Goal: Task Accomplishment & Management: Manage account settings

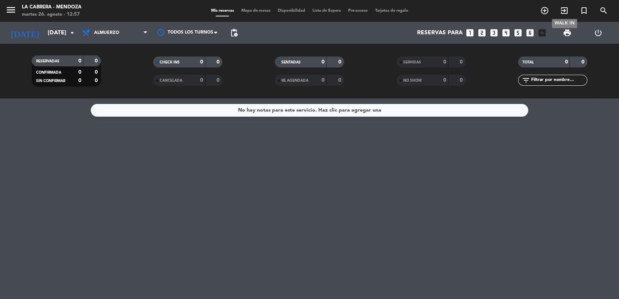
click at [561, 8] on icon "exit_to_app" at bounding box center [564, 10] width 9 height 9
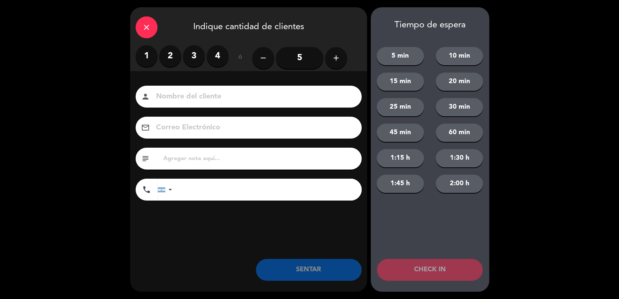
click at [166, 54] on label "2" at bounding box center [170, 56] width 22 height 22
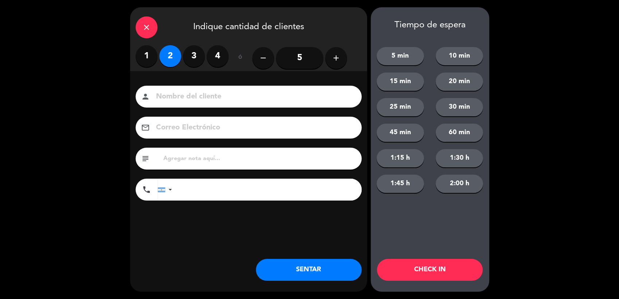
click at [201, 101] on input at bounding box center [253, 96] width 197 height 13
type input "[PERSON_NAME]"
click at [242, 188] on input "tel" at bounding box center [270, 190] width 182 height 22
type input "2616924731"
click at [320, 274] on button "SENTAR" at bounding box center [309, 270] width 106 height 22
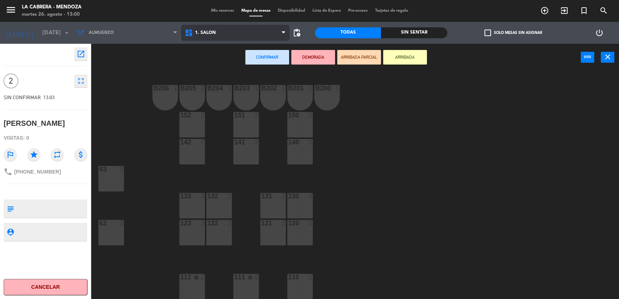
click at [222, 39] on span "1. SALON" at bounding box center [235, 33] width 108 height 16
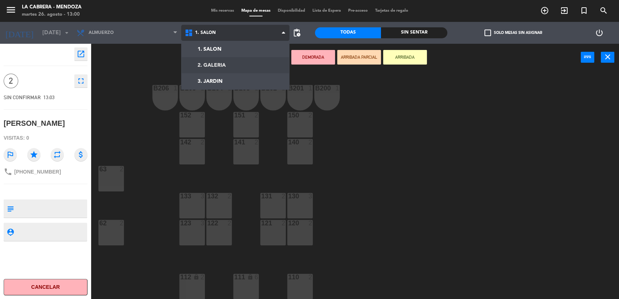
click at [228, 62] on ng-component "menu LA [PERSON_NAME] - [PERSON_NAME][DATE] 26. agosto - 13:00 Mis reservas Map…" at bounding box center [309, 150] width 619 height 300
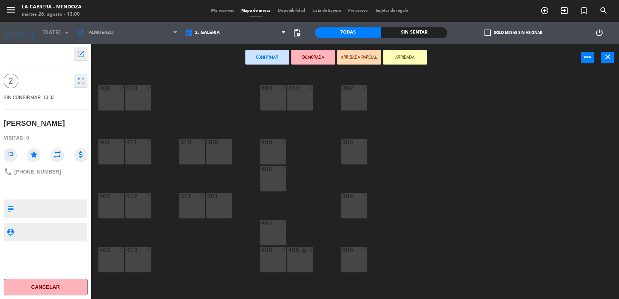
click at [349, 152] on div "303 2" at bounding box center [354, 152] width 26 height 26
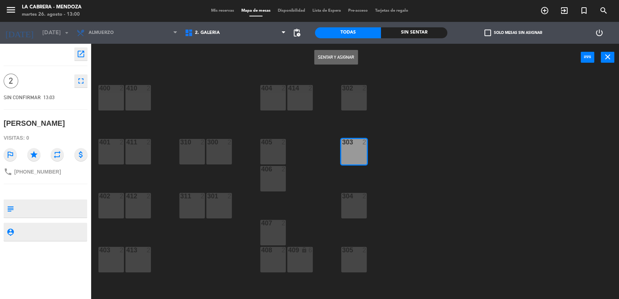
click at [334, 60] on button "Sentar y Asignar" at bounding box center [336, 57] width 44 height 15
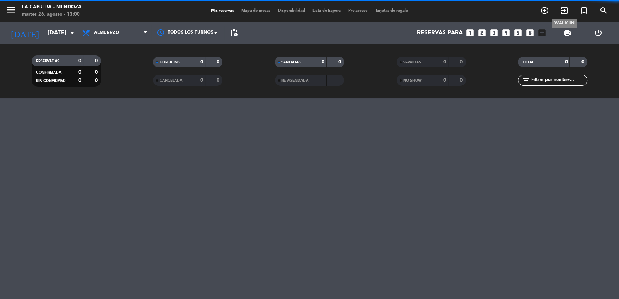
click at [568, 10] on icon "exit_to_app" at bounding box center [564, 10] width 9 height 9
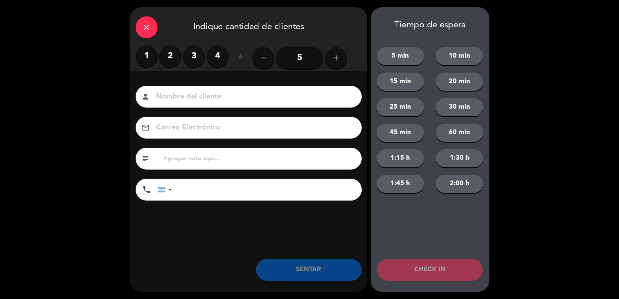
click at [192, 54] on label "3" at bounding box center [194, 56] width 22 height 22
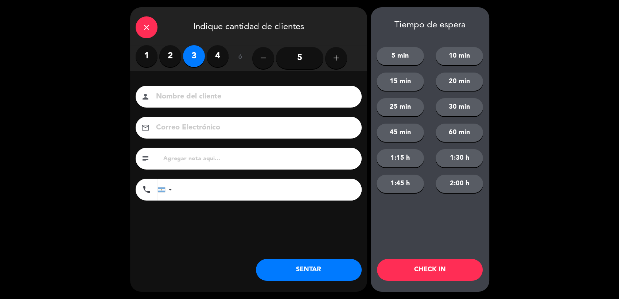
click at [254, 98] on input at bounding box center [253, 96] width 197 height 13
type input "[PERSON_NAME]"
click at [216, 158] on input "text" at bounding box center [258, 158] width 193 height 10
click at [262, 194] on input "tel" at bounding box center [270, 190] width 182 height 22
click at [184, 158] on input "text" at bounding box center [258, 158] width 193 height 10
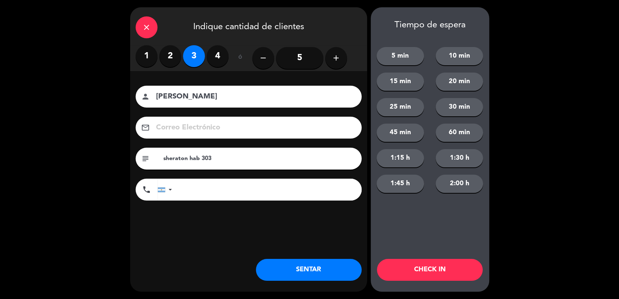
type input "sheraton hab 303"
click at [215, 185] on input "tel" at bounding box center [270, 190] width 182 height 22
type input "2613731890"
click at [318, 261] on button "SENTAR" at bounding box center [309, 270] width 106 height 22
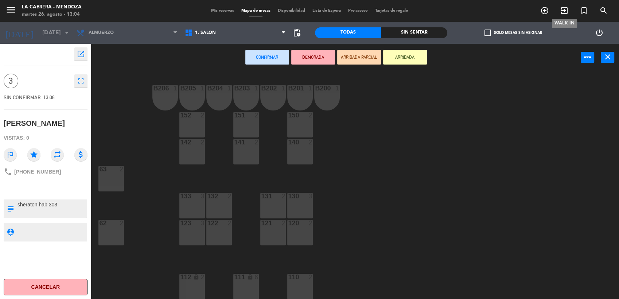
click at [563, 13] on icon "exit_to_app" at bounding box center [564, 10] width 9 height 9
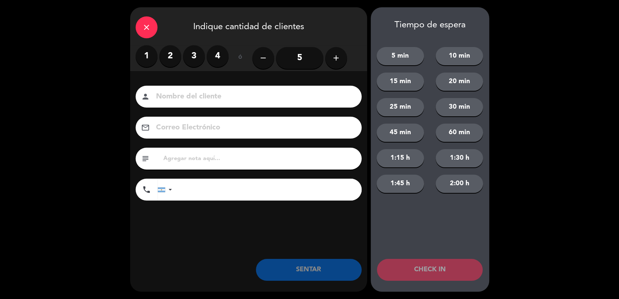
click at [171, 54] on label "2" at bounding box center [170, 56] width 22 height 22
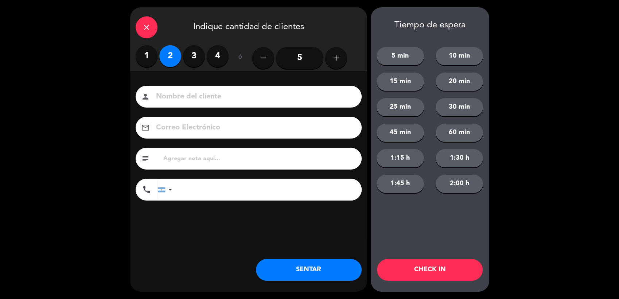
click at [222, 96] on input at bounding box center [253, 96] width 197 height 13
type input "[PERSON_NAME]"
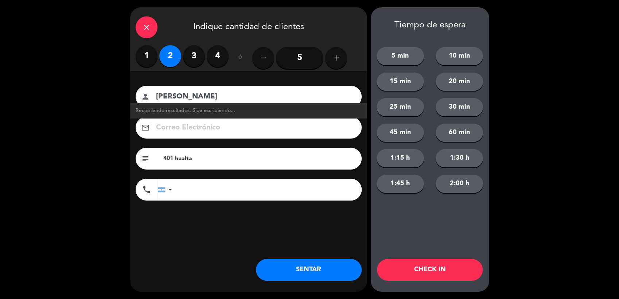
type input "401 hualta"
click at [252, 199] on input "tel" at bounding box center [270, 190] width 182 height 22
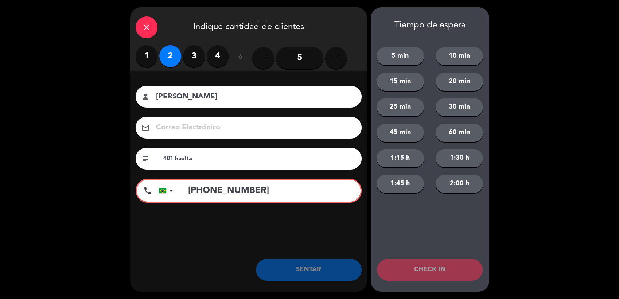
type input "[PHONE_NUMBER]"
click at [311, 246] on div "close Indique cantidad de clientes 1 2 3 4 ó remove 5 add Nombre del cliente pe…" at bounding box center [248, 149] width 237 height 284
click at [286, 191] on input "[PHONE_NUMBER]" at bounding box center [270, 191] width 180 height 22
click at [283, 249] on div "close Indique cantidad de clientes 1 2 3 4 ó remove 5 add Nombre del cliente pe…" at bounding box center [248, 149] width 237 height 284
click at [289, 275] on button "SENTAR" at bounding box center [309, 270] width 106 height 22
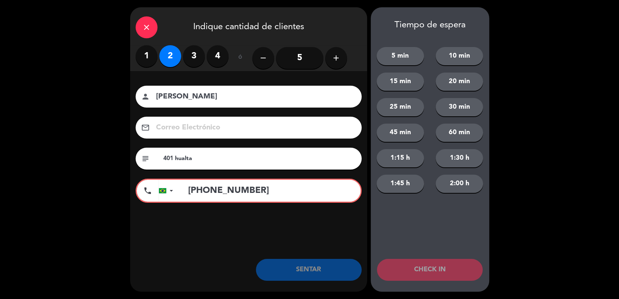
click at [277, 186] on input "[PHONE_NUMBER]" at bounding box center [270, 191] width 180 height 22
click at [155, 232] on div "Nombre del cliente person [PERSON_NAME] Electrónico email subject 401 hualta ph…" at bounding box center [248, 155] width 237 height 168
click at [253, 190] on input "+" at bounding box center [270, 191] width 180 height 22
type input "[PHONE_NUMBER]"
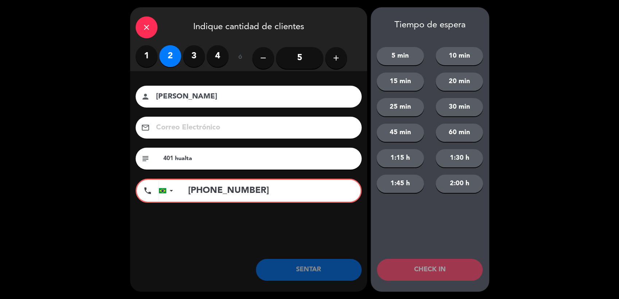
click at [320, 277] on button "SENTAR" at bounding box center [309, 270] width 106 height 22
click at [254, 187] on input "[PHONE_NUMBER]" at bounding box center [270, 191] width 180 height 22
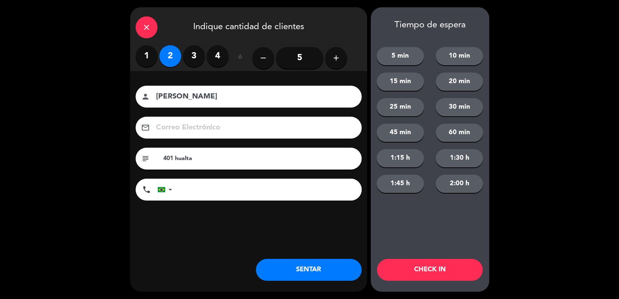
click at [256, 156] on input "401 hualta" at bounding box center [258, 158] width 193 height 10
paste input "[PHONE_NUMBER]"
type input "401 hualta ([PHONE_NUMBER])"
click at [320, 272] on button "SENTAR" at bounding box center [309, 270] width 106 height 22
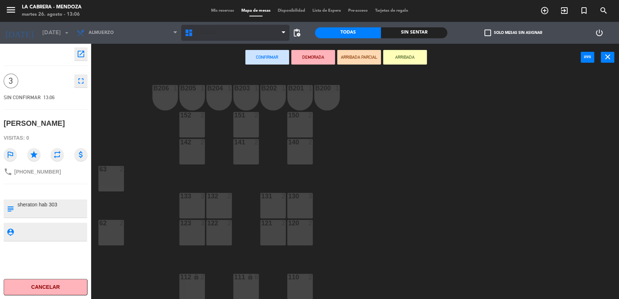
click at [197, 28] on span "1. SALON" at bounding box center [235, 33] width 108 height 16
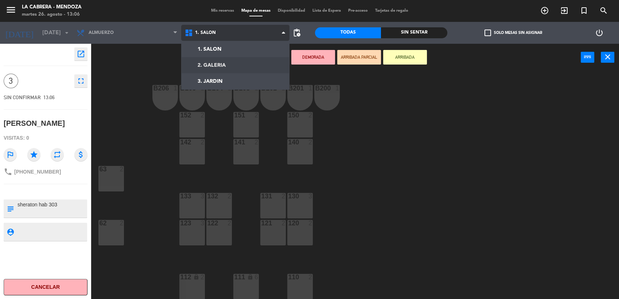
click at [236, 67] on ng-component "menu LA [PERSON_NAME] - [PERSON_NAME][DATE] 26. agosto - 13:06 Mis reservas Map…" at bounding box center [309, 150] width 619 height 300
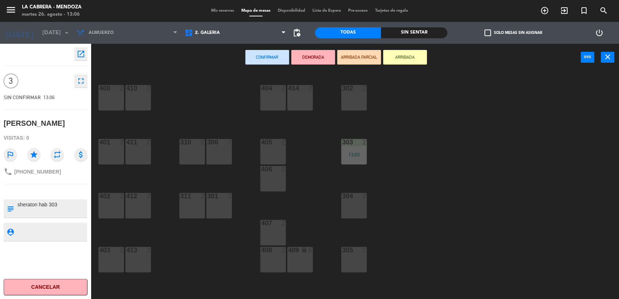
click at [188, 207] on div "311 2" at bounding box center [192, 206] width 26 height 26
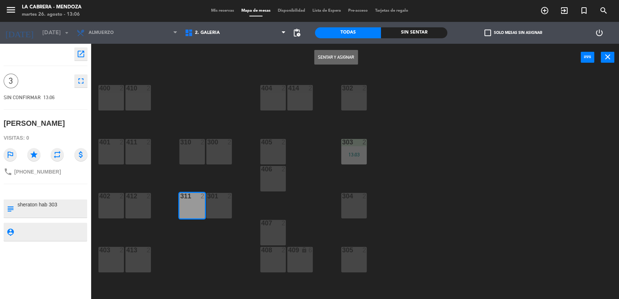
click at [330, 62] on button "Sentar y Asignar" at bounding box center [336, 57] width 44 height 15
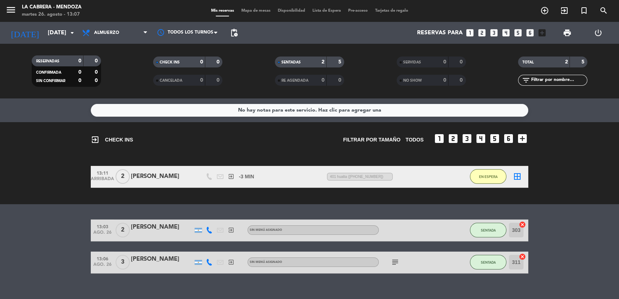
click at [482, 34] on icon "looks_two" at bounding box center [481, 32] width 9 height 9
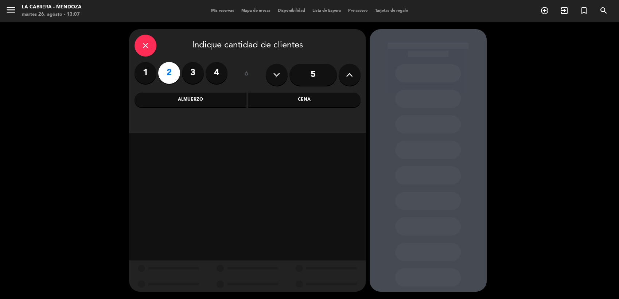
click at [224, 99] on div "Almuerzo" at bounding box center [190, 100] width 112 height 15
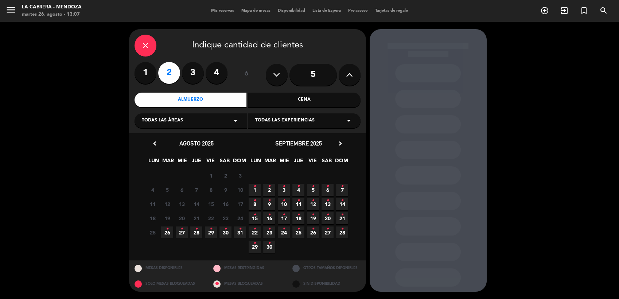
click at [168, 235] on span "26 •" at bounding box center [167, 232] width 12 height 12
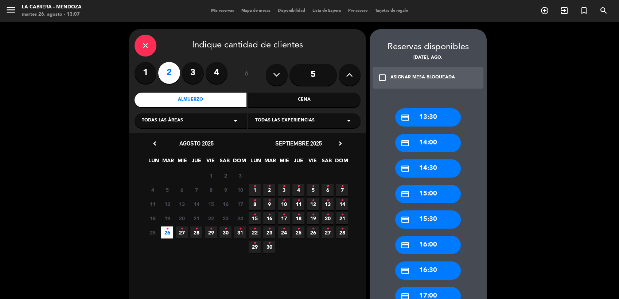
click at [443, 114] on div "credit_card 13:30" at bounding box center [428, 117] width 66 height 18
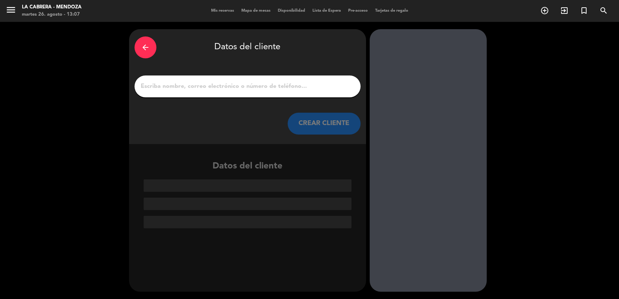
click at [213, 84] on input "1" at bounding box center [247, 86] width 215 height 10
paste input "[PERSON_NAME]"
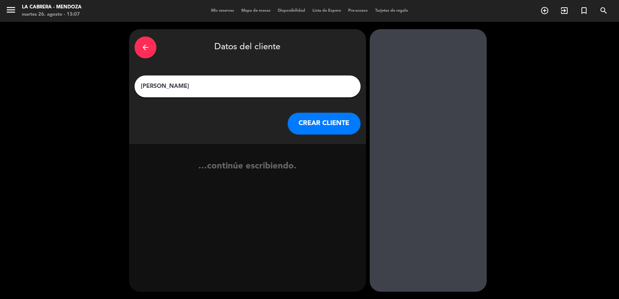
type input "[PERSON_NAME]"
click at [311, 123] on button "CREAR CLIENTE" at bounding box center [323, 124] width 73 height 22
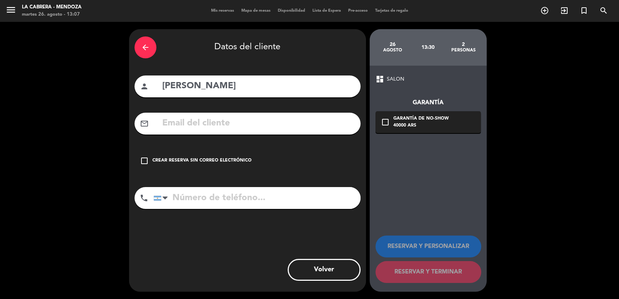
click at [207, 163] on div "Crear reserva sin correo electrónico" at bounding box center [201, 160] width 99 height 7
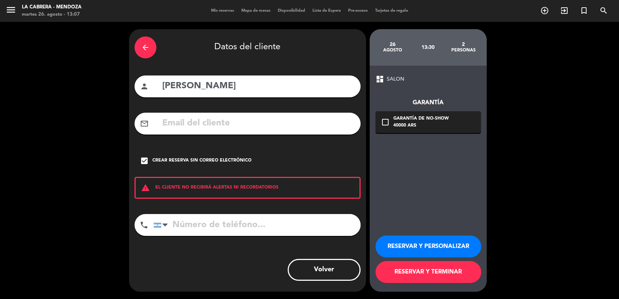
click at [451, 242] on button "RESERVAR Y PERSONALIZAR" at bounding box center [428, 246] width 106 height 22
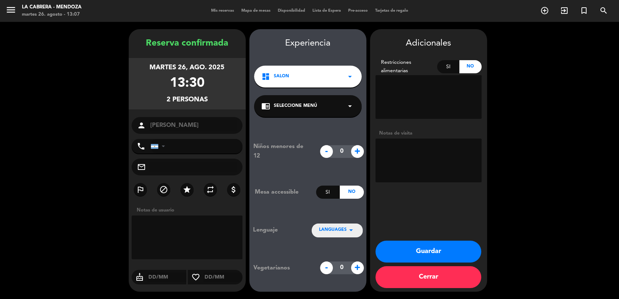
click at [398, 150] on textarea at bounding box center [428, 160] width 106 height 44
paste textarea "Aplicar 30 % off Cubre Casino Vinos hasta [GEOGRAPHIC_DATA]"
type textarea "Aplicar 30 % off Cubre Casino Vinos hasta [GEOGRAPHIC_DATA]"
click at [461, 244] on button "Guardar" at bounding box center [428, 251] width 106 height 22
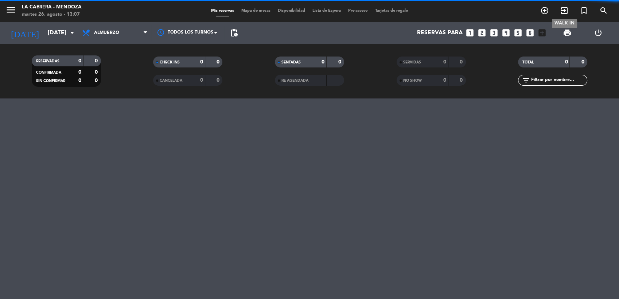
click at [565, 11] on icon "exit_to_app" at bounding box center [564, 10] width 9 height 9
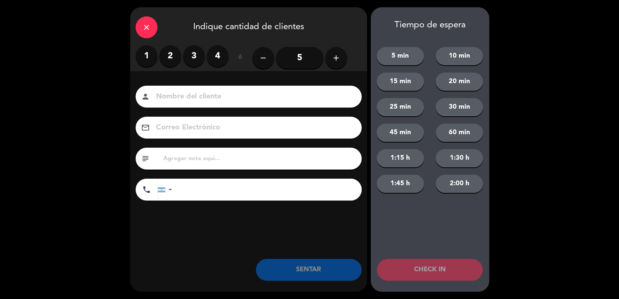
click at [175, 54] on label "2" at bounding box center [170, 56] width 22 height 22
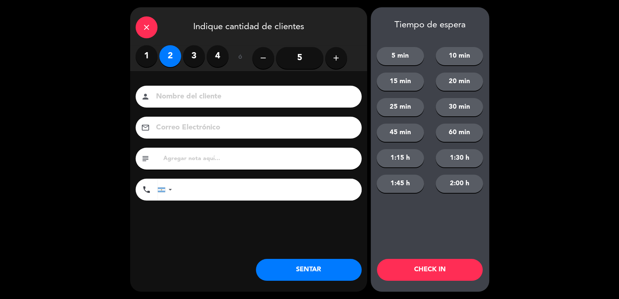
click at [200, 96] on input at bounding box center [253, 96] width 197 height 13
type input "A"
click at [211, 96] on input at bounding box center [253, 96] width 197 height 13
type input "[PERSON_NAME]"
click at [233, 192] on input "tel" at bounding box center [270, 190] width 182 height 22
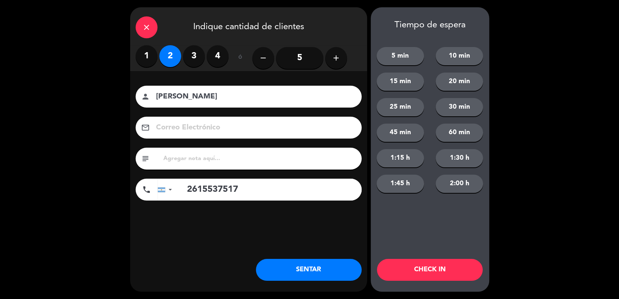
type input "2615537517"
click at [318, 262] on button "SENTAR" at bounding box center [309, 270] width 106 height 22
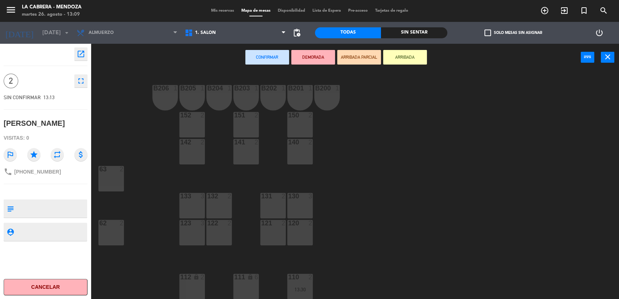
click at [109, 177] on div "63 2" at bounding box center [111, 179] width 26 height 26
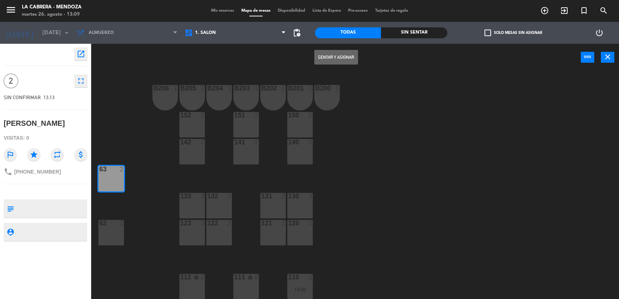
drag, startPoint x: 342, startPoint y: 60, endPoint x: 291, endPoint y: 38, distance: 55.6
click at [342, 60] on button "Sentar y Asignar" at bounding box center [336, 57] width 44 height 15
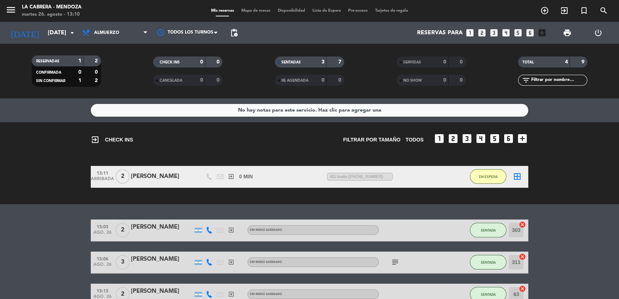
click at [515, 177] on icon "border_all" at bounding box center [517, 176] width 9 height 9
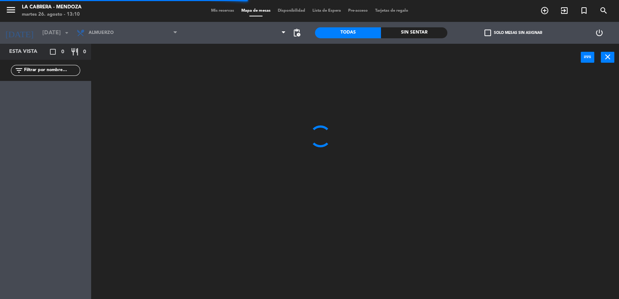
click at [242, 42] on div at bounding box center [235, 33] width 108 height 22
click at [239, 35] on span "1. SALON" at bounding box center [235, 33] width 108 height 16
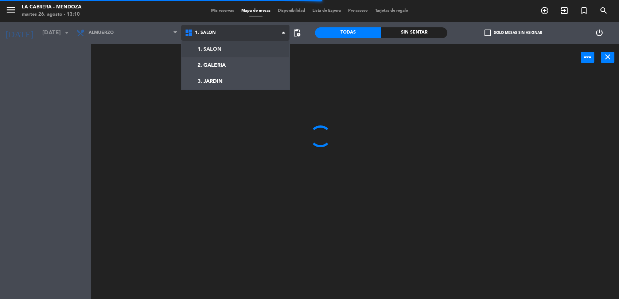
click at [245, 59] on ng-component "menu LA [PERSON_NAME] - [PERSON_NAME][DATE] 26. agosto - 13:10 Mis reservas Map…" at bounding box center [309, 150] width 619 height 300
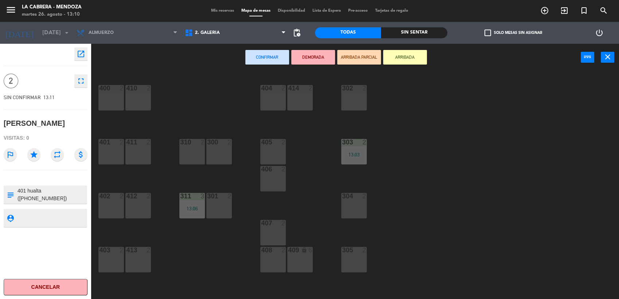
click at [117, 260] on div "403 2" at bounding box center [111, 260] width 26 height 26
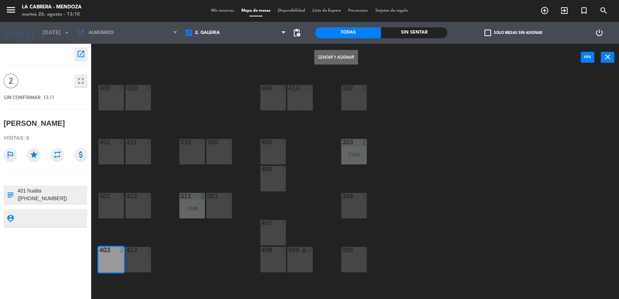
click at [347, 55] on button "Sentar y Asignar" at bounding box center [336, 57] width 44 height 15
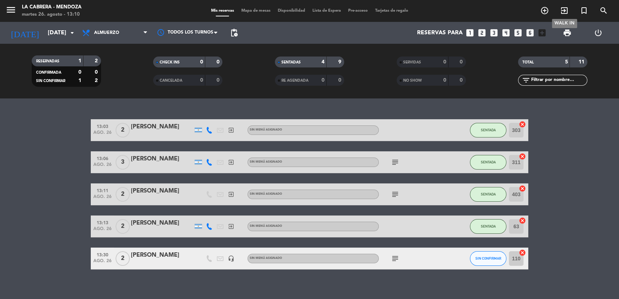
click at [565, 8] on icon "exit_to_app" at bounding box center [564, 10] width 9 height 9
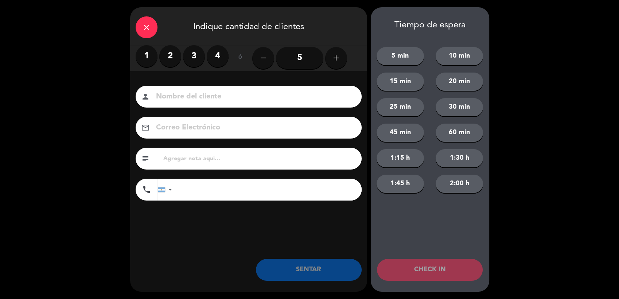
click at [148, 27] on icon "close" at bounding box center [146, 27] width 9 height 9
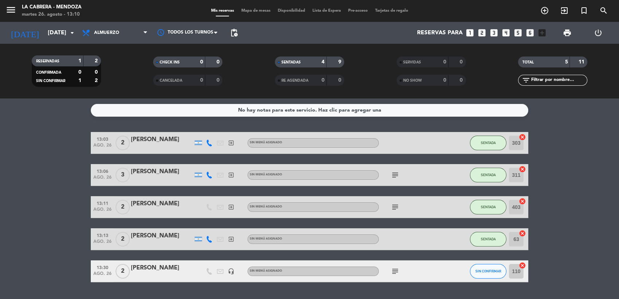
click at [486, 35] on icon "looks_two" at bounding box center [481, 32] width 9 height 9
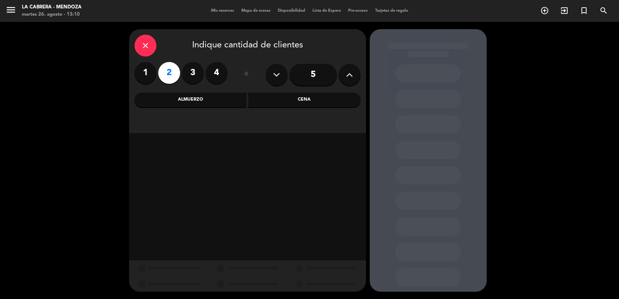
click at [226, 103] on div "Almuerzo" at bounding box center [190, 100] width 112 height 15
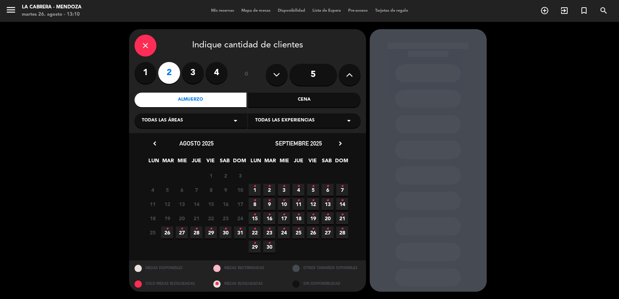
click at [164, 232] on span "26 •" at bounding box center [167, 232] width 12 height 12
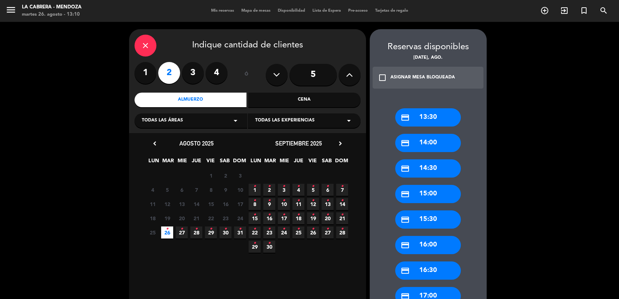
click at [406, 119] on icon "credit_card" at bounding box center [404, 117] width 9 height 9
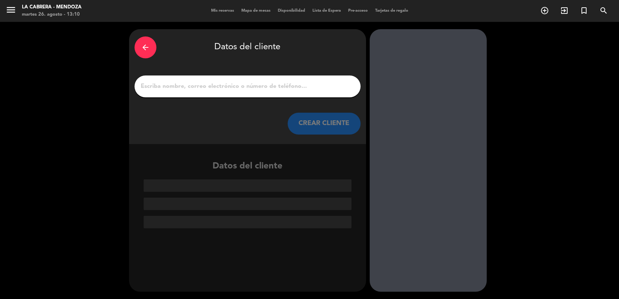
click at [294, 83] on input "1" at bounding box center [247, 86] width 215 height 10
paste input "[PERSON_NAME]"
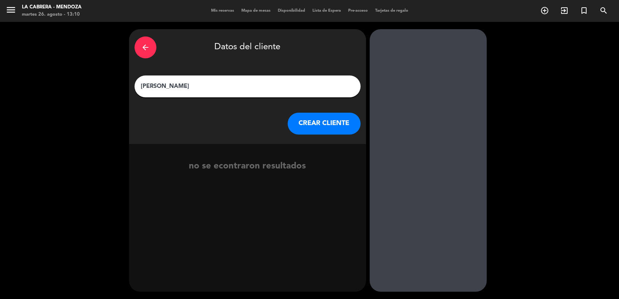
type input "[PERSON_NAME]"
click at [322, 121] on button "CREAR CLIENTE" at bounding box center [323, 124] width 73 height 22
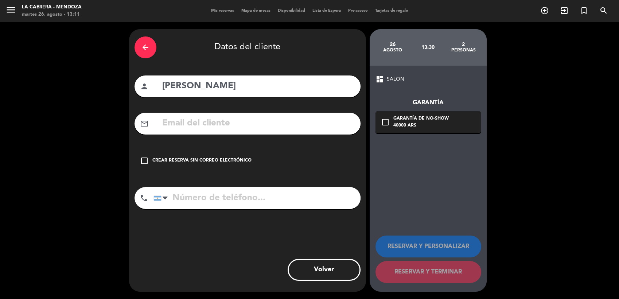
click at [280, 195] on input "tel" at bounding box center [256, 198] width 207 height 22
paste input "2613823055"
type input "2613823055"
click at [220, 158] on div "Crear reserva sin correo electrónico" at bounding box center [201, 160] width 99 height 7
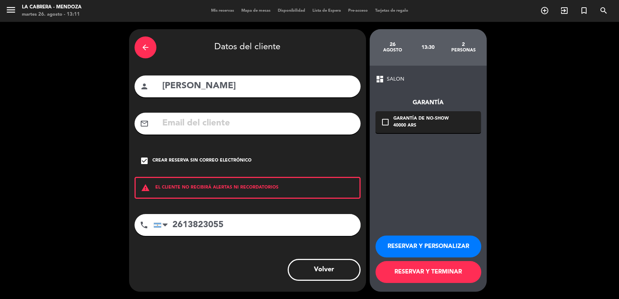
click at [455, 280] on button "RESERVAR Y TERMINAR" at bounding box center [428, 272] width 106 height 22
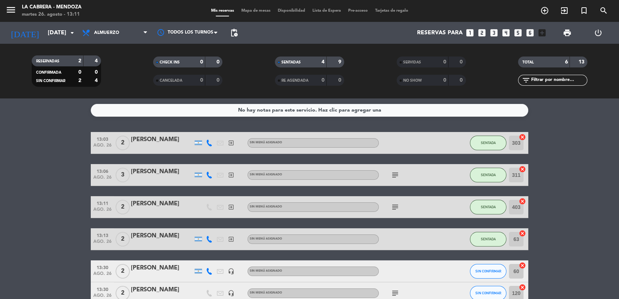
scroll to position [41, 0]
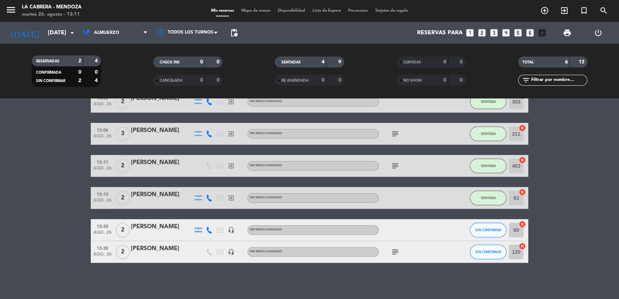
click at [523, 223] on icon "cancel" at bounding box center [521, 223] width 7 height 7
click at [515, 228] on icon "border_all" at bounding box center [517, 230] width 9 height 9
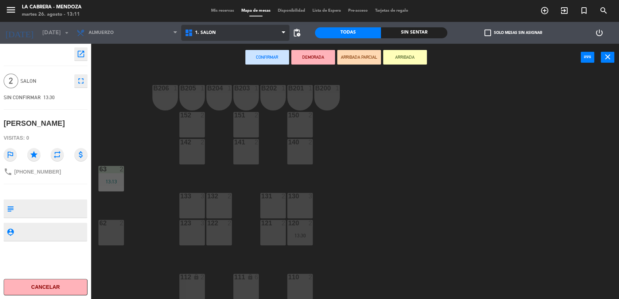
click at [235, 29] on span "1. SALON" at bounding box center [235, 33] width 108 height 16
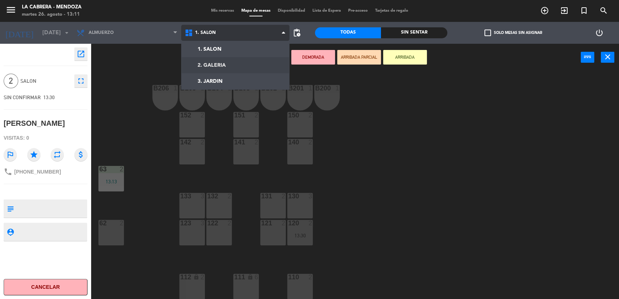
click at [246, 62] on ng-component "menu LA [PERSON_NAME] - [PERSON_NAME][DATE] 26. agosto - 13:11 Mis reservas Map…" at bounding box center [309, 150] width 619 height 300
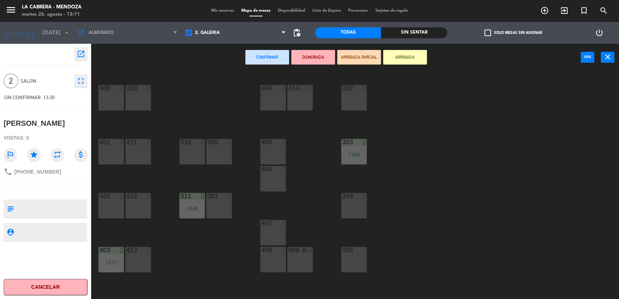
click at [360, 208] on div "304 2" at bounding box center [354, 206] width 26 height 26
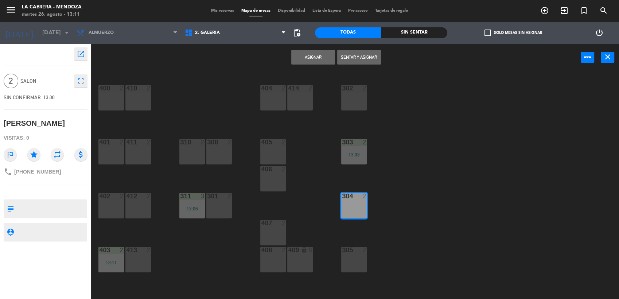
click at [350, 59] on button "Sentar y Asignar" at bounding box center [359, 57] width 44 height 15
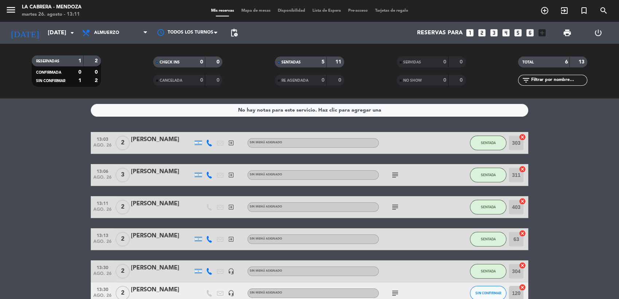
click at [496, 35] on icon "looks_3" at bounding box center [493, 32] width 9 height 9
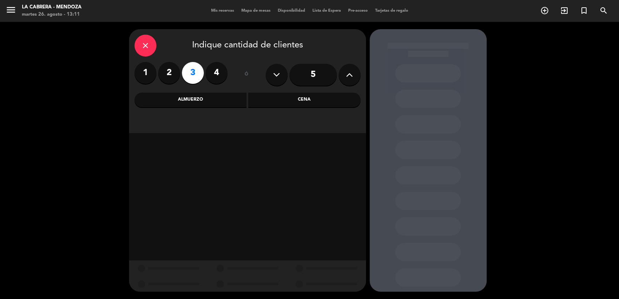
click at [236, 101] on div "Almuerzo" at bounding box center [190, 100] width 112 height 15
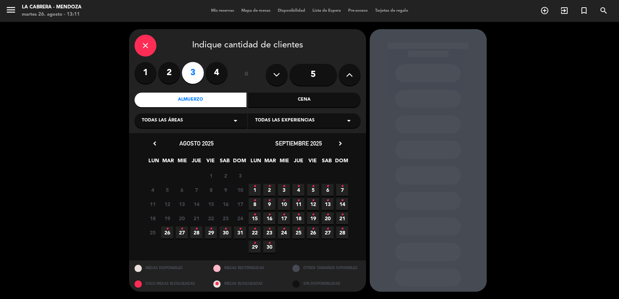
click at [166, 232] on icon "•" at bounding box center [167, 229] width 3 height 12
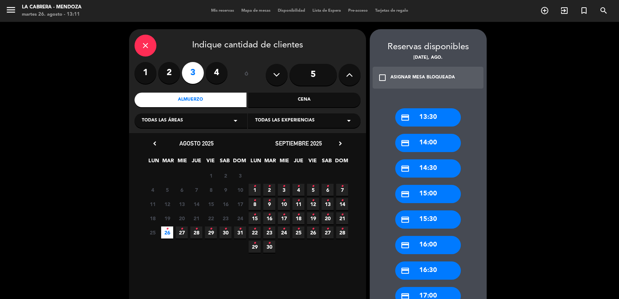
click at [450, 146] on div "credit_card 14:00" at bounding box center [428, 143] width 66 height 18
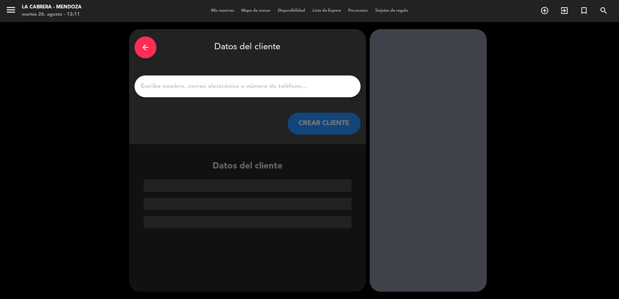
click at [234, 87] on input "1" at bounding box center [247, 86] width 215 height 10
click at [213, 86] on input "1" at bounding box center [247, 86] width 215 height 10
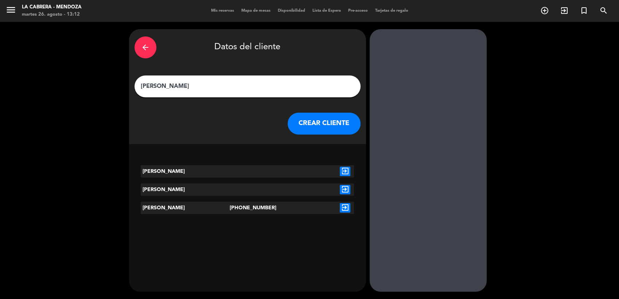
type input "[PERSON_NAME]"
click at [345, 208] on icon "exit_to_app" at bounding box center [345, 207] width 11 height 9
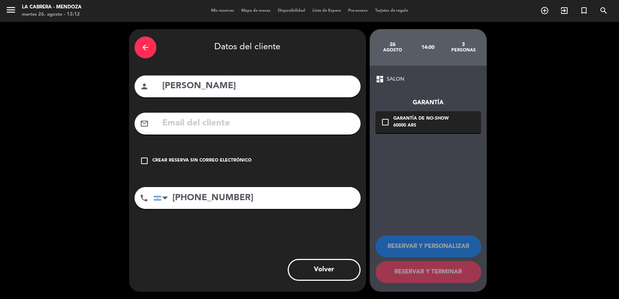
click at [236, 158] on div "Crear reserva sin correo electrónico" at bounding box center [201, 160] width 99 height 7
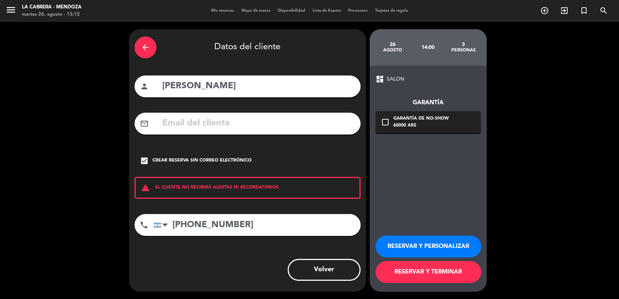
click at [444, 270] on button "RESERVAR Y TERMINAR" at bounding box center [428, 272] width 106 height 22
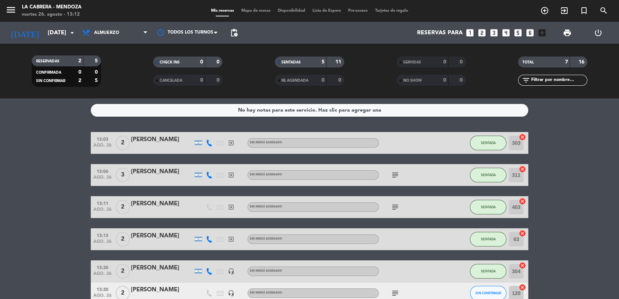
click at [524, 264] on icon "cancel" at bounding box center [521, 265] width 7 height 7
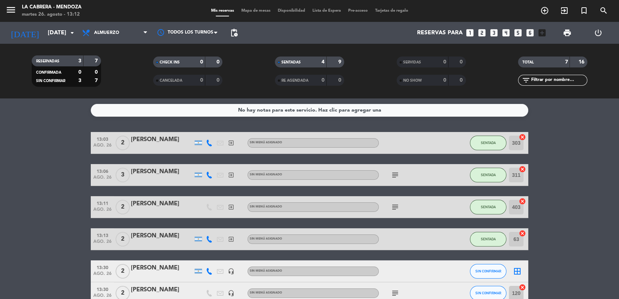
click at [516, 270] on icon "border_all" at bounding box center [517, 271] width 9 height 9
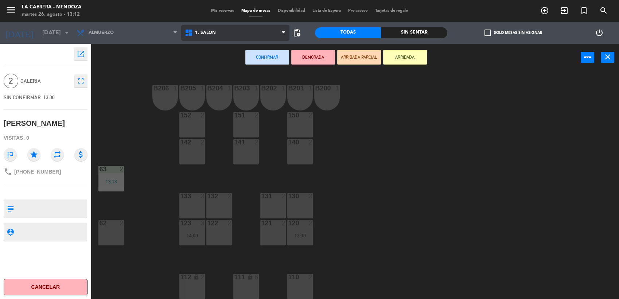
click at [235, 36] on span "1. SALON" at bounding box center [235, 33] width 108 height 16
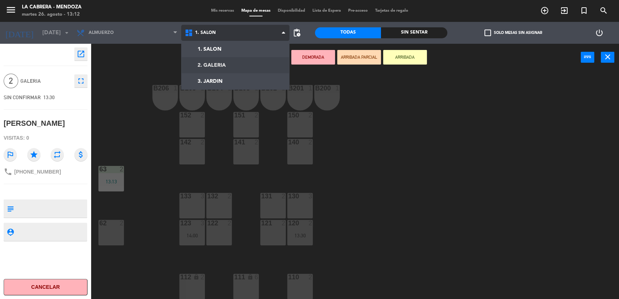
click at [242, 63] on ng-component "menu LA [PERSON_NAME] - [PERSON_NAME][DATE] 26. agosto - 13:12 Mis reservas Map…" at bounding box center [309, 150] width 619 height 300
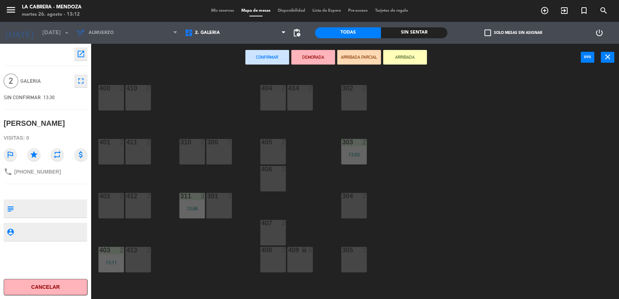
click at [353, 92] on div "302 2" at bounding box center [354, 88] width 26 height 7
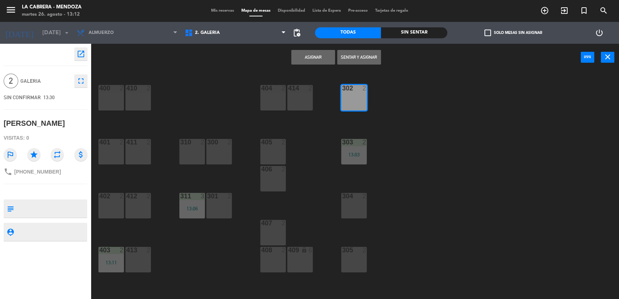
click at [365, 57] on button "Sentar y Asignar" at bounding box center [359, 57] width 44 height 15
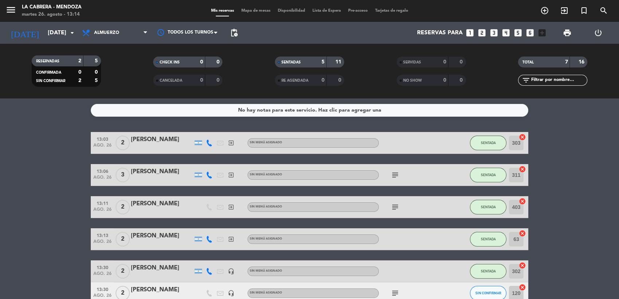
click at [251, 13] on div "Mis reservas Mapa de mesas Disponibilidad Lista de Espera Pre-acceso Tarjetas d…" at bounding box center [309, 11] width 204 height 7
click at [252, 9] on span "Mapa de mesas" at bounding box center [256, 11] width 36 height 4
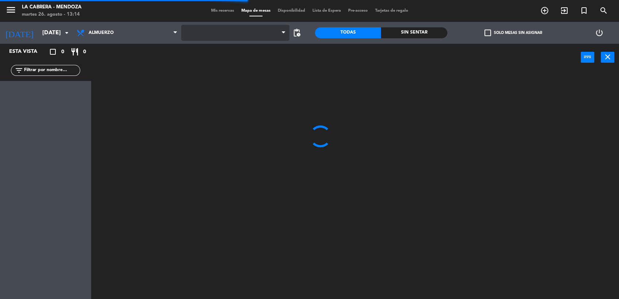
click at [247, 35] on span at bounding box center [235, 33] width 108 height 16
click at [241, 36] on span "1. SALON" at bounding box center [235, 33] width 108 height 16
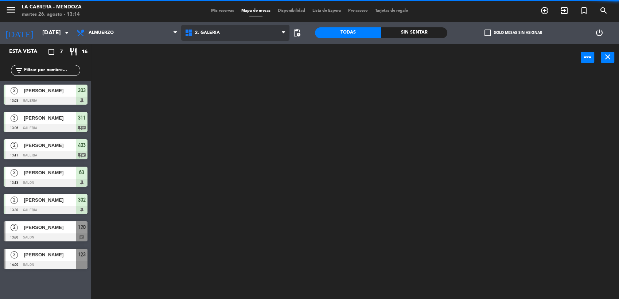
click at [239, 62] on ng-component "menu LA [PERSON_NAME] - [PERSON_NAME][DATE] 26. agosto - 13:14 Mis reservas Map…" at bounding box center [309, 150] width 619 height 300
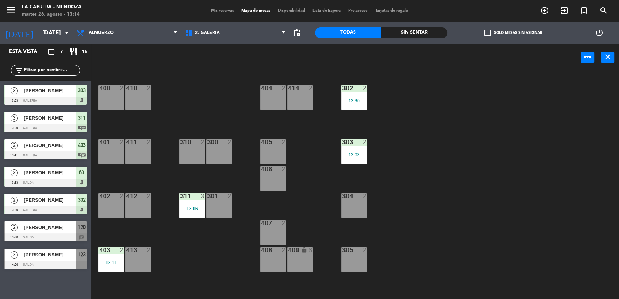
drag, startPoint x: 348, startPoint y: 200, endPoint x: 361, endPoint y: 177, distance: 25.8
click at [349, 200] on div "304 2" at bounding box center [354, 206] width 26 height 26
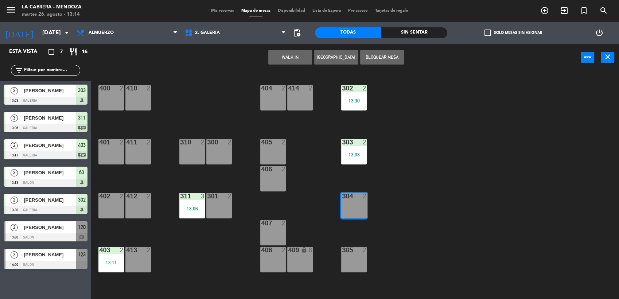
click at [295, 60] on button "WALK IN" at bounding box center [290, 57] width 44 height 15
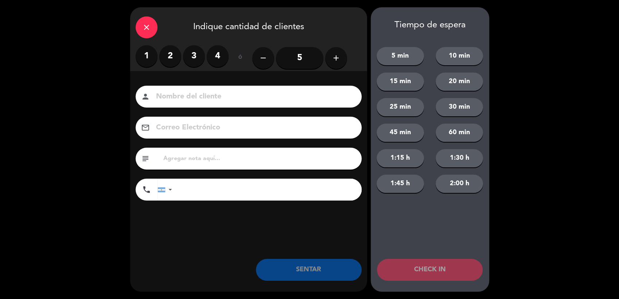
click at [170, 58] on label "2" at bounding box center [170, 56] width 22 height 22
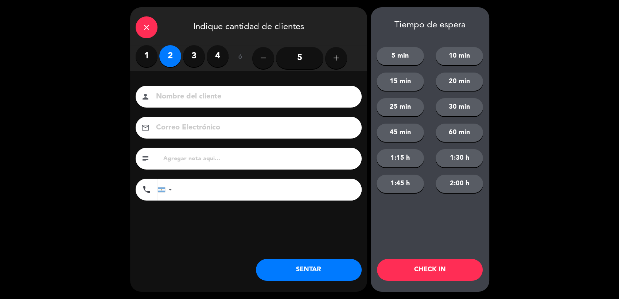
click at [185, 93] on input at bounding box center [253, 96] width 197 height 13
type input "[PERSON_NAME]"
click at [239, 197] on input "tel" at bounding box center [270, 190] width 182 height 22
type input "1167216460"
click at [321, 273] on button "SENTAR" at bounding box center [309, 270] width 106 height 22
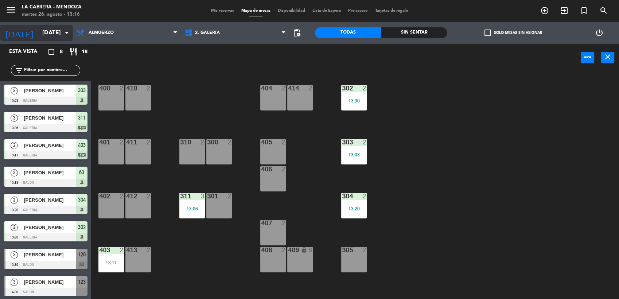
click at [56, 29] on input "[DATE]" at bounding box center [77, 33] width 77 height 14
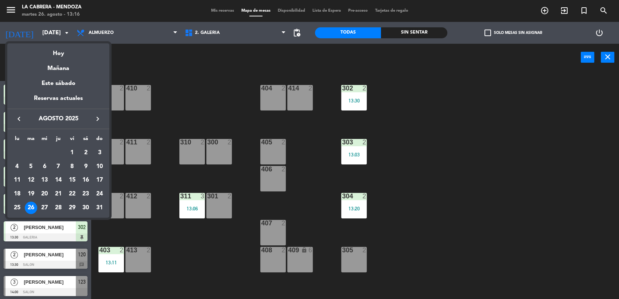
click at [180, 92] on div at bounding box center [309, 149] width 619 height 299
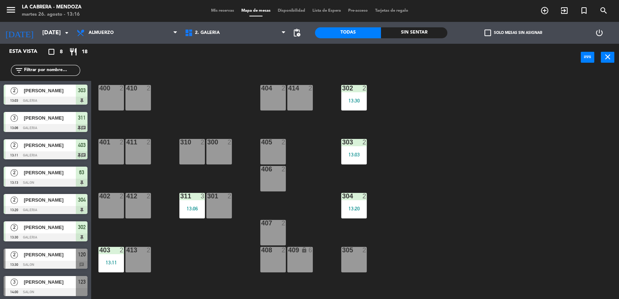
click at [104, 151] on div "401 2" at bounding box center [111, 152] width 26 height 26
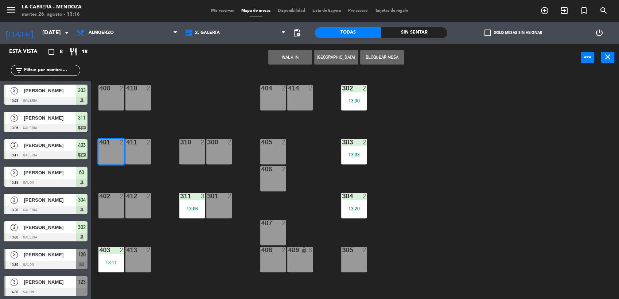
click at [128, 153] on div "411 2" at bounding box center [138, 152] width 26 height 26
click at [290, 55] on button "WALK IN" at bounding box center [290, 57] width 44 height 15
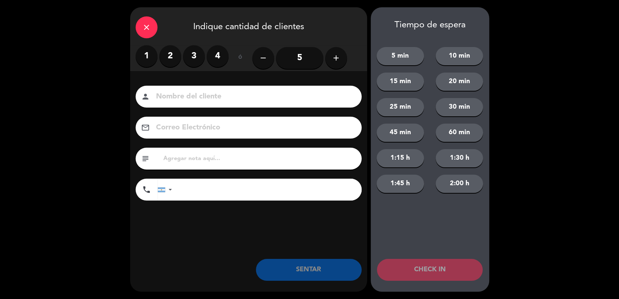
click at [136, 20] on div "close Indique cantidad de clientes" at bounding box center [248, 26] width 237 height 38
click at [143, 26] on icon "close" at bounding box center [146, 27] width 9 height 9
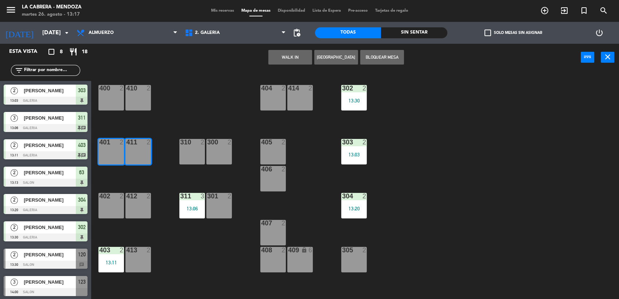
click at [66, 245] on div "2 [PERSON_NAME] 13:30 SALON 120 chat" at bounding box center [45, 258] width 91 height 27
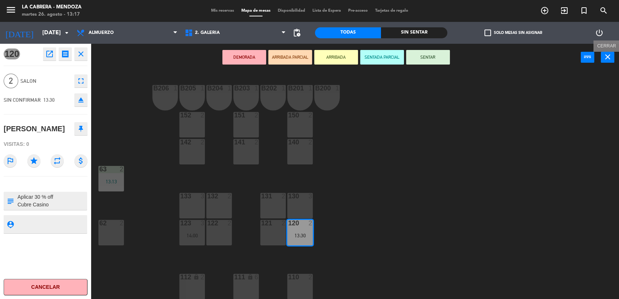
click at [609, 52] on icon "close" at bounding box center [607, 56] width 9 height 9
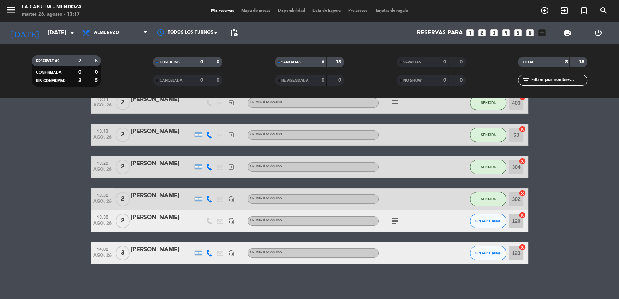
scroll to position [105, 0]
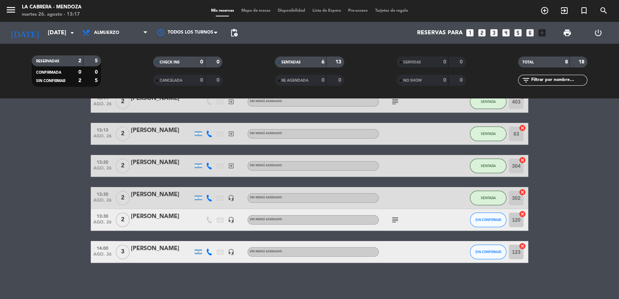
click at [524, 214] on icon "cancel" at bounding box center [521, 213] width 7 height 7
click at [517, 220] on icon "border_all" at bounding box center [517, 219] width 9 height 9
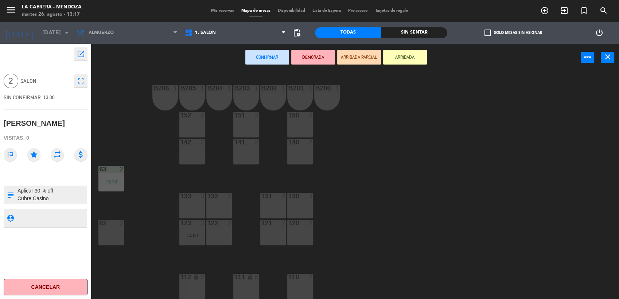
click at [80, 80] on icon "fullscreen" at bounding box center [81, 81] width 9 height 9
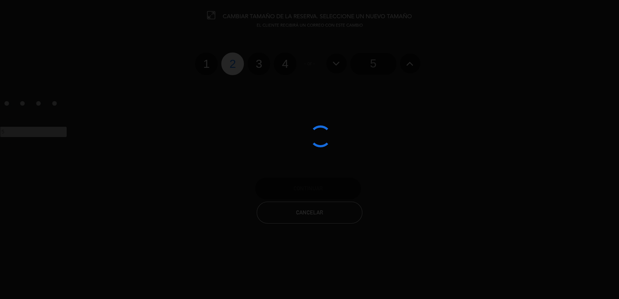
click at [261, 66] on div at bounding box center [309, 149] width 619 height 299
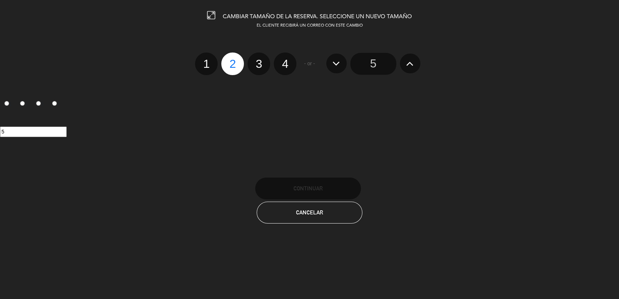
click at [260, 66] on label "3" at bounding box center [258, 63] width 23 height 23
click at [260, 60] on input "3" at bounding box center [257, 57] width 5 height 5
radio input "true"
radio input "false"
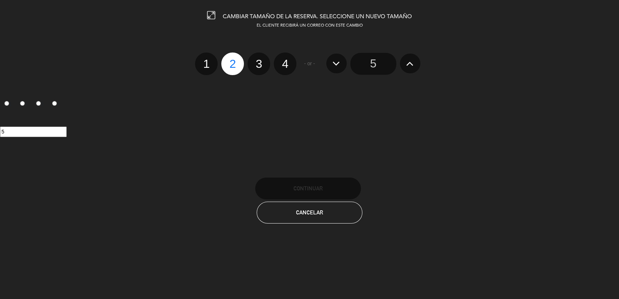
radio input "false"
radio input "true"
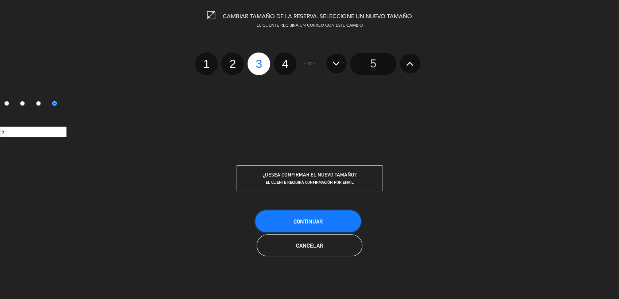
click at [343, 220] on button "Continuar" at bounding box center [308, 221] width 106 height 22
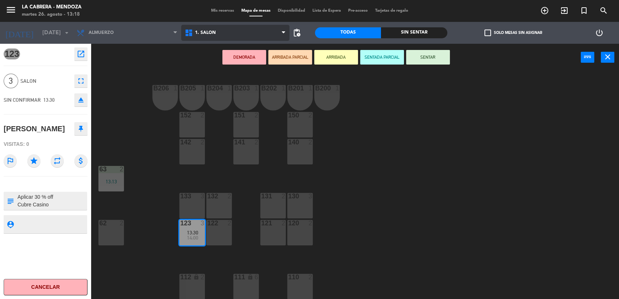
click at [252, 33] on span "1. SALON" at bounding box center [235, 33] width 108 height 16
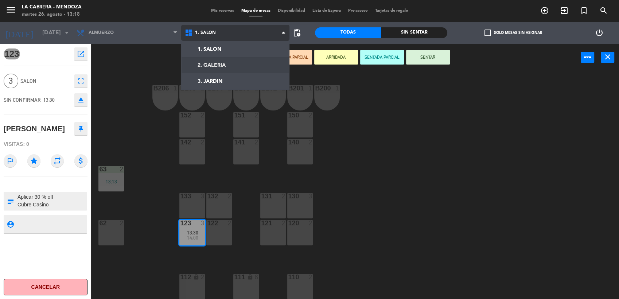
click at [246, 64] on ng-component "menu LA [PERSON_NAME] - [PERSON_NAME][DATE] 26. agosto - 13:18 Mis reservas Map…" at bounding box center [309, 150] width 619 height 300
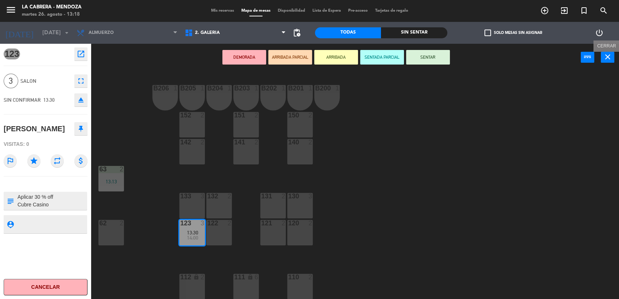
click at [611, 55] on icon "close" at bounding box center [607, 56] width 9 height 9
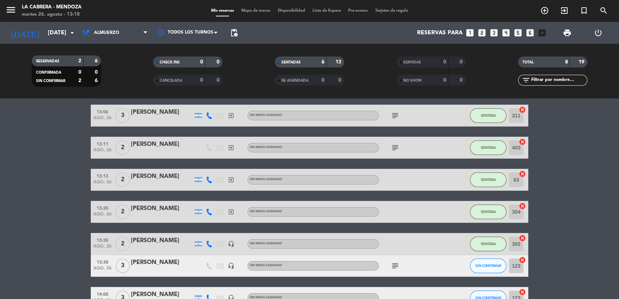
scroll to position [105, 0]
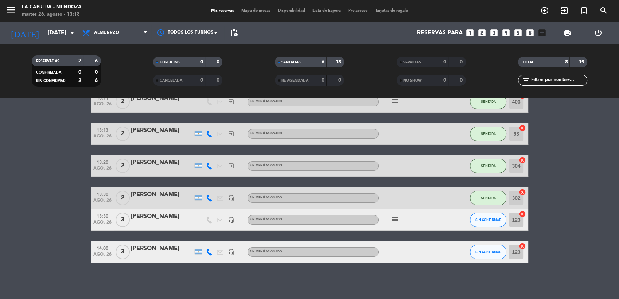
click at [523, 245] on icon "cancel" at bounding box center [521, 245] width 7 height 7
click at [525, 214] on icon "cancel" at bounding box center [521, 213] width 7 height 7
click at [396, 223] on icon "subject" at bounding box center [395, 219] width 9 height 9
click at [516, 219] on icon "border_all" at bounding box center [517, 219] width 9 height 9
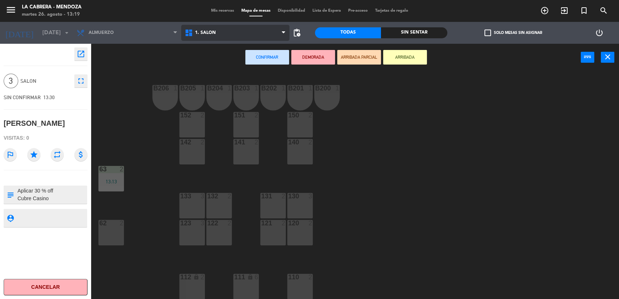
click at [268, 34] on span "1. SALON" at bounding box center [235, 33] width 108 height 16
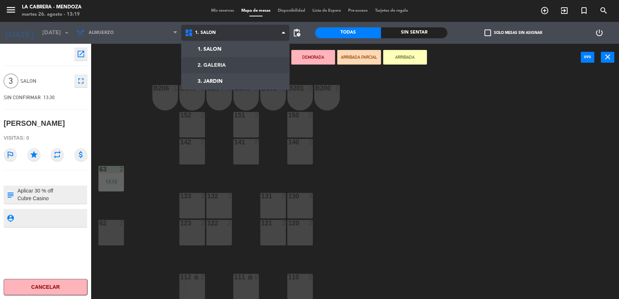
click at [262, 64] on ng-component "menu LA [PERSON_NAME] - [PERSON_NAME][DATE] 26. agosto - 13:19 Mis reservas Map…" at bounding box center [309, 150] width 619 height 300
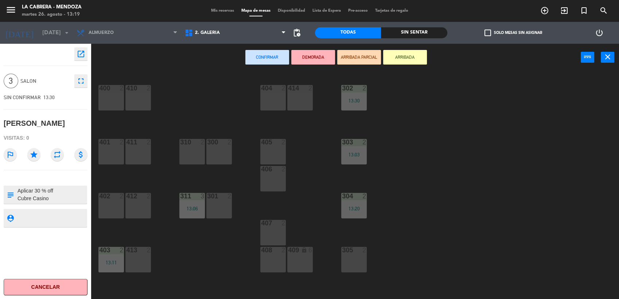
click at [275, 101] on div "404 2" at bounding box center [273, 98] width 26 height 26
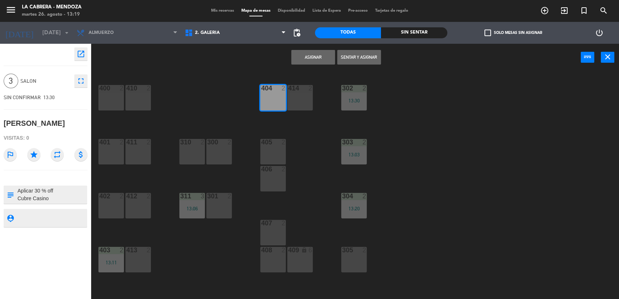
click at [295, 97] on div "414 2" at bounding box center [300, 98] width 26 height 26
click at [356, 55] on button "Sentar y Asignar" at bounding box center [359, 57] width 44 height 15
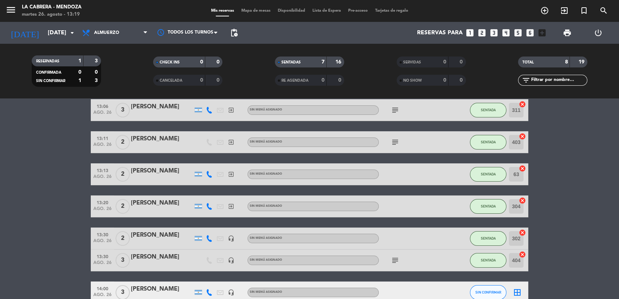
scroll to position [105, 0]
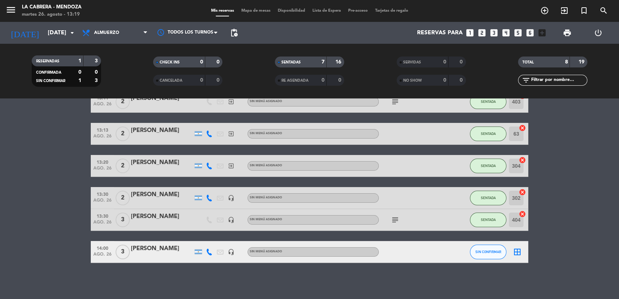
click at [262, 15] on div "menu LA [PERSON_NAME] - [PERSON_NAME][DATE] 26. agosto - 13:19 Mis reservas Map…" at bounding box center [309, 11] width 619 height 22
click at [261, 11] on span "Mapa de mesas" at bounding box center [256, 11] width 36 height 4
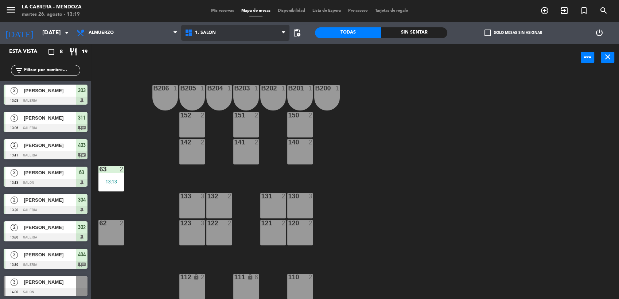
click at [226, 35] on span "1. SALON" at bounding box center [235, 33] width 108 height 16
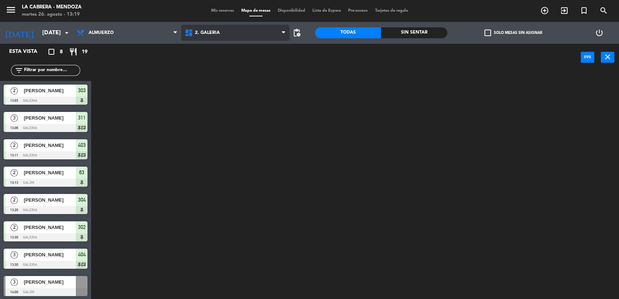
click at [236, 66] on ng-component "menu LA [PERSON_NAME] - [PERSON_NAME][DATE] 26. agosto - 13:19 Mis reservas Map…" at bounding box center [309, 150] width 619 height 300
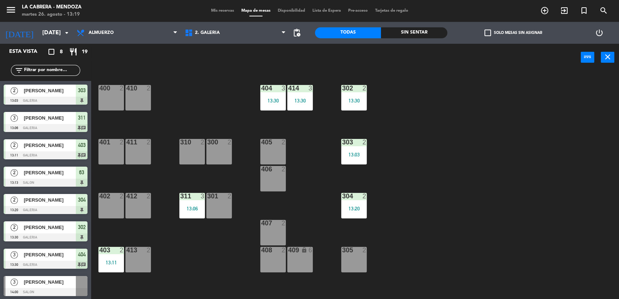
click at [115, 145] on div at bounding box center [111, 142] width 12 height 7
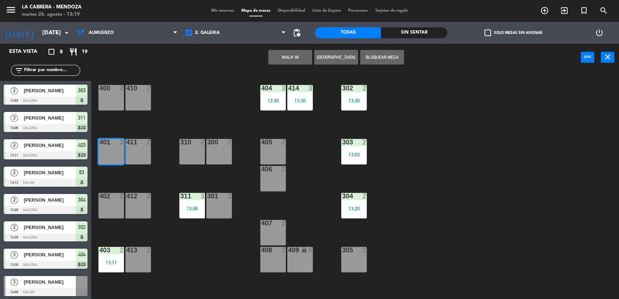
click at [137, 153] on div "411 2" at bounding box center [138, 152] width 26 height 26
click at [284, 58] on button "WALK IN" at bounding box center [290, 57] width 44 height 15
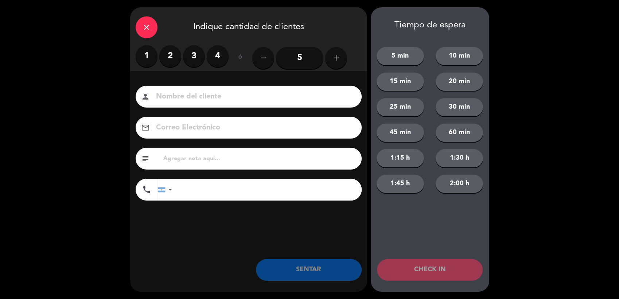
click at [213, 57] on label "4" at bounding box center [218, 56] width 22 height 22
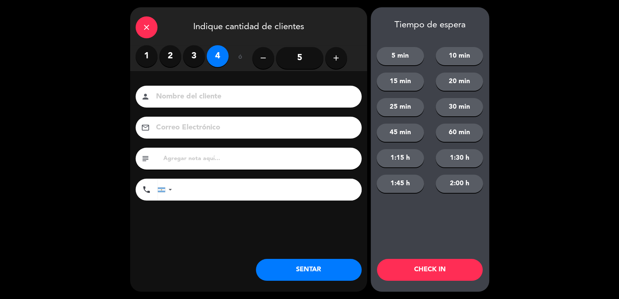
click at [217, 99] on input at bounding box center [253, 96] width 197 height 13
type input "[PERSON_NAME]"
click at [216, 158] on input "text" at bounding box center [258, 158] width 193 height 10
click at [222, 188] on input "tel" at bounding box center [270, 190] width 182 height 22
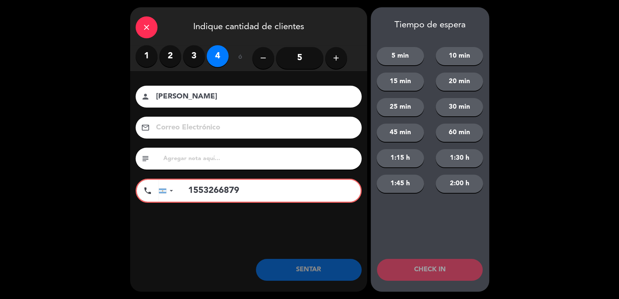
click at [187, 189] on input "1553266879" at bounding box center [270, 191] width 180 height 22
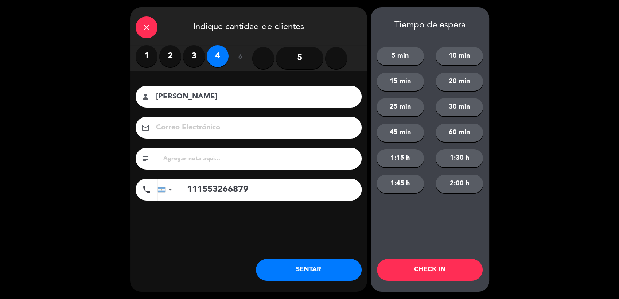
type input "111553266879"
click at [321, 263] on button "SENTAR" at bounding box center [309, 270] width 106 height 22
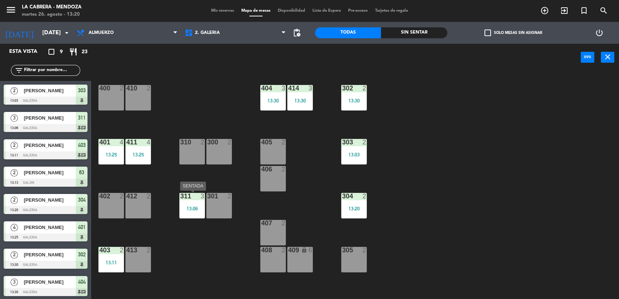
click at [194, 204] on div "311 3 13:06" at bounding box center [192, 206] width 26 height 26
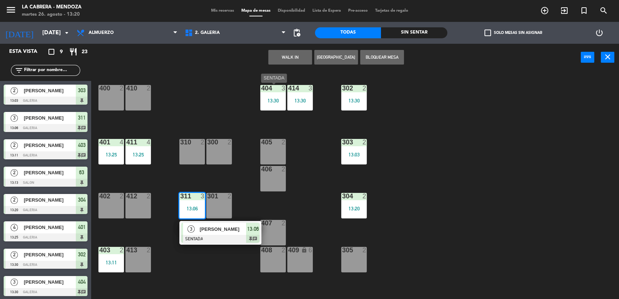
click at [276, 103] on div "13:30" at bounding box center [273, 100] width 26 height 5
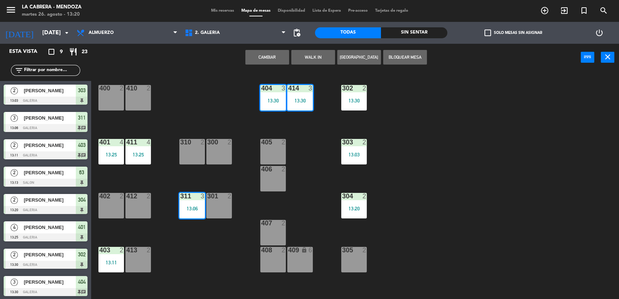
click at [275, 96] on div "404 3 13:30" at bounding box center [273, 98] width 26 height 26
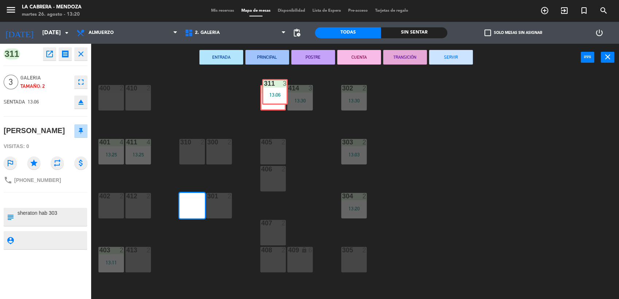
drag, startPoint x: 190, startPoint y: 204, endPoint x: 273, endPoint y: 91, distance: 140.6
click at [273, 91] on div "400 2 410 2 404 3 13:30 414 3 13:30 302 2 13:30 401 4 13:25 411 4 13:25 310 2 3…" at bounding box center [357, 186] width 521 height 228
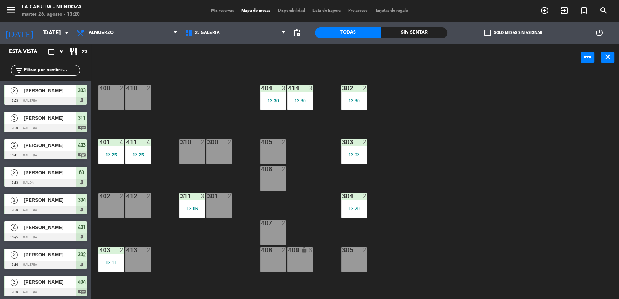
click at [196, 204] on div "311 3 13:06" at bounding box center [192, 206] width 26 height 26
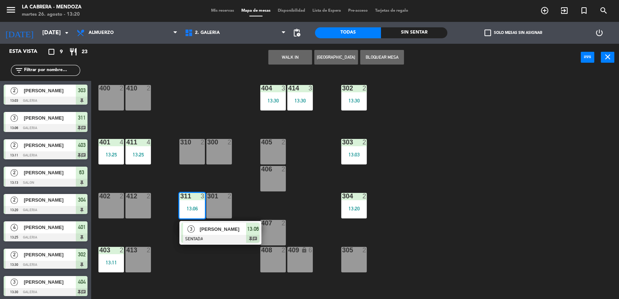
click at [276, 86] on div "400 2 410 2 404 3 13:30 414 3 13:30 302 2 13:30 401 4 13:25 411 4 13:25 310 2 3…" at bounding box center [357, 186] width 521 height 228
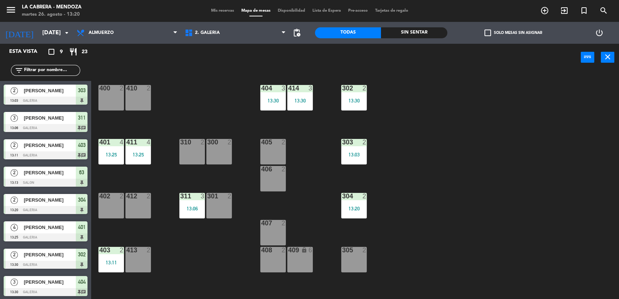
drag, startPoint x: 276, startPoint y: 86, endPoint x: 271, endPoint y: 96, distance: 11.6
click at [271, 96] on div "404 3 13:30" at bounding box center [273, 98] width 26 height 26
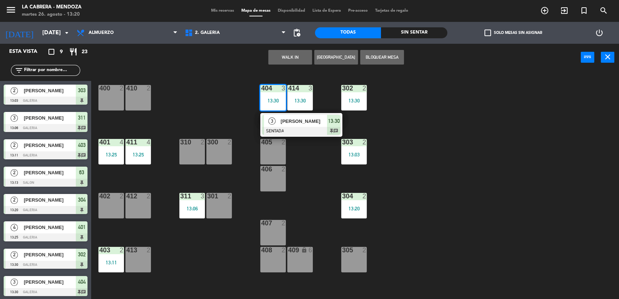
click at [202, 197] on div "301" at bounding box center [207, 196] width 12 height 7
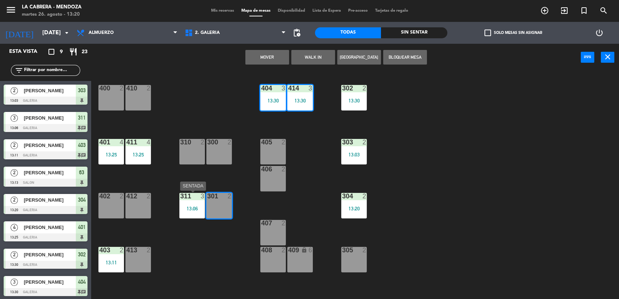
click at [197, 203] on div "311 3 13:06" at bounding box center [192, 206] width 26 height 26
click at [181, 240] on div "400 2 410 2 404 3 13:30 414 3 13:30 302 2 13:30 401 4 13:25 411 4 13:25 310 2 3…" at bounding box center [357, 186] width 521 height 228
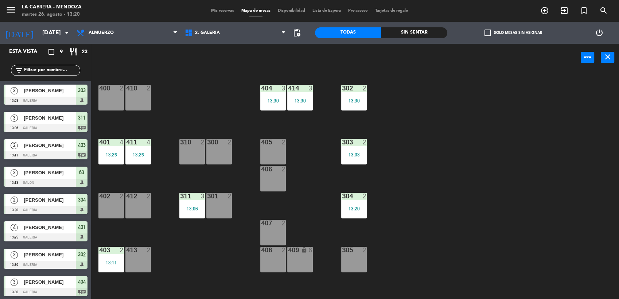
click at [194, 212] on div "311 3 13:06" at bounding box center [192, 206] width 26 height 26
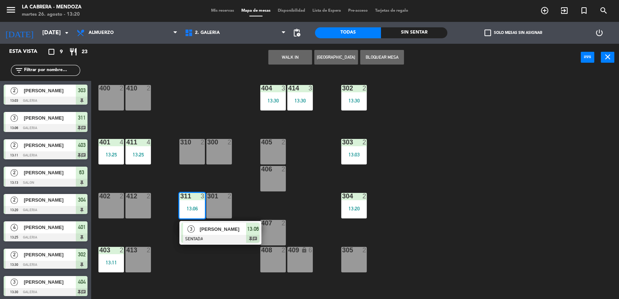
click at [70, 95] on div "[PERSON_NAME]" at bounding box center [49, 91] width 53 height 12
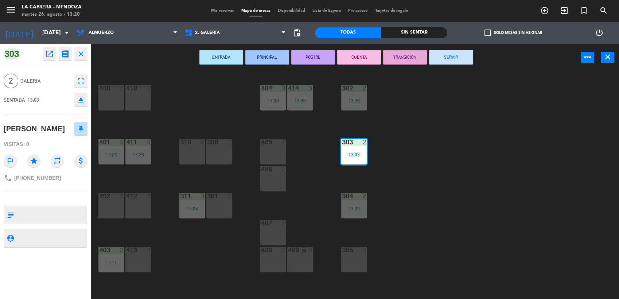
click at [82, 53] on icon "close" at bounding box center [81, 54] width 9 height 9
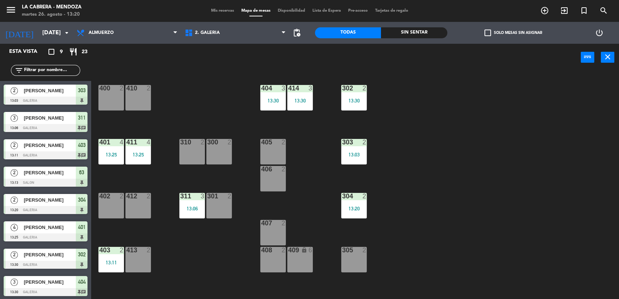
click at [198, 196] on div "3" at bounding box center [204, 196] width 12 height 7
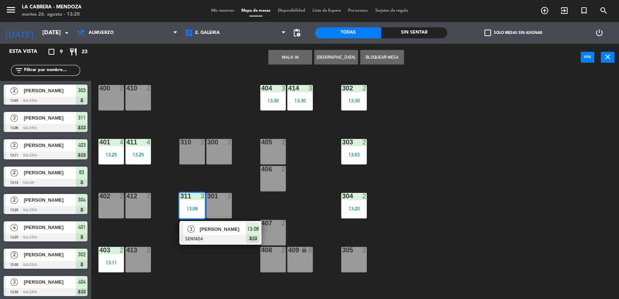
click at [239, 235] on div at bounding box center [220, 239] width 78 height 8
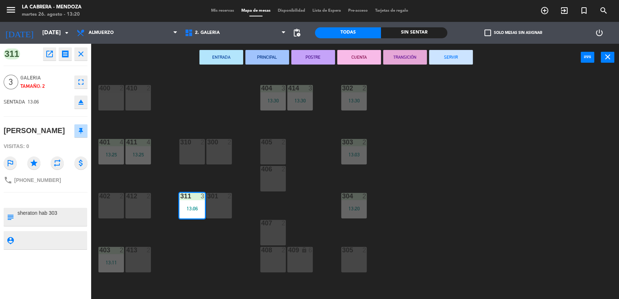
click at [440, 55] on button "SERVIR" at bounding box center [451, 57] width 44 height 15
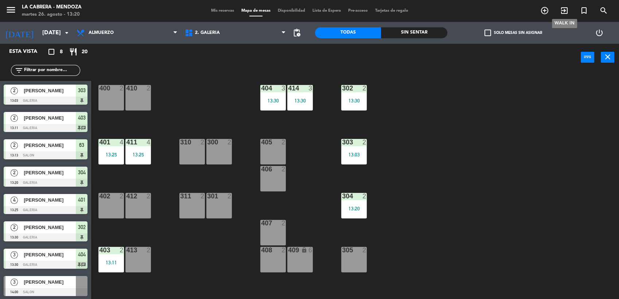
click at [561, 9] on icon "exit_to_app" at bounding box center [564, 10] width 9 height 9
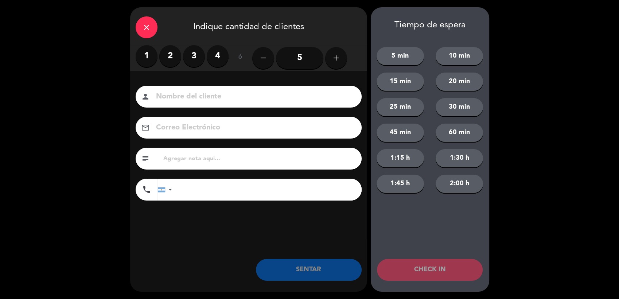
click at [335, 55] on icon "add" at bounding box center [336, 58] width 9 height 9
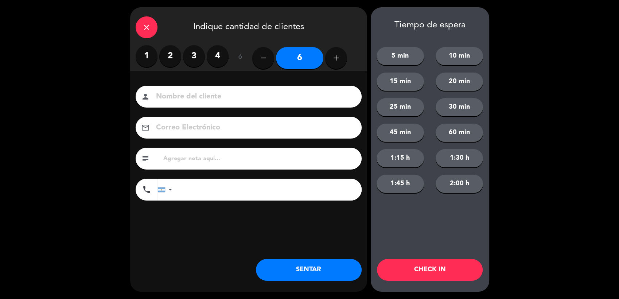
click at [266, 94] on input at bounding box center [253, 96] width 197 height 13
type input "[PERSON_NAME]"
click at [209, 157] on input "text" at bounding box center [258, 158] width 193 height 10
type input "hualta hab 607 check out"
click at [332, 271] on button "SENTAR" at bounding box center [309, 270] width 106 height 22
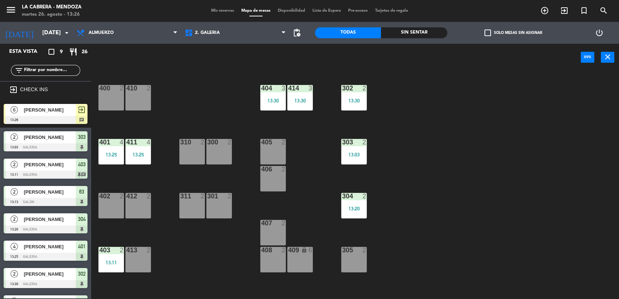
click at [57, 111] on span "[PERSON_NAME]" at bounding box center [50, 110] width 52 height 8
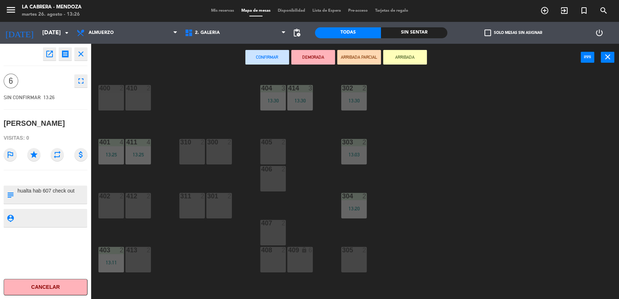
click at [303, 265] on div "409 lock 6" at bounding box center [300, 260] width 26 height 26
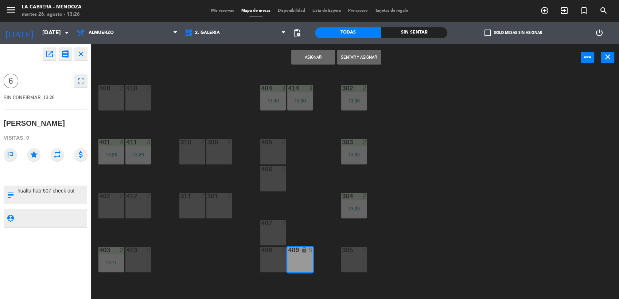
click at [366, 53] on button "Sentar y Asignar" at bounding box center [359, 57] width 44 height 15
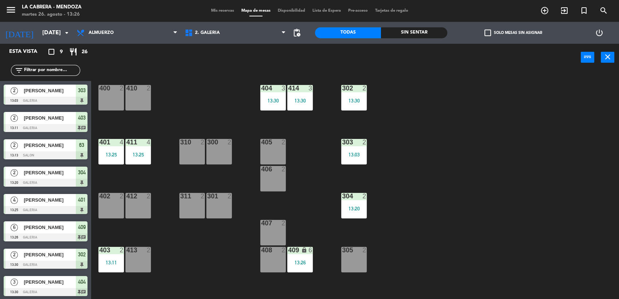
scroll to position [28, 0]
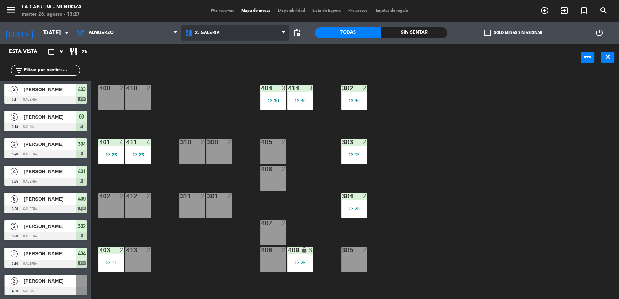
click at [209, 37] on span "2. GALERIA" at bounding box center [235, 33] width 108 height 16
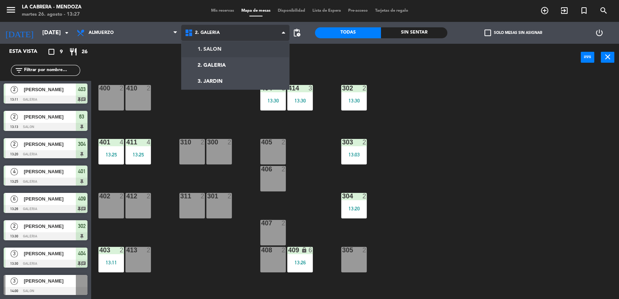
click at [230, 48] on ng-component "menu LA [PERSON_NAME] - [PERSON_NAME][DATE] 26. agosto - 13:27 Mis reservas Map…" at bounding box center [309, 150] width 619 height 300
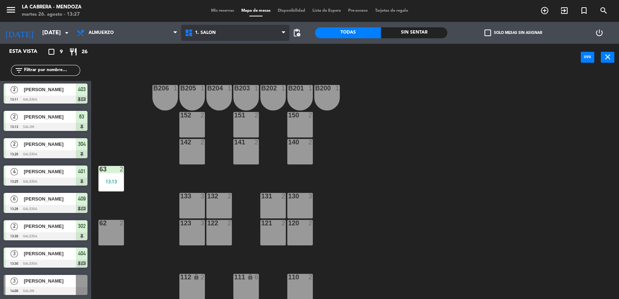
click at [216, 25] on span "1. SALON" at bounding box center [235, 33] width 108 height 16
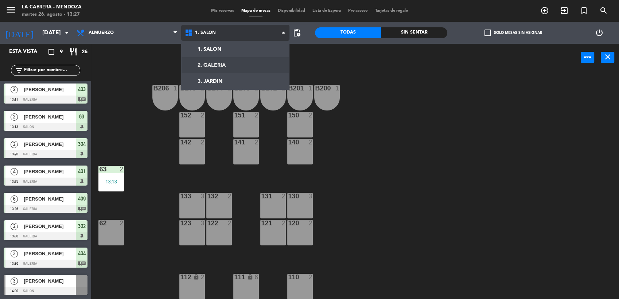
click at [219, 62] on ng-component "menu LA [PERSON_NAME] - [PERSON_NAME][DATE] 26. agosto - 13:27 Mis reservas Map…" at bounding box center [309, 150] width 619 height 300
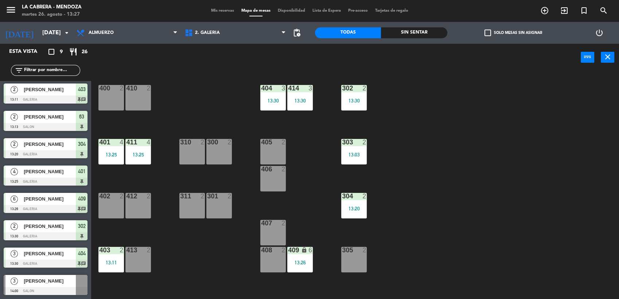
click at [225, 205] on div "301 2" at bounding box center [219, 206] width 26 height 26
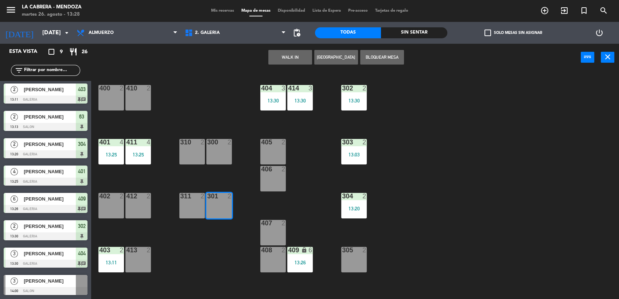
click at [291, 57] on button "WALK IN" at bounding box center [290, 57] width 44 height 15
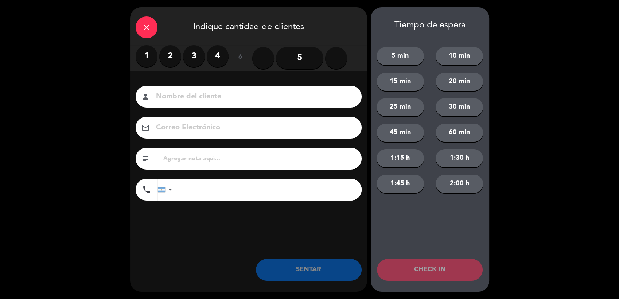
click at [166, 54] on label "2" at bounding box center [170, 56] width 22 height 22
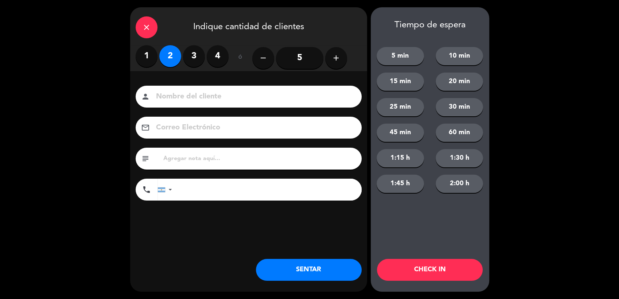
click at [213, 100] on input at bounding box center [253, 96] width 197 height 13
type input "[PERSON_NAME]"
click at [209, 198] on input "tel" at bounding box center [270, 190] width 182 height 22
type input "2612336632"
click at [324, 270] on button "SENTAR" at bounding box center [309, 270] width 106 height 22
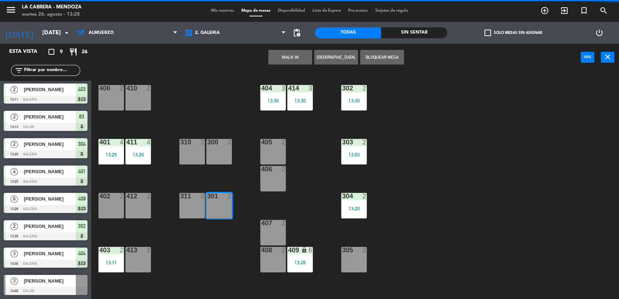
scroll to position [0, 0]
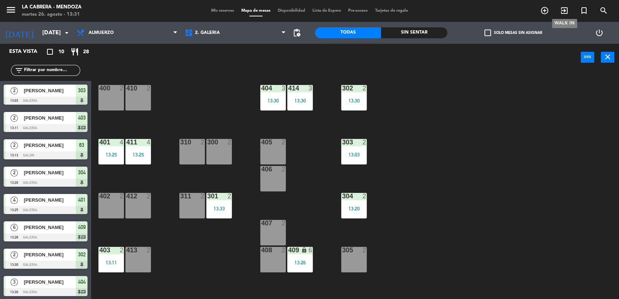
click at [565, 9] on icon "exit_to_app" at bounding box center [564, 10] width 9 height 9
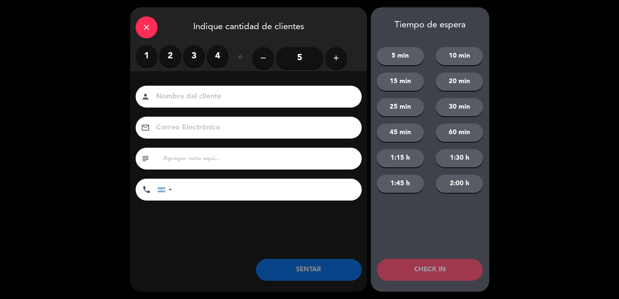
click at [145, 58] on label "1" at bounding box center [147, 56] width 22 height 22
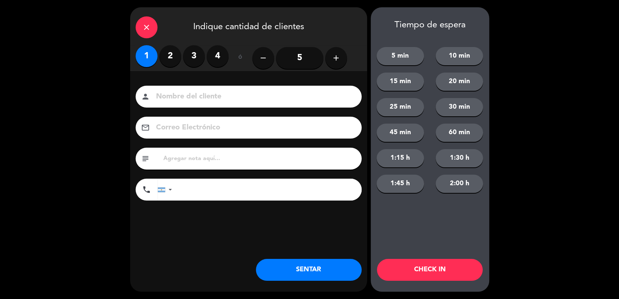
click at [189, 93] on input at bounding box center [253, 96] width 197 height 13
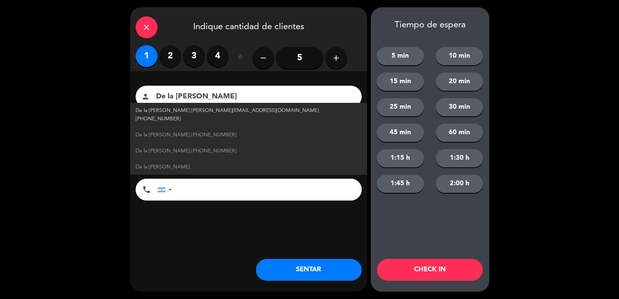
click at [202, 109] on span "De la [PERSON_NAME] [PERSON_NAME][EMAIL_ADDRESS][DOMAIN_NAME] [PHONE_NUMBER]" at bounding box center [249, 114] width 226 height 17
type input "De la [PERSON_NAME]"
type input "[EMAIL_ADDRESS][DOMAIN_NAME]"
type input "[PHONE_NUMBER]"
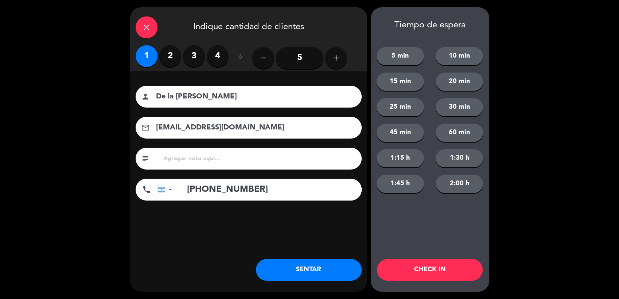
click at [326, 265] on button "SENTAR" at bounding box center [309, 270] width 106 height 22
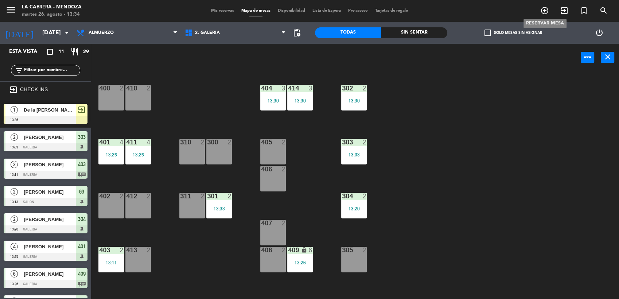
click at [550, 13] on span "add_circle_outline" at bounding box center [544, 10] width 20 height 12
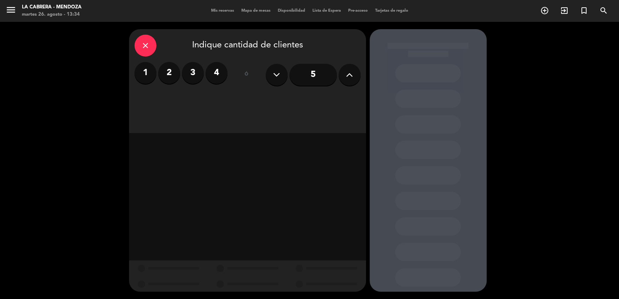
click at [346, 73] on icon at bounding box center [349, 74] width 7 height 11
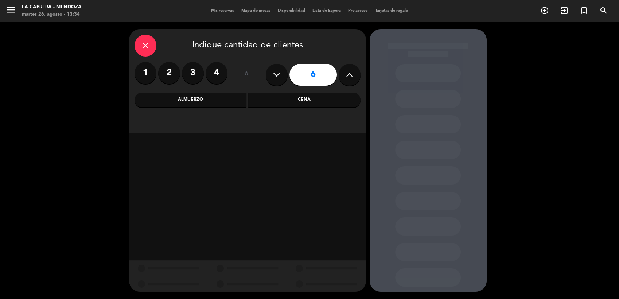
click at [294, 96] on div "Cena" at bounding box center [304, 100] width 112 height 15
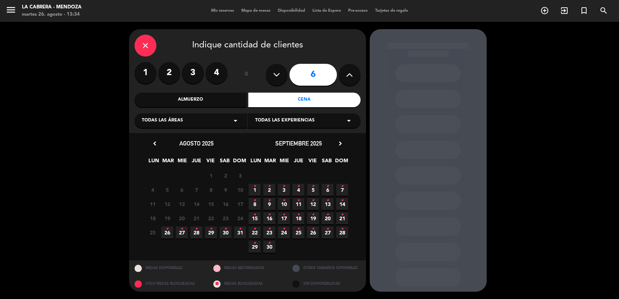
click at [166, 229] on icon "•" at bounding box center [167, 229] width 3 height 12
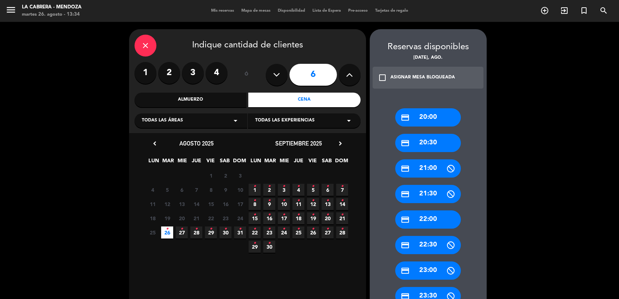
click at [431, 141] on div "credit_card 20:30" at bounding box center [428, 143] width 66 height 18
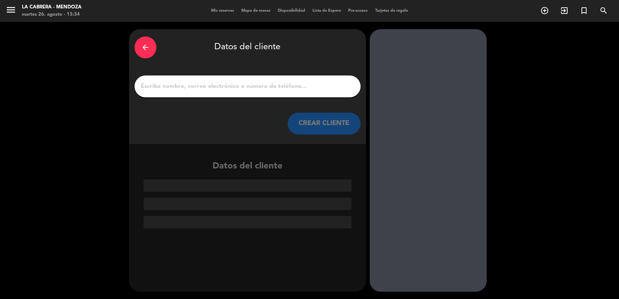
click at [302, 94] on div at bounding box center [247, 86] width 226 height 22
click at [297, 89] on input "1" at bounding box center [247, 86] width 215 height 10
paste input "[PERSON_NAME]"
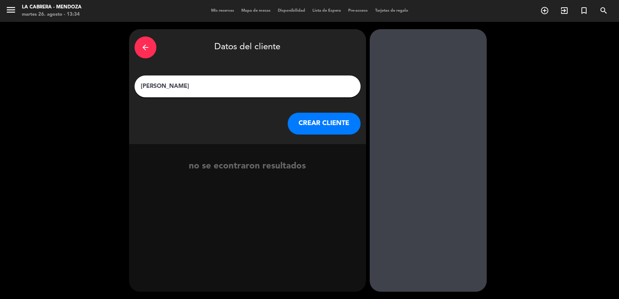
type input "[PERSON_NAME]"
click at [341, 118] on button "CREAR CLIENTE" at bounding box center [323, 124] width 73 height 22
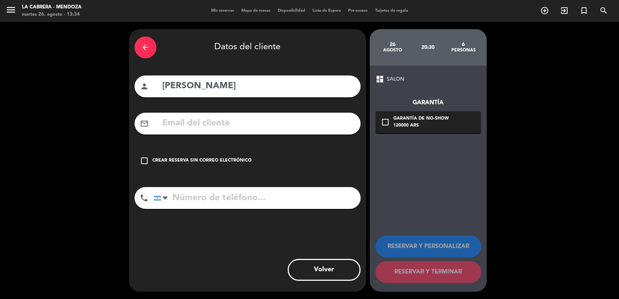
click at [228, 127] on input "text" at bounding box center [257, 123] width 193 height 15
paste input "[EMAIL_ADDRESS][DOMAIN_NAME]"
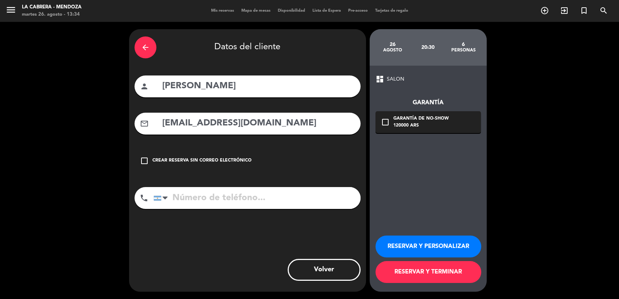
type input "[EMAIL_ADDRESS][DOMAIN_NAME]"
click at [194, 203] on input "tel" at bounding box center [256, 198] width 207 height 22
paste input "2614186796"
type input "2614186796"
drag, startPoint x: 422, startPoint y: 273, endPoint x: 422, endPoint y: 268, distance: 4.4
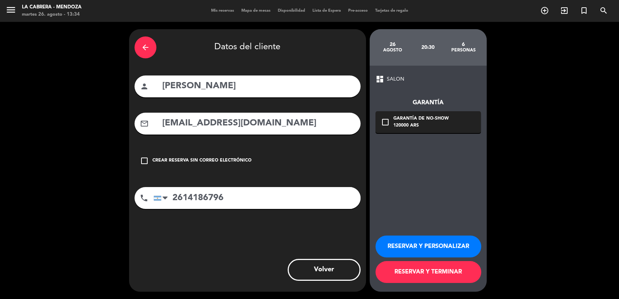
click at [422, 273] on button "RESERVAR Y TERMINAR" at bounding box center [428, 272] width 106 height 22
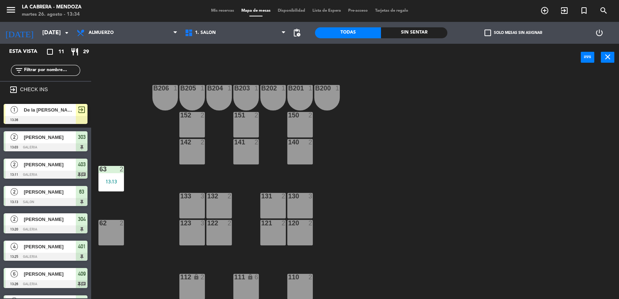
click at [122, 41] on div "Almuerzo Cena Almuerzo Almuerzo Cena" at bounding box center [127, 33] width 108 height 22
click at [120, 32] on span "Almuerzo" at bounding box center [127, 33] width 108 height 16
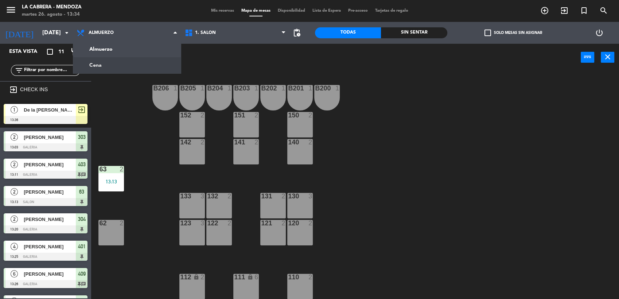
click at [115, 106] on div "B206 1 B205 1 B204 1 B203 1 B202 1 B201 1 B200 1 150 2 151 2 152 2 140 2 141 2 …" at bounding box center [357, 186] width 521 height 228
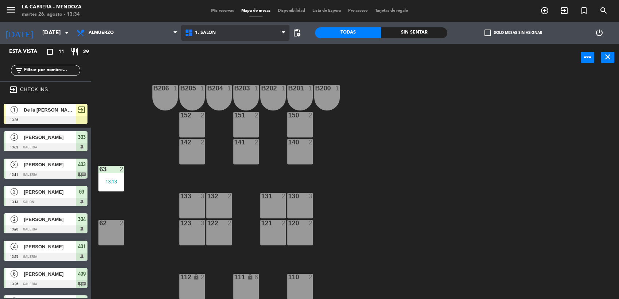
click at [216, 34] on span "1. SALON" at bounding box center [235, 33] width 108 height 16
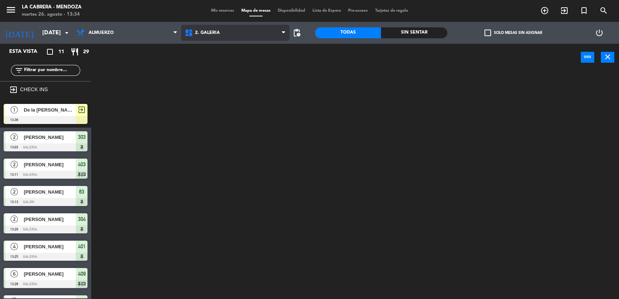
click at [222, 61] on ng-component "menu LA [PERSON_NAME] - [PERSON_NAME][DATE] 26. agosto - 13:34 Mis reservas Map…" at bounding box center [309, 150] width 619 height 300
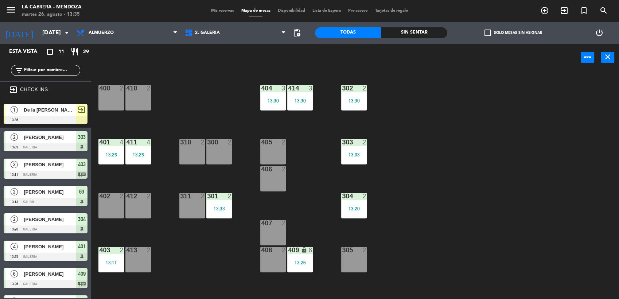
click at [76, 109] on div "exit_to_app" at bounding box center [82, 110] width 12 height 12
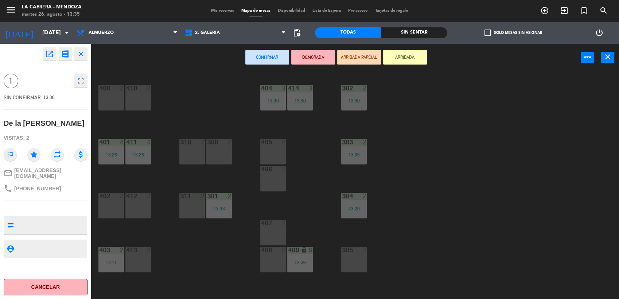
click at [215, 141] on div at bounding box center [219, 142] width 12 height 7
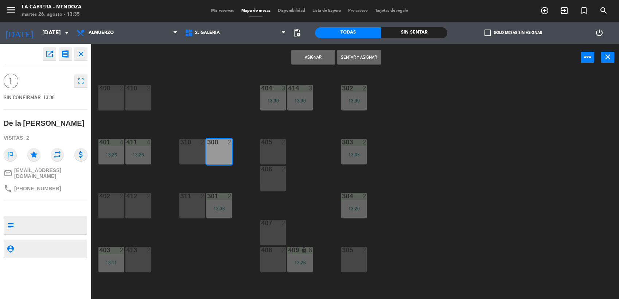
click at [368, 54] on button "Sentar y Asignar" at bounding box center [359, 57] width 44 height 15
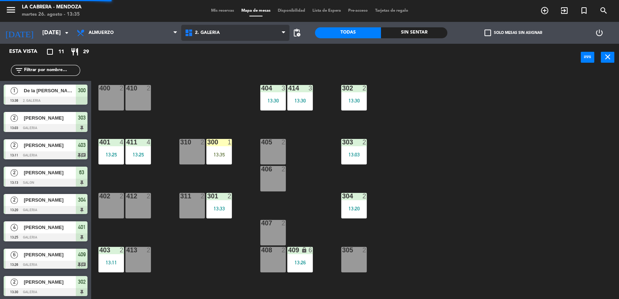
click at [242, 28] on span "2. GALERIA" at bounding box center [235, 33] width 108 height 16
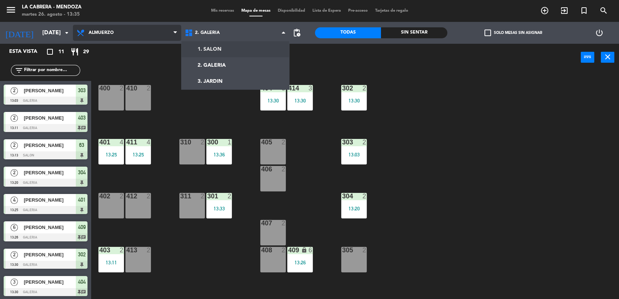
click at [134, 36] on span "Almuerzo" at bounding box center [127, 33] width 108 height 16
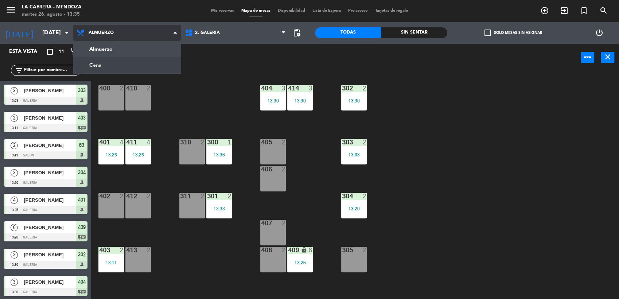
click at [142, 63] on ng-component "menu LA [PERSON_NAME] - [PERSON_NAME][DATE] 26. agosto - 13:35 Mis reservas Map…" at bounding box center [309, 150] width 619 height 300
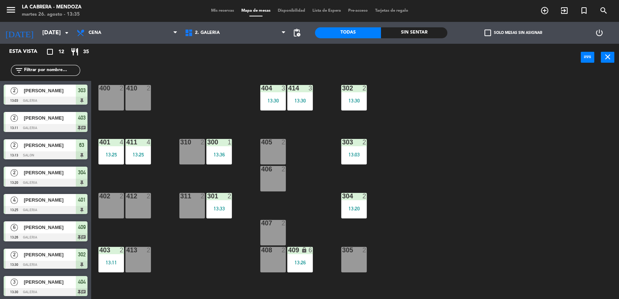
click at [215, 12] on span "Mis reservas" at bounding box center [222, 11] width 30 height 4
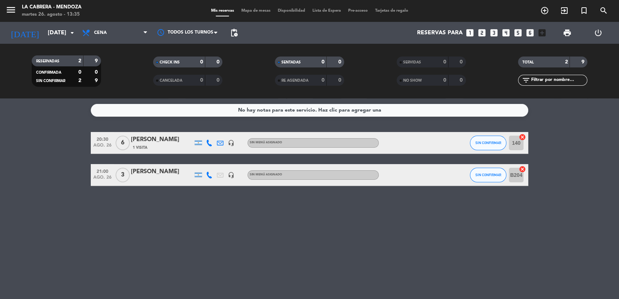
click at [165, 138] on div "[PERSON_NAME]" at bounding box center [162, 139] width 62 height 9
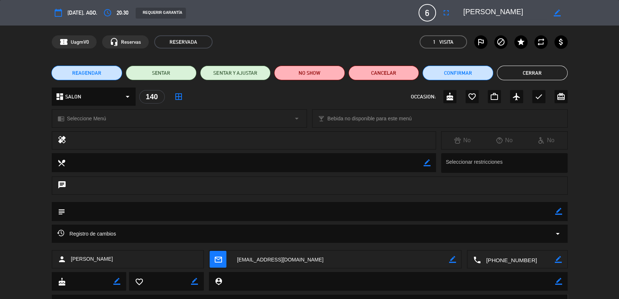
click at [178, 12] on div "REQUERIR GARANTÍA" at bounding box center [161, 13] width 50 height 11
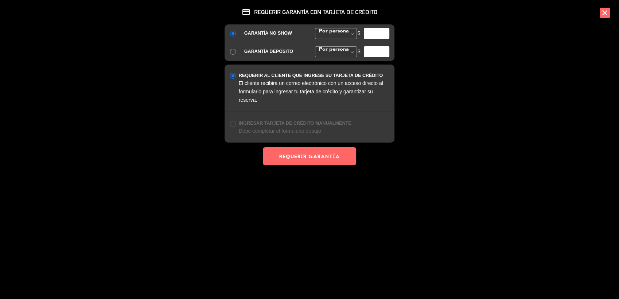
click at [370, 36] on input "number" at bounding box center [377, 33] width 26 height 11
type input "20000"
click at [339, 150] on button "REQUERIR GARANTÍA" at bounding box center [309, 156] width 93 height 18
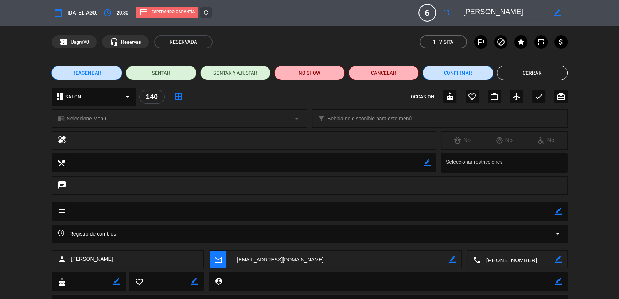
click at [552, 69] on button "Cerrar" at bounding box center [532, 73] width 71 height 15
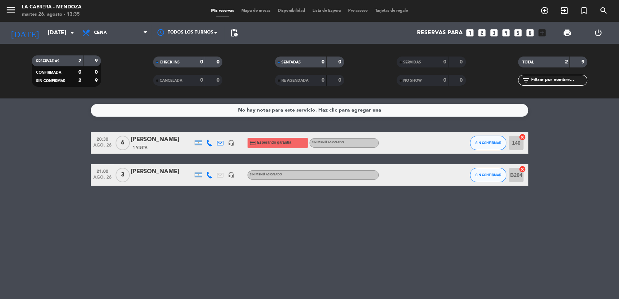
click at [525, 138] on icon "cancel" at bounding box center [521, 136] width 7 height 7
click at [523, 168] on icon "cancel" at bounding box center [521, 168] width 7 height 7
click at [117, 34] on span "Cena" at bounding box center [114, 33] width 73 height 16
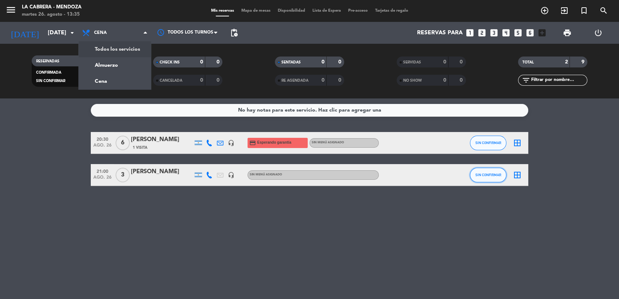
click at [490, 180] on button "SIN CONFIRMAR" at bounding box center [488, 175] width 36 height 15
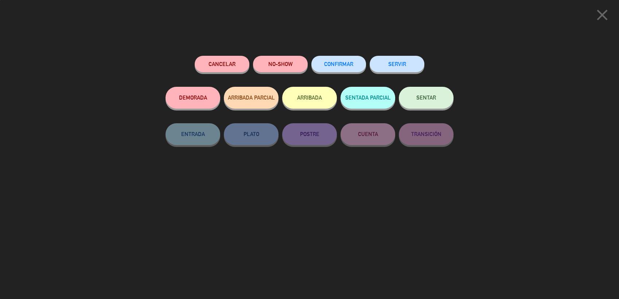
click at [349, 68] on button "CONFIRMAR" at bounding box center [338, 64] width 55 height 16
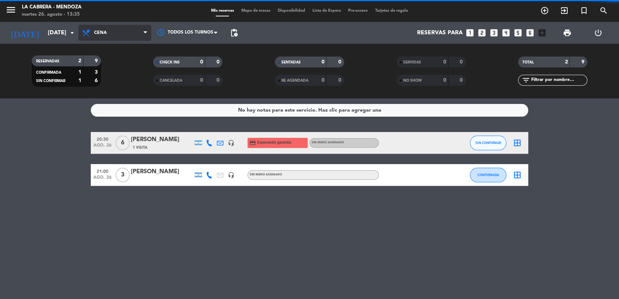
click at [117, 29] on span "Cena" at bounding box center [114, 33] width 73 height 16
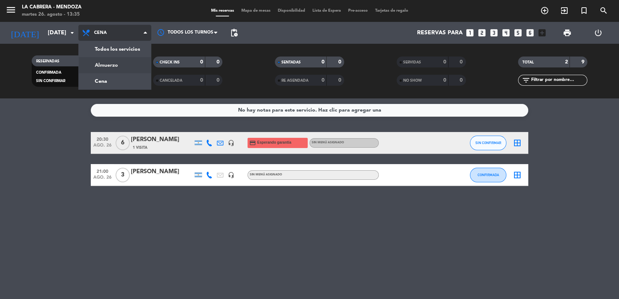
click at [115, 66] on div "menu LA [PERSON_NAME] - [PERSON_NAME][DATE] 26. agosto - 13:35 Mis reservas Map…" at bounding box center [309, 49] width 619 height 98
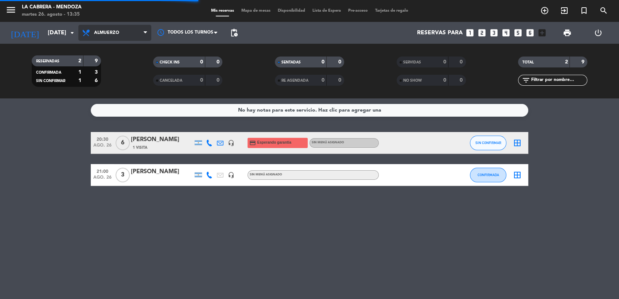
click at [109, 34] on span "Almuerzo" at bounding box center [106, 32] width 25 height 5
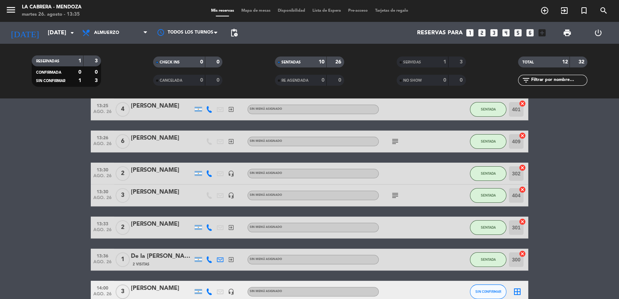
scroll to position [201, 0]
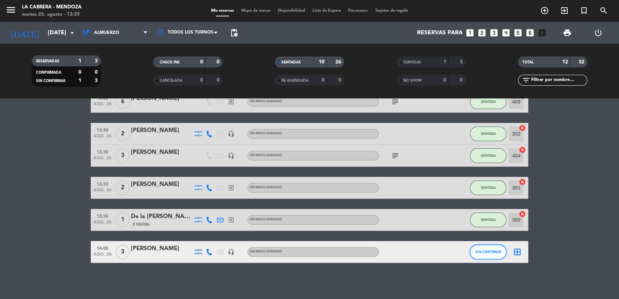
click at [482, 252] on span "SIN CONFIRMAR" at bounding box center [488, 252] width 26 height 4
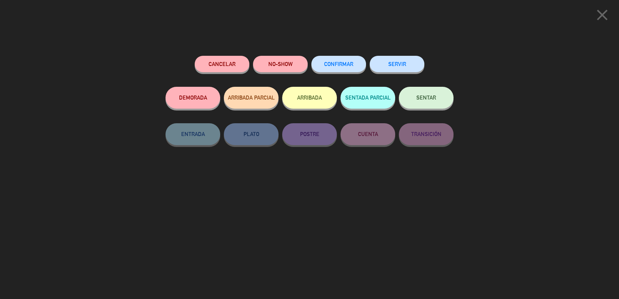
click at [335, 54] on div "Cancelar NO-SHOW CONFIRMAR SERVIR DEMORADA ARRIBADA PARCIAL ARRIBADA SENTADA PA…" at bounding box center [309, 175] width 298 height 248
click at [336, 58] on button "CONFIRMAR" at bounding box center [338, 64] width 55 height 16
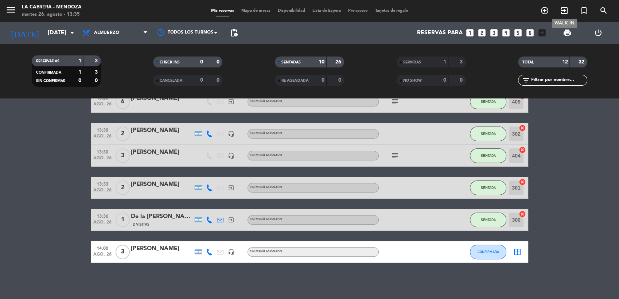
click at [565, 9] on icon "exit_to_app" at bounding box center [564, 10] width 9 height 9
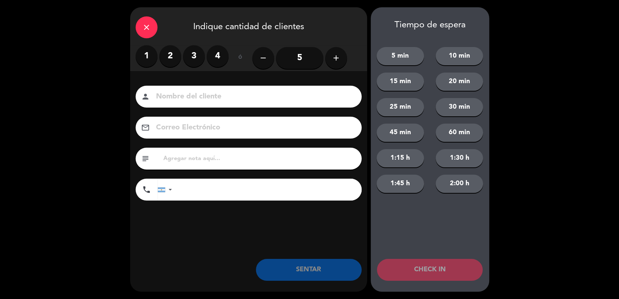
click at [168, 59] on label "2" at bounding box center [170, 56] width 22 height 22
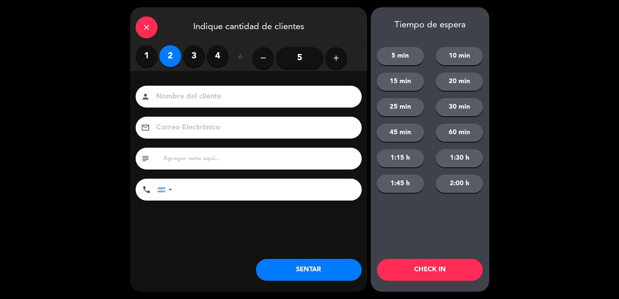
click at [190, 96] on input at bounding box center [253, 96] width 197 height 13
type input "[PERSON_NAME]"
click at [200, 158] on input "text" at bounding box center [258, 158] width 193 height 10
type input "404 hualta"
click at [326, 271] on button "SENTAR" at bounding box center [309, 270] width 106 height 22
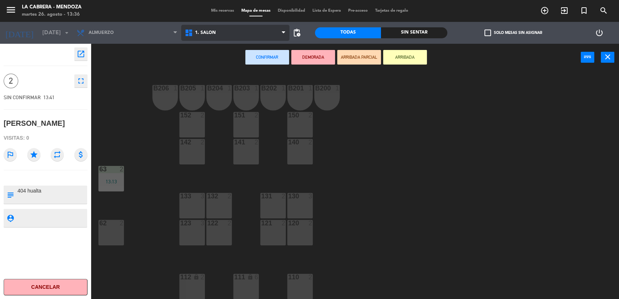
click at [229, 35] on span "1. SALON" at bounding box center [235, 33] width 108 height 16
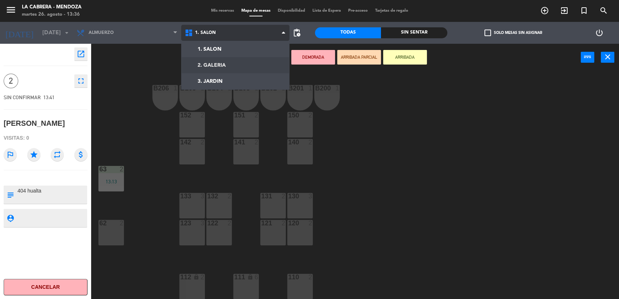
click at [233, 66] on ng-component "menu LA [PERSON_NAME] - [PERSON_NAME][DATE] 26. agosto - 13:36 Mis reservas Map…" at bounding box center [309, 150] width 619 height 300
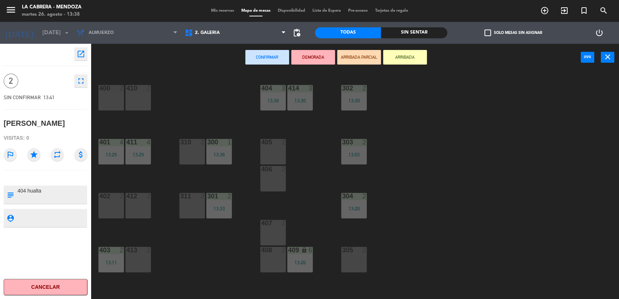
click at [367, 259] on div "305 2" at bounding box center [354, 260] width 26 height 26
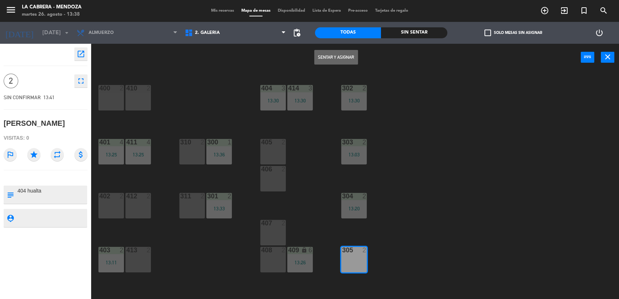
click at [344, 55] on button "Sentar y Asignar" at bounding box center [336, 57] width 44 height 15
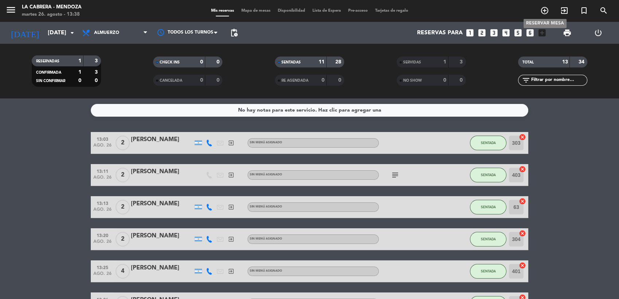
click at [542, 10] on icon "add_circle_outline" at bounding box center [544, 10] width 9 height 9
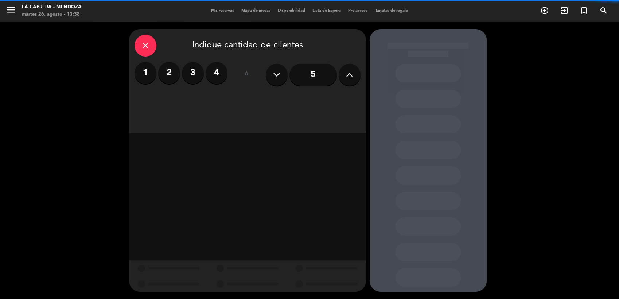
click at [348, 72] on icon at bounding box center [349, 74] width 7 height 11
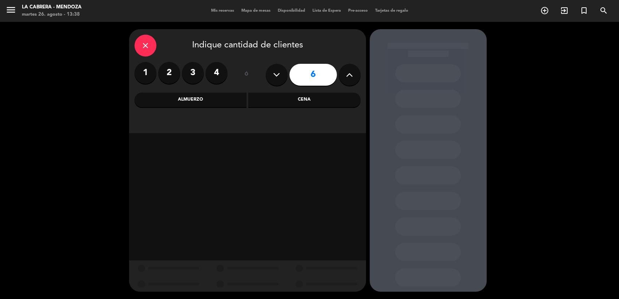
click at [349, 72] on icon at bounding box center [349, 74] width 7 height 11
type input "8"
click at [339, 91] on div "close Indique cantidad de clientes 1 2 3 4 ó 8 Almuerzo Cena" at bounding box center [247, 81] width 237 height 104
click at [340, 97] on div "Cena" at bounding box center [304, 100] width 112 height 15
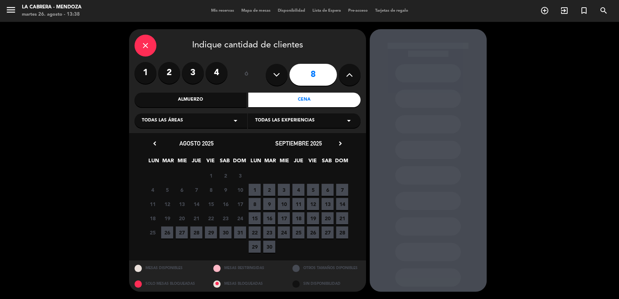
click at [171, 231] on span "26" at bounding box center [167, 232] width 12 height 12
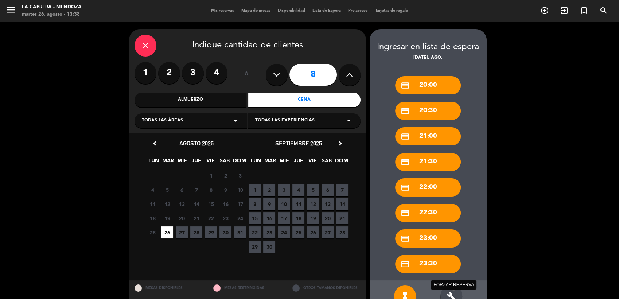
click at [453, 293] on icon "build" at bounding box center [451, 295] width 9 height 9
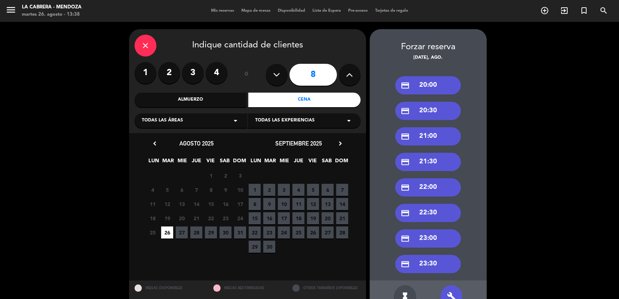
click at [434, 86] on div "credit_card 20:00" at bounding box center [428, 85] width 66 height 18
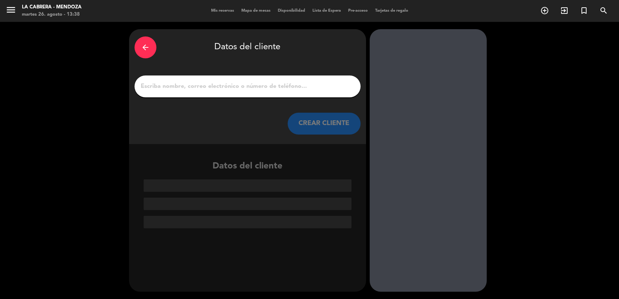
click at [233, 83] on input "1" at bounding box center [247, 86] width 215 height 10
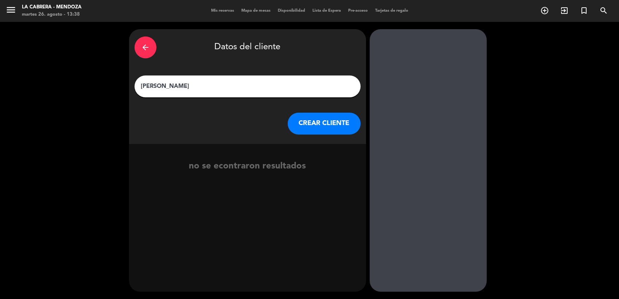
type input "[PERSON_NAME]"
click at [329, 122] on button "CREAR CLIENTE" at bounding box center [323, 124] width 73 height 22
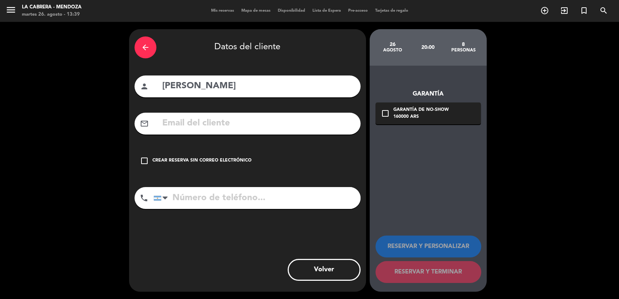
click at [209, 159] on div "Crear reserva sin correo electrónico" at bounding box center [201, 160] width 99 height 7
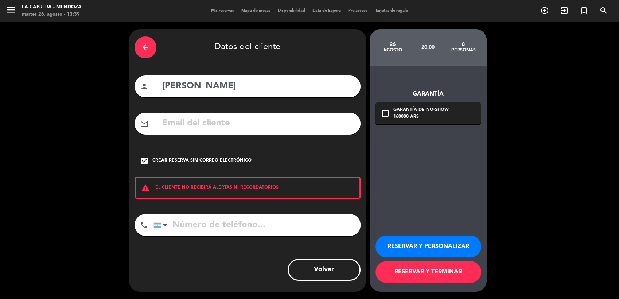
click at [441, 241] on button "RESERVAR Y PERSONALIZAR" at bounding box center [428, 246] width 106 height 22
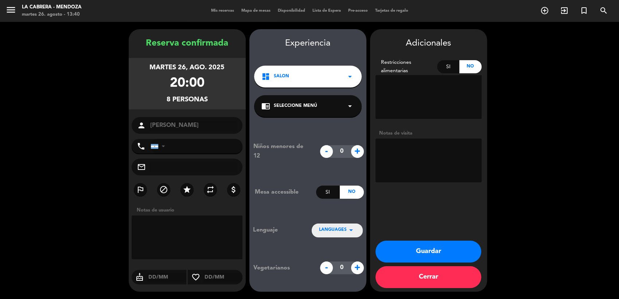
click at [428, 148] on textarea at bounding box center [428, 160] width 106 height 44
click at [435, 147] on textarea at bounding box center [428, 160] width 106 height 44
type textarea "sheraton hab 1013"
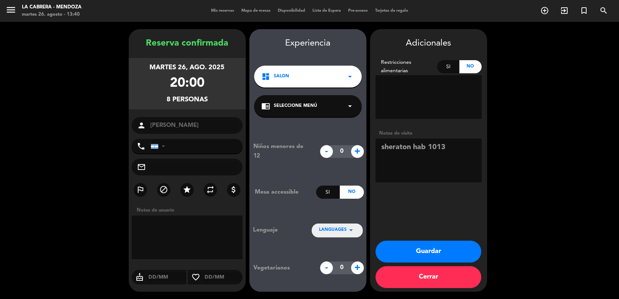
click at [465, 244] on button "Guardar" at bounding box center [428, 251] width 106 height 22
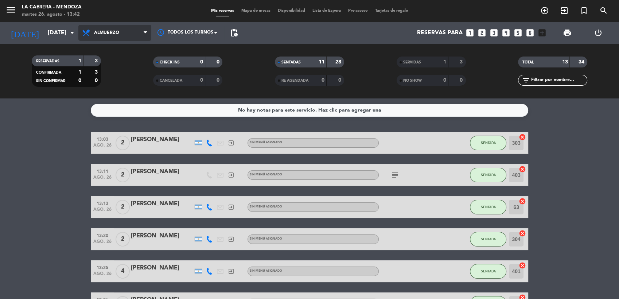
click at [133, 38] on span "Almuerzo" at bounding box center [114, 33] width 73 height 16
click at [130, 79] on div "menu LA [PERSON_NAME] - [PERSON_NAME][DATE] 26. agosto - 13:42 Mis reservas Map…" at bounding box center [309, 49] width 619 height 98
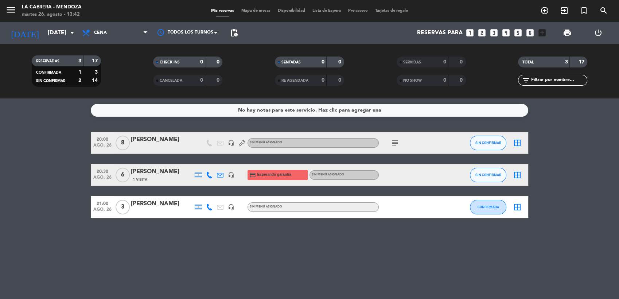
click at [160, 138] on div "[PERSON_NAME]" at bounding box center [162, 139] width 62 height 9
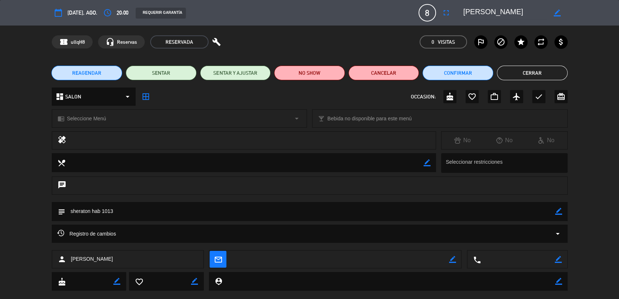
click at [558, 261] on icon "border_color" at bounding box center [557, 259] width 7 height 7
click at [506, 258] on textarea at bounding box center [518, 259] width 74 height 18
paste textarea "[PHONE_NUMBER]"
type textarea "[PHONE_NUMBER]"
click at [559, 261] on icon at bounding box center [557, 259] width 7 height 7
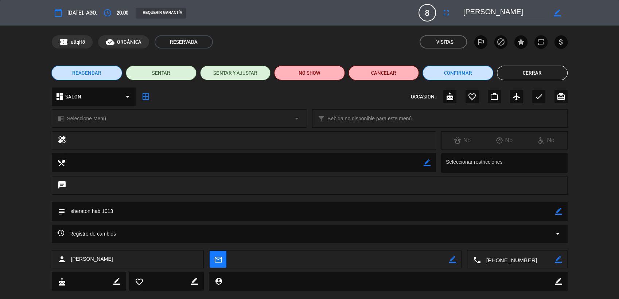
click at [547, 70] on button "Cerrar" at bounding box center [532, 73] width 71 height 15
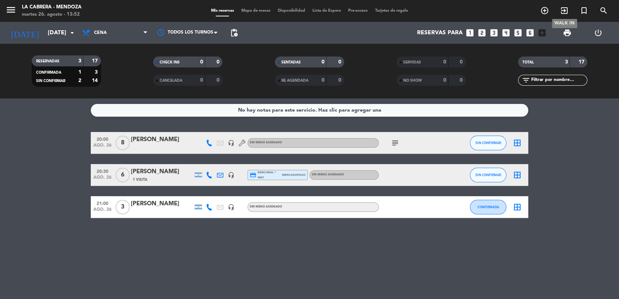
click at [563, 12] on icon "exit_to_app" at bounding box center [564, 10] width 9 height 9
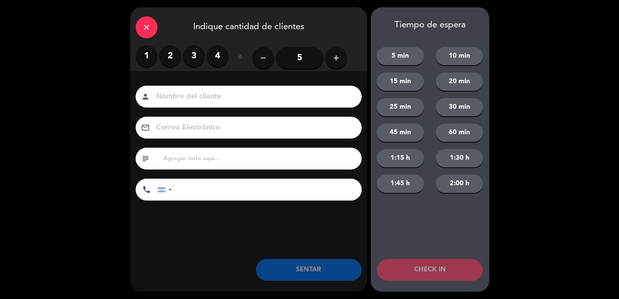
click at [209, 60] on label "4" at bounding box center [218, 56] width 22 height 22
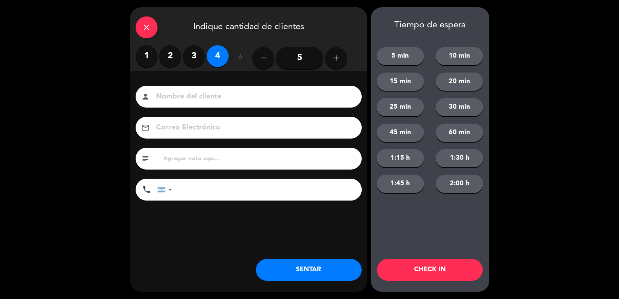
click at [208, 100] on input at bounding box center [253, 96] width 197 height 13
click at [207, 98] on input "[PERSON_NAME]" at bounding box center [253, 96] width 197 height 13
click at [213, 93] on input "[PERSON_NAME]" at bounding box center [253, 96] width 197 height 13
type input "[PERSON_NAME]"
click at [216, 158] on input "text" at bounding box center [258, 158] width 193 height 10
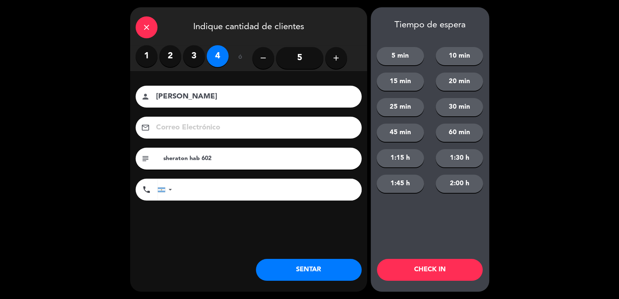
type input "sheraton hab 602"
click at [297, 270] on button "SENTAR" at bounding box center [309, 270] width 106 height 22
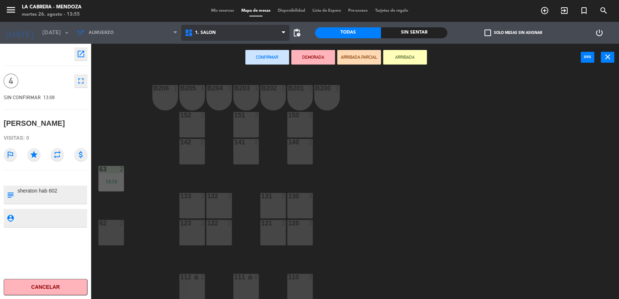
click at [232, 28] on span "1. SALON" at bounding box center [235, 33] width 108 height 16
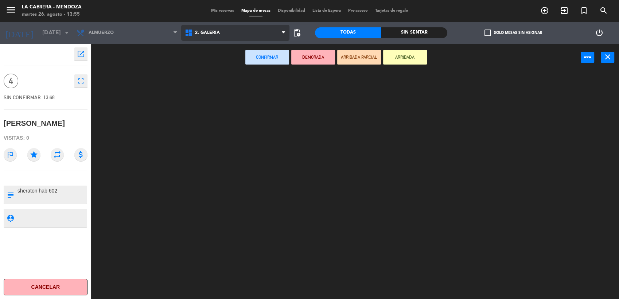
click at [231, 64] on ng-component "menu LA [PERSON_NAME] - [PERSON_NAME][DATE] 26. agosto - 13:55 Mis reservas Map…" at bounding box center [309, 150] width 619 height 300
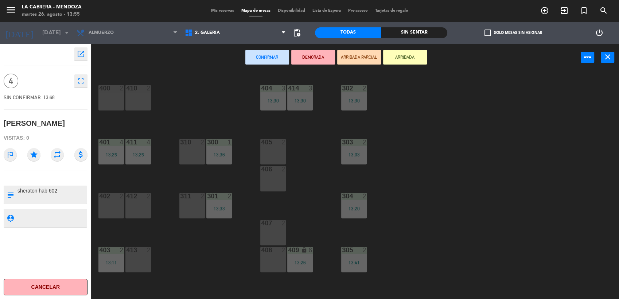
click at [263, 159] on div "405 2" at bounding box center [273, 152] width 26 height 26
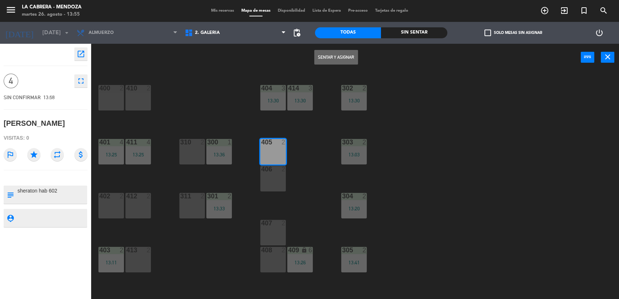
click at [278, 185] on div "406 2" at bounding box center [273, 179] width 26 height 26
click at [340, 59] on button "Sentar y Asignar" at bounding box center [336, 57] width 44 height 15
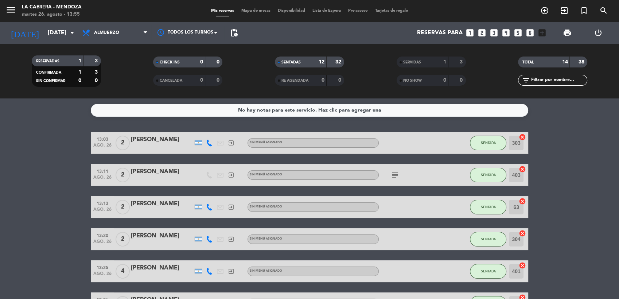
click at [246, 11] on span "Mapa de mesas" at bounding box center [256, 11] width 36 height 4
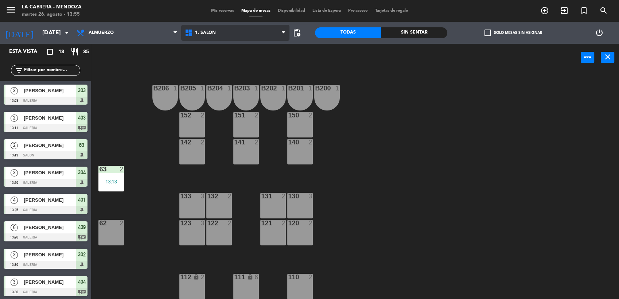
click at [226, 32] on span "1. SALON" at bounding box center [235, 33] width 108 height 16
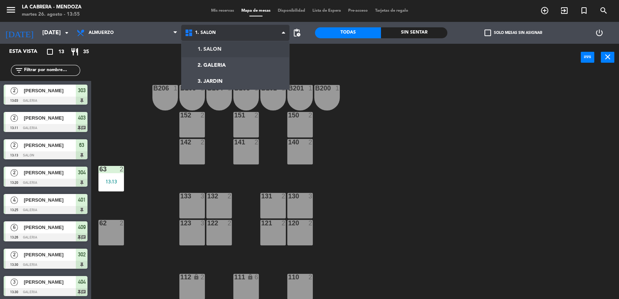
click at [233, 62] on ng-component "menu LA [PERSON_NAME] - [PERSON_NAME][DATE] 26. agosto - 13:55 Mis reservas Map…" at bounding box center [309, 150] width 619 height 300
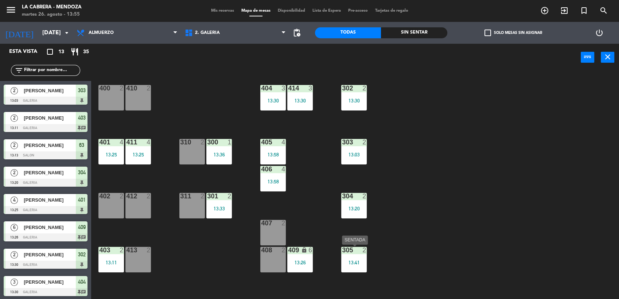
click at [349, 250] on div at bounding box center [354, 250] width 12 height 7
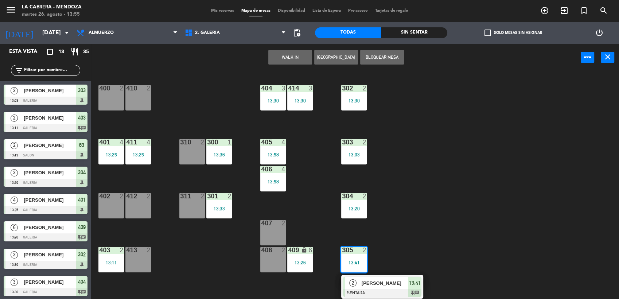
click at [379, 273] on div "400 2 410 2 404 3 13:30 414 3 13:30 302 2 13:30 401 4 13:25 411 4 13:25 310 2 3…" at bounding box center [357, 186] width 521 height 228
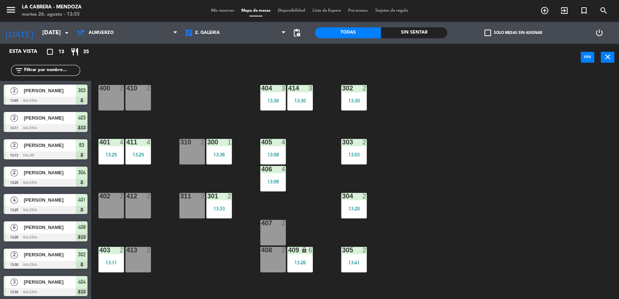
drag, startPoint x: 320, startPoint y: 246, endPoint x: 325, endPoint y: 254, distance: 9.9
click at [321, 246] on div "400 2 410 2 404 3 13:30 414 3 13:30 302 2 13:30 401 4 13:25 411 4 13:25 310 2 3…" at bounding box center [357, 186] width 521 height 228
click at [362, 260] on div "13:41" at bounding box center [354, 262] width 26 height 5
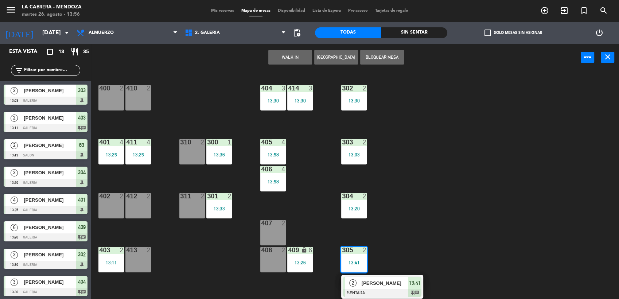
click at [373, 280] on div "2 [PERSON_NAME] SENTADA 13:41 chat" at bounding box center [382, 287] width 93 height 24
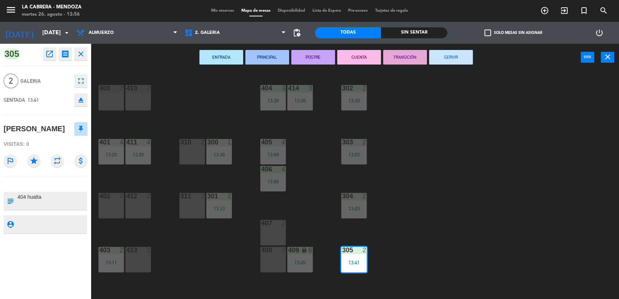
click at [52, 177] on div "305 open_in_new receipt 1:41 PM [DATE] 2 personas [PERSON_NAME] 305 INTERNAL NO…" at bounding box center [45, 171] width 91 height 255
click at [615, 207] on div "400 2 410 2 404 3 13:30 414 3 13:30 302 2 13:30 401 4 13:25 411 4 13:25 310 2 3…" at bounding box center [357, 186] width 521 height 228
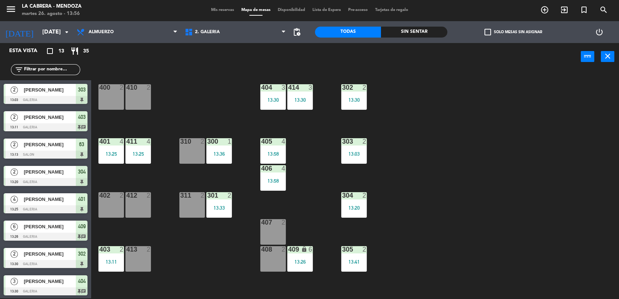
scroll to position [46, 0]
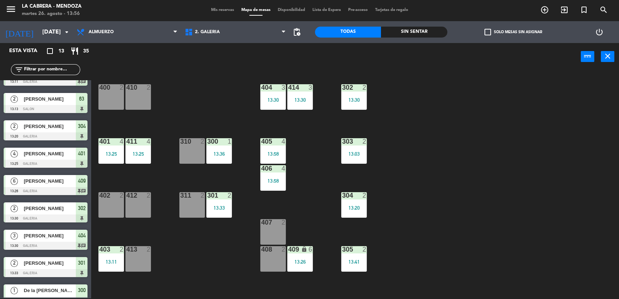
click at [351, 254] on div "305 2 13:41" at bounding box center [354, 259] width 26 height 26
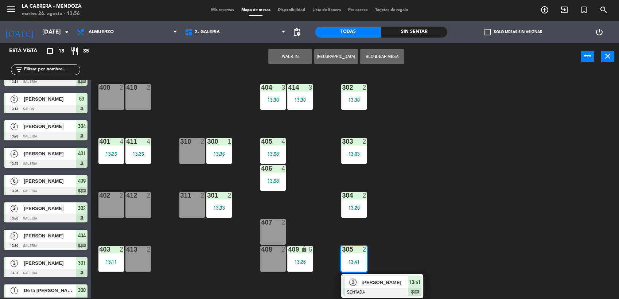
click at [359, 281] on div "2" at bounding box center [353, 282] width 16 height 12
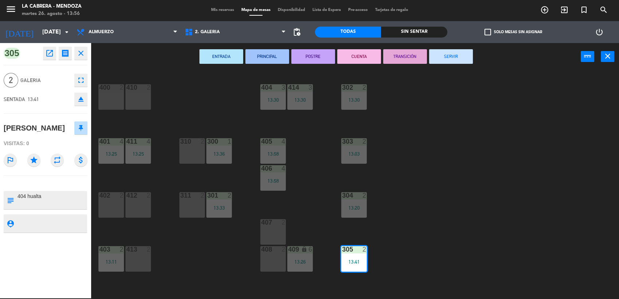
click at [71, 293] on div "305 open_in_new receipt 1:41 PM [DATE] 2 personas [PERSON_NAME] 305 INTERNAL NO…" at bounding box center [45, 170] width 91 height 255
click at [72, 293] on div "305 open_in_new receipt 1:41 PM [DATE] 2 personas [PERSON_NAME] 305 INTERNAL NO…" at bounding box center [45, 170] width 91 height 255
click at [450, 145] on div "400 2 410 2 404 3 13:30 414 3 13:30 302 2 13:30 401 4 13:25 411 4 13:25 310 2 3…" at bounding box center [357, 185] width 521 height 228
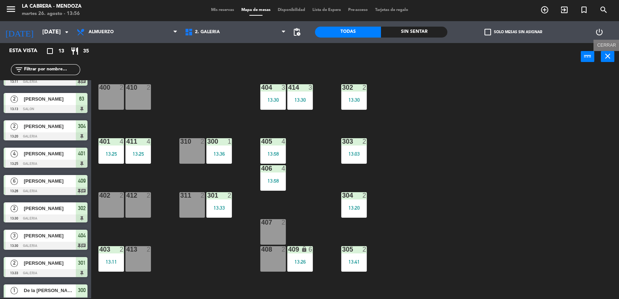
click at [612, 52] on button "close" at bounding box center [606, 56] width 13 height 11
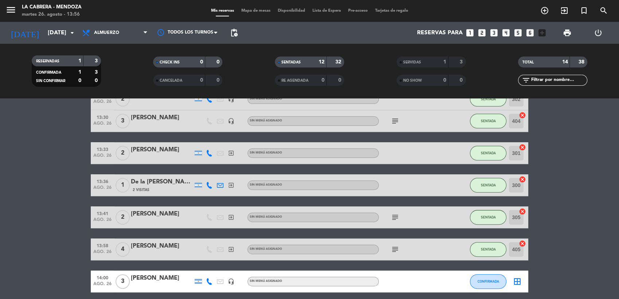
scroll to position [266, 0]
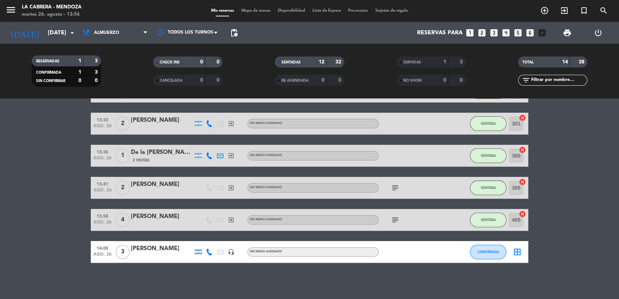
click at [523, 181] on icon "cancel" at bounding box center [521, 181] width 7 height 7
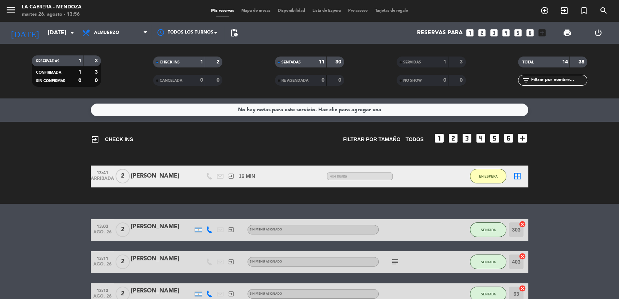
scroll to position [0, 0]
click at [517, 172] on icon "border_all" at bounding box center [517, 176] width 9 height 9
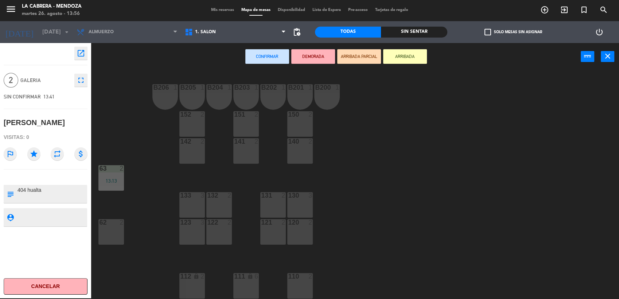
click at [64, 285] on button "Cancelar" at bounding box center [46, 286] width 84 height 16
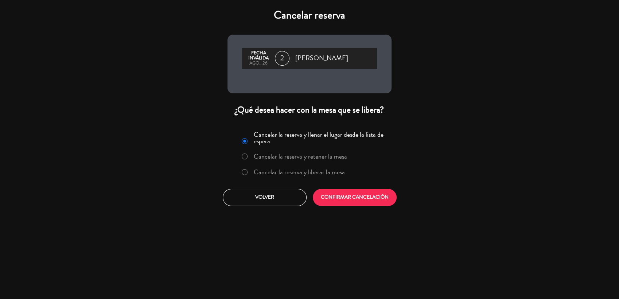
click at [319, 169] on label "Cancelar la reserva y liberar la mesa" at bounding box center [299, 172] width 91 height 7
click at [350, 190] on button "CONFIRMAR CANCELACIÓN" at bounding box center [355, 197] width 84 height 17
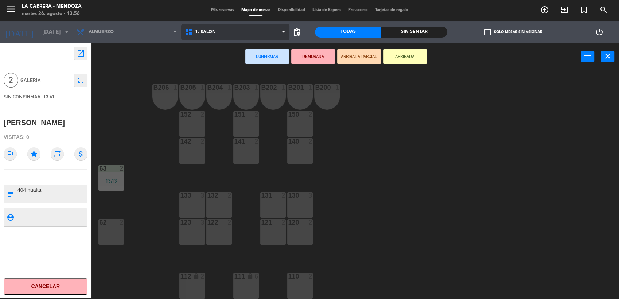
click at [235, 35] on span "1. SALON" at bounding box center [235, 32] width 108 height 16
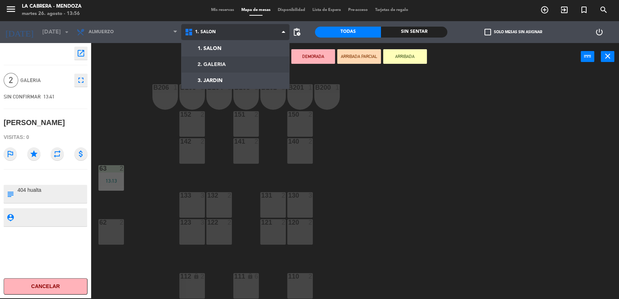
click at [235, 63] on ng-component "menu LA [PERSON_NAME] - [PERSON_NAME][DATE] 26. agosto - 13:56 Mis reservas Map…" at bounding box center [309, 149] width 619 height 300
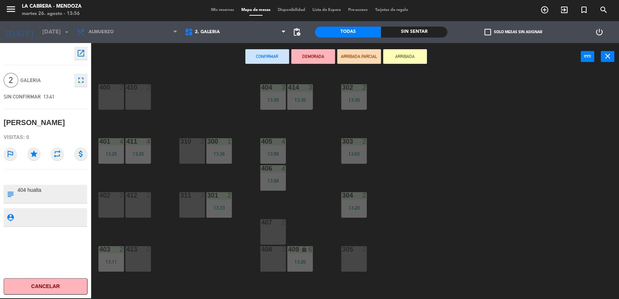
click at [358, 259] on div "305 2" at bounding box center [354, 259] width 26 height 26
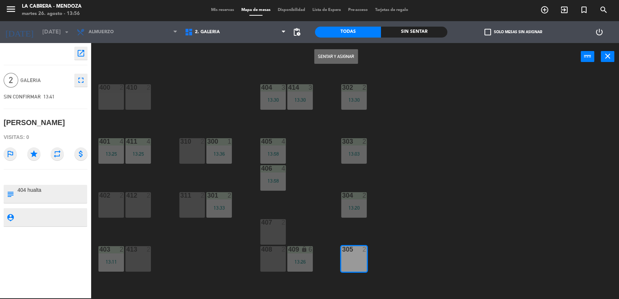
click at [607, 60] on button "close" at bounding box center [606, 56] width 13 height 11
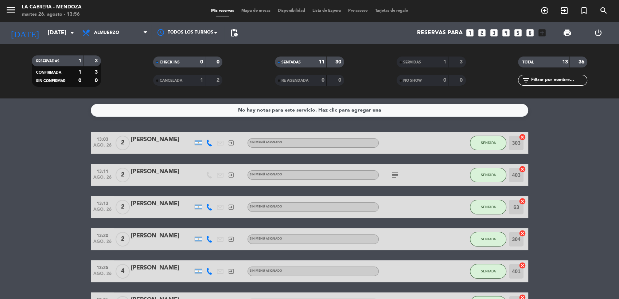
click at [262, 9] on span "Mapa de mesas" at bounding box center [256, 11] width 36 height 4
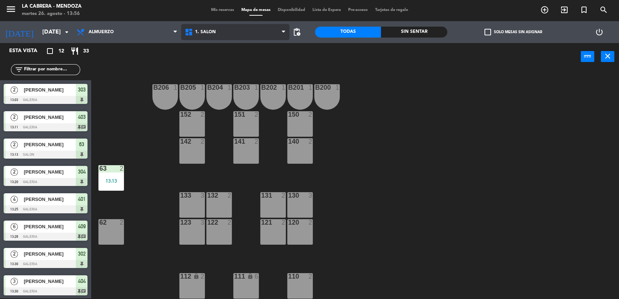
click at [249, 36] on span "1. SALON" at bounding box center [235, 32] width 108 height 16
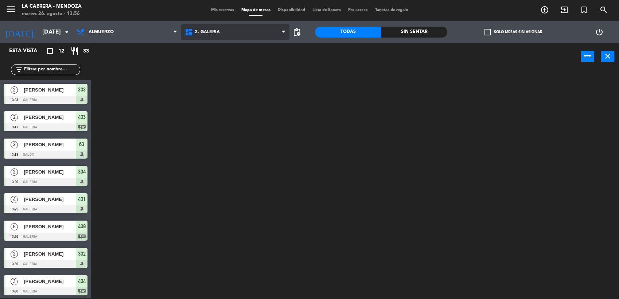
click at [247, 65] on ng-component "menu LA [PERSON_NAME] - [PERSON_NAME][DATE] 26. agosto - 13:56 Mis reservas Map…" at bounding box center [309, 149] width 619 height 300
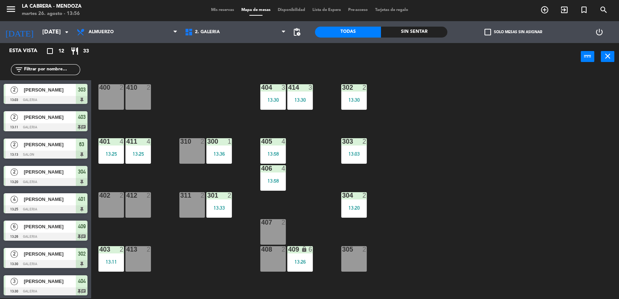
drag, startPoint x: 364, startPoint y: 258, endPoint x: 359, endPoint y: 244, distance: 14.9
click at [363, 256] on div "305 2" at bounding box center [354, 259] width 26 height 26
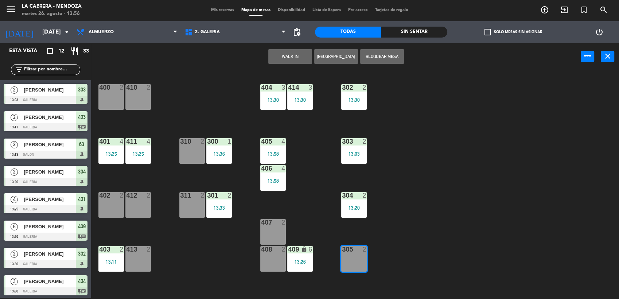
click at [289, 56] on button "WALK IN" at bounding box center [290, 56] width 44 height 15
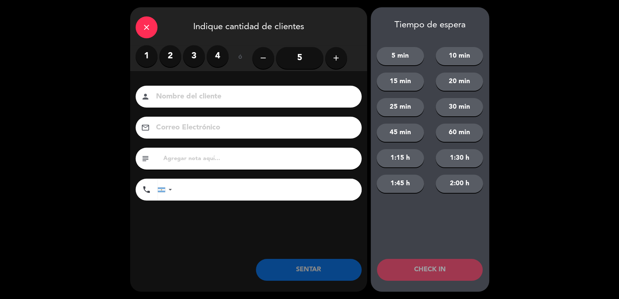
click at [168, 54] on label "2" at bounding box center [170, 56] width 22 height 22
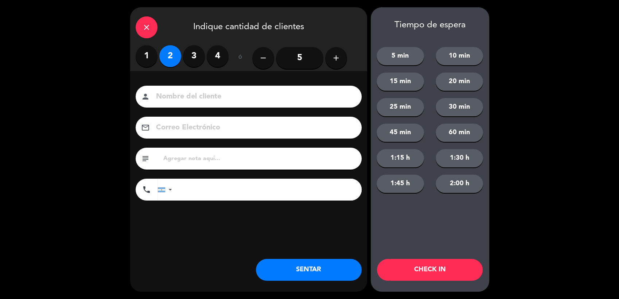
click at [201, 98] on input at bounding box center [253, 96] width 197 height 13
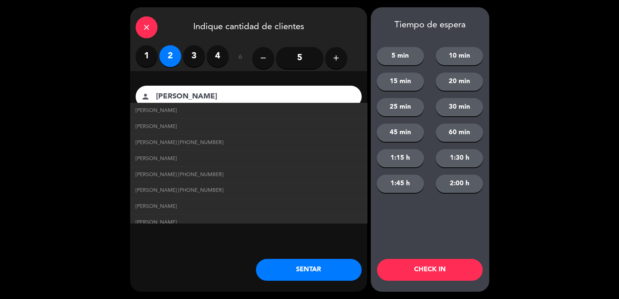
type input "[PERSON_NAME]"
click at [325, 267] on button "SENTAR" at bounding box center [309, 270] width 106 height 22
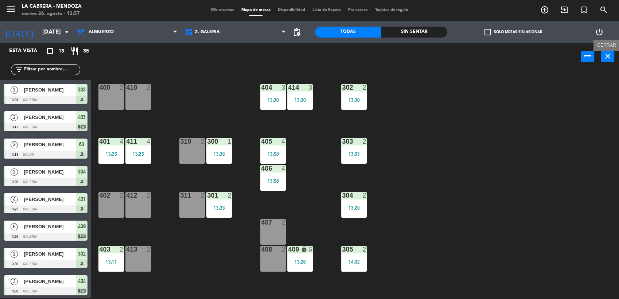
click at [612, 57] on button "close" at bounding box center [606, 56] width 13 height 11
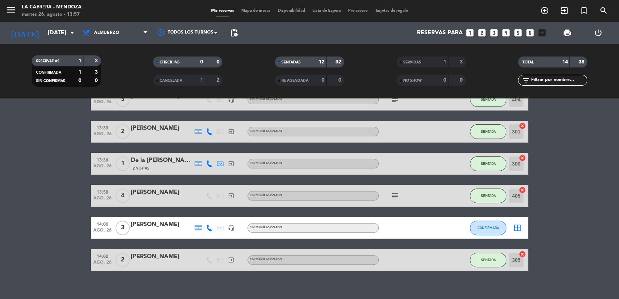
scroll to position [266, 0]
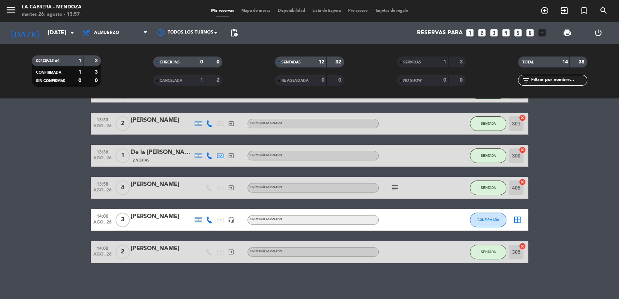
click at [514, 219] on icon "border_all" at bounding box center [517, 219] width 9 height 9
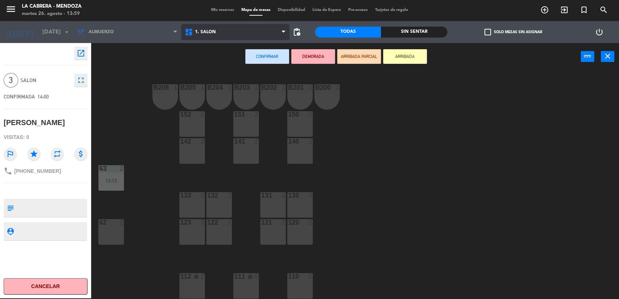
click at [199, 30] on span "1. SALON" at bounding box center [205, 32] width 21 height 5
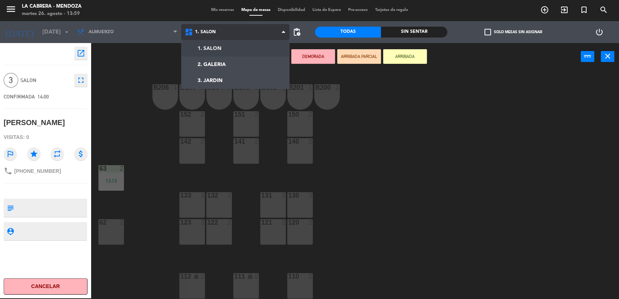
click at [208, 60] on ng-component "menu LA [PERSON_NAME] - [PERSON_NAME][DATE] 26. agosto - 13:59 Mis reservas Map…" at bounding box center [309, 149] width 619 height 300
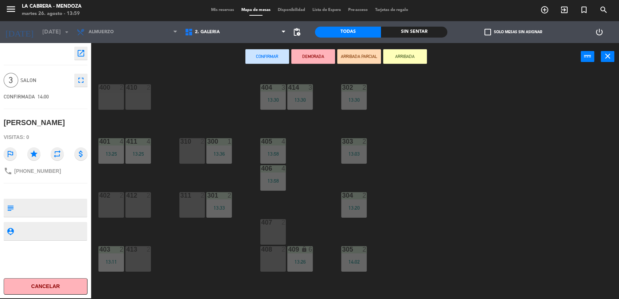
click at [113, 207] on div "402 2" at bounding box center [111, 205] width 26 height 26
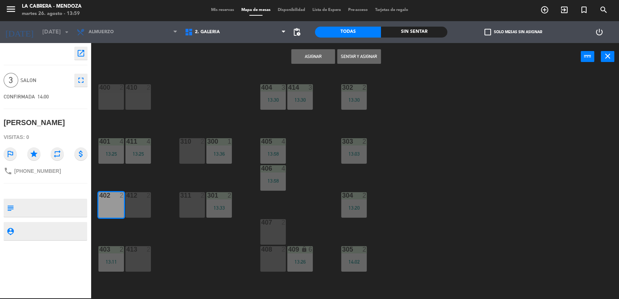
click at [140, 211] on div "412 2" at bounding box center [138, 205] width 26 height 26
click at [358, 54] on button "Sentar y Asignar" at bounding box center [359, 56] width 44 height 15
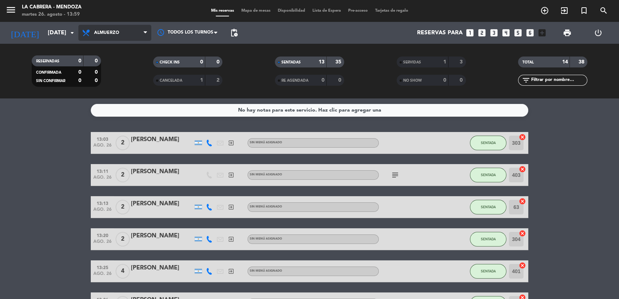
click at [137, 28] on span "Almuerzo" at bounding box center [114, 33] width 73 height 16
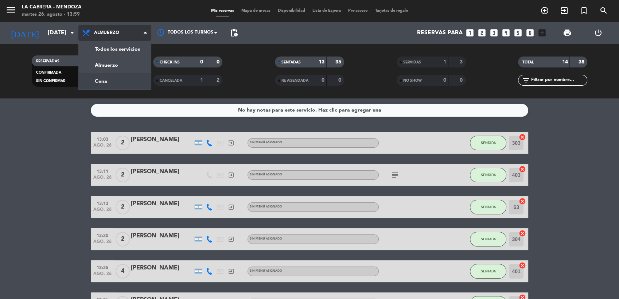
click at [136, 80] on div "menu LA [PERSON_NAME] - [PERSON_NAME][DATE] 26. agosto - 13:59 Mis reservas Map…" at bounding box center [309, 49] width 619 height 98
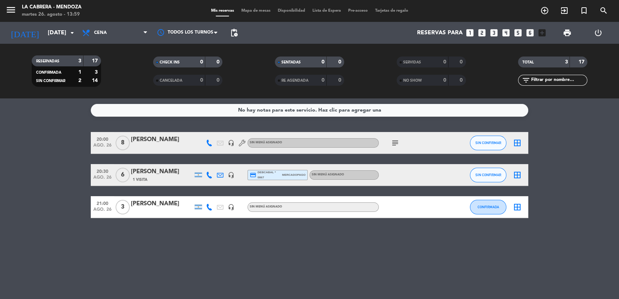
click at [204, 137] on div at bounding box center [209, 142] width 11 height 21
click at [210, 142] on icon at bounding box center [209, 143] width 7 height 7
click at [202, 130] on span "Copiar" at bounding box center [202, 131] width 15 height 8
click at [103, 26] on span "Cena" at bounding box center [114, 33] width 73 height 16
click at [116, 68] on div "menu LA [PERSON_NAME] - [PERSON_NAME][DATE] 26. agosto - 14:00 Mis reservas Map…" at bounding box center [309, 49] width 619 height 98
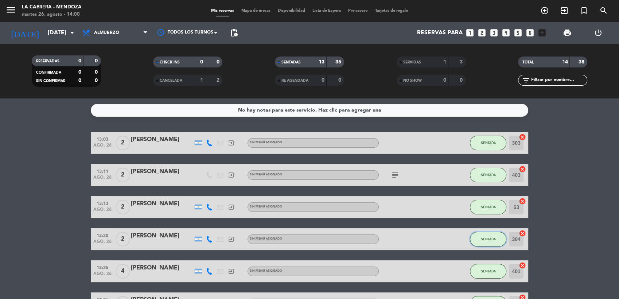
click at [490, 239] on span "SENTADA" at bounding box center [488, 239] width 15 height 4
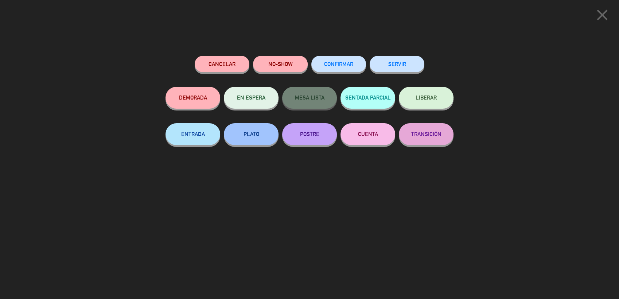
click at [408, 62] on button "SERVIR" at bounding box center [396, 64] width 55 height 16
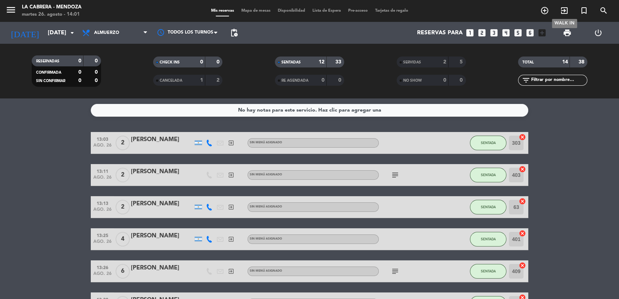
click at [564, 9] on icon "exit_to_app" at bounding box center [564, 10] width 9 height 9
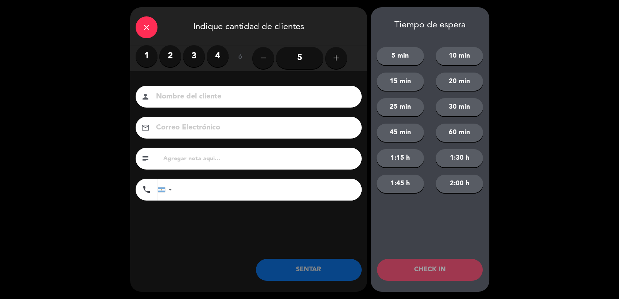
click at [173, 55] on label "2" at bounding box center [170, 56] width 22 height 22
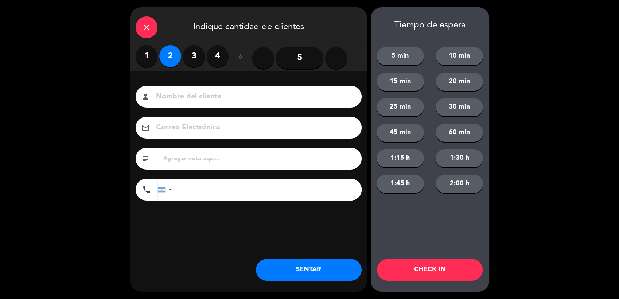
click at [204, 97] on input at bounding box center [253, 96] width 197 height 13
type input "[PERSON_NAME]"
click at [286, 189] on input "tel" at bounding box center [270, 190] width 182 height 22
type input "4"
type input "2634446544"
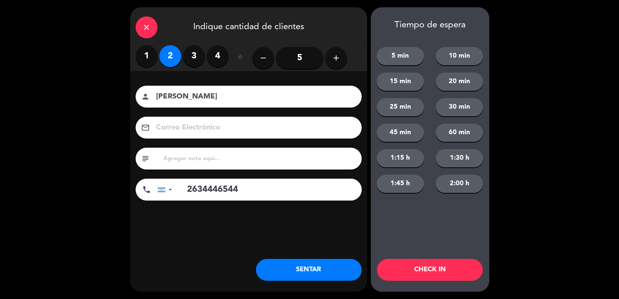
click at [318, 264] on button "SENTAR" at bounding box center [309, 270] width 106 height 22
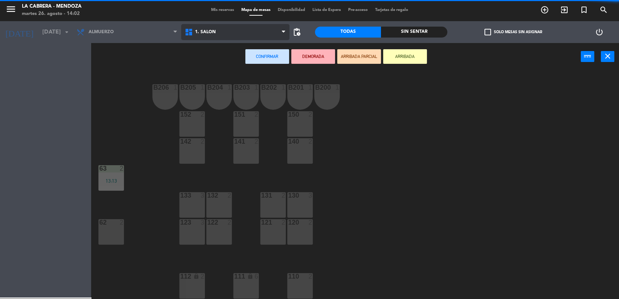
drag, startPoint x: 211, startPoint y: 35, endPoint x: 229, endPoint y: 59, distance: 30.2
click at [211, 35] on span "1. SALON" at bounding box center [235, 32] width 108 height 16
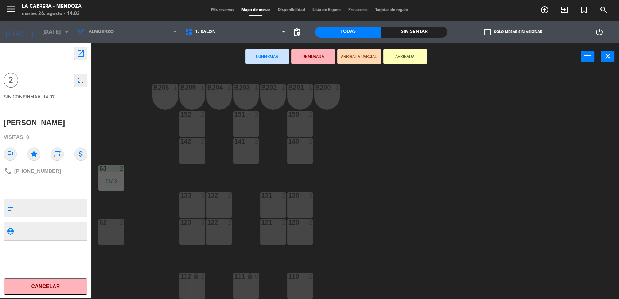
click at [434, 125] on div "B206 1 B205 1 B204 1 B203 1 B202 1 B201 1 B200 1 150 2 151 2 152 2 140 2 141 2 …" at bounding box center [357, 185] width 521 height 228
click at [192, 294] on div "112 lock 2" at bounding box center [192, 286] width 26 height 26
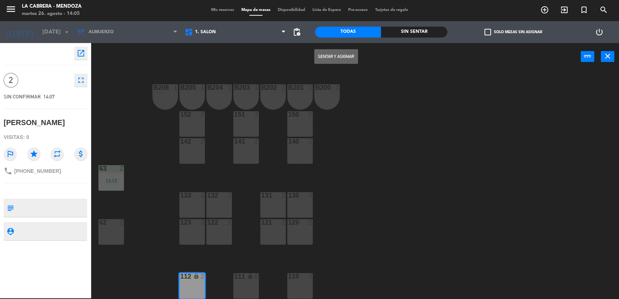
click at [344, 54] on button "Sentar y Asignar" at bounding box center [336, 56] width 44 height 15
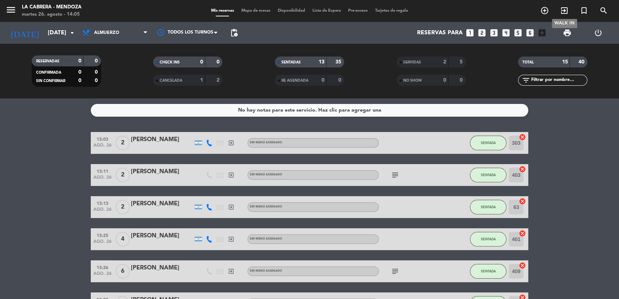
click at [563, 12] on icon "exit_to_app" at bounding box center [564, 10] width 9 height 9
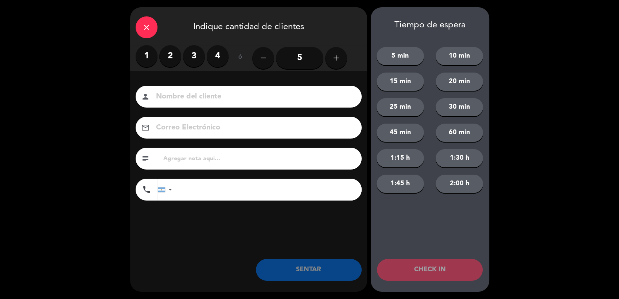
click at [171, 56] on label "2" at bounding box center [170, 56] width 22 height 22
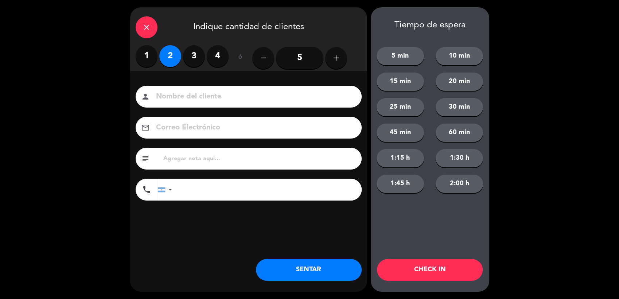
click at [183, 92] on input at bounding box center [253, 96] width 197 height 13
click at [194, 94] on input "[PERSON_NAME]" at bounding box center [253, 96] width 197 height 13
type input "[PERSON_NAME]"
click at [199, 157] on input "text" at bounding box center [258, 158] width 193 height 10
type input "sheraton hab 615"
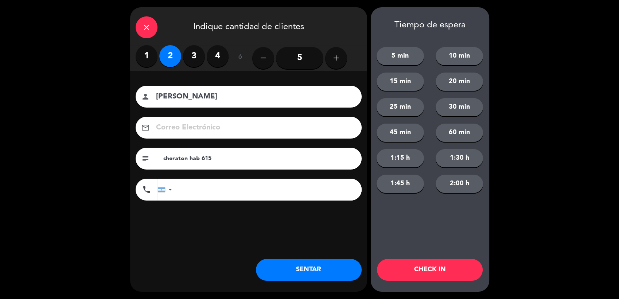
click at [331, 266] on button "SENTAR" at bounding box center [309, 270] width 106 height 22
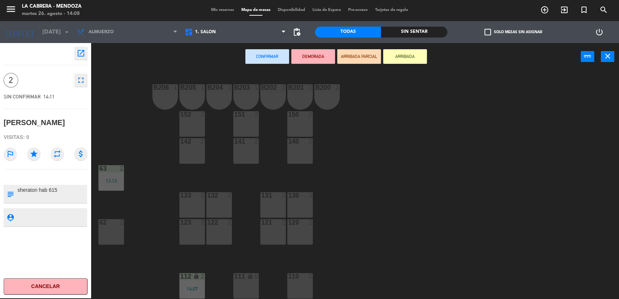
scroll to position [80, 0]
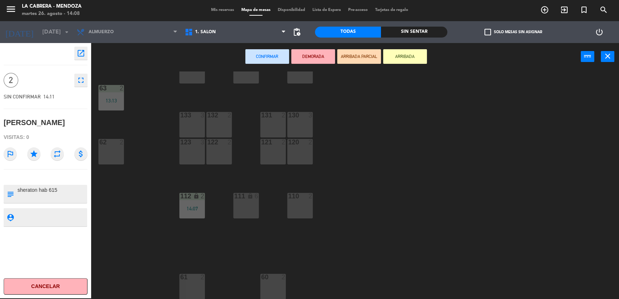
click at [279, 282] on div "60 2" at bounding box center [273, 287] width 26 height 26
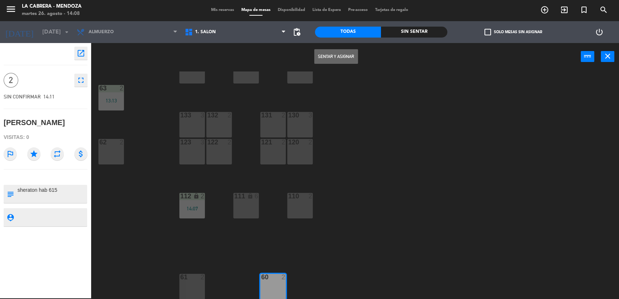
click at [324, 51] on button "Sentar y Asignar" at bounding box center [336, 56] width 44 height 15
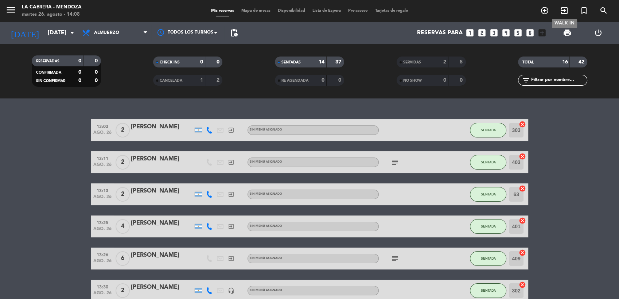
click at [565, 9] on icon "exit_to_app" at bounding box center [564, 10] width 9 height 9
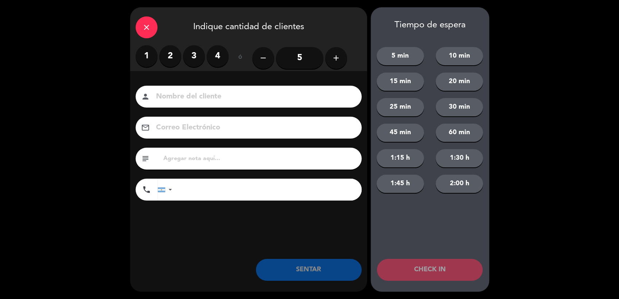
click at [203, 55] on label "3" at bounding box center [194, 56] width 22 height 22
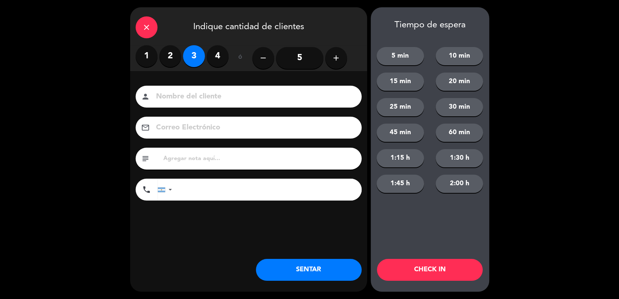
click at [205, 95] on input at bounding box center [253, 96] width 197 height 13
type input "[PERSON_NAME]"
click at [236, 193] on input "tel" at bounding box center [270, 190] width 182 height 22
type input "1149168844"
click at [231, 155] on input "text" at bounding box center [258, 158] width 193 height 10
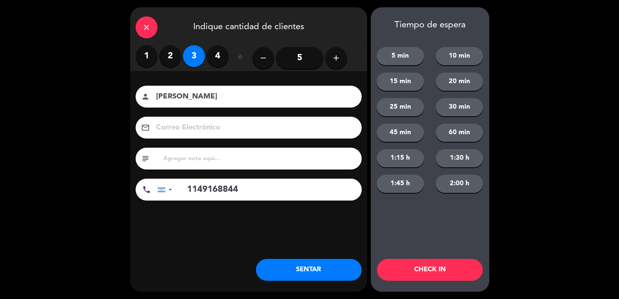
click at [286, 266] on button "SENTAR" at bounding box center [309, 270] width 106 height 22
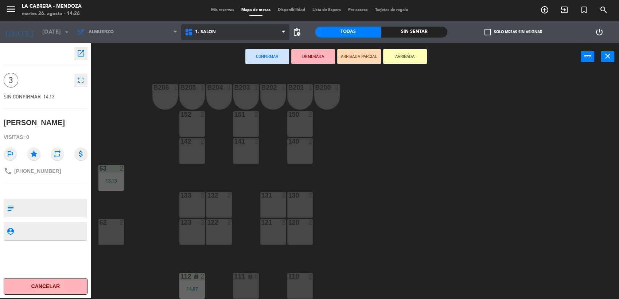
click at [240, 29] on span "1. SALON" at bounding box center [235, 32] width 108 height 16
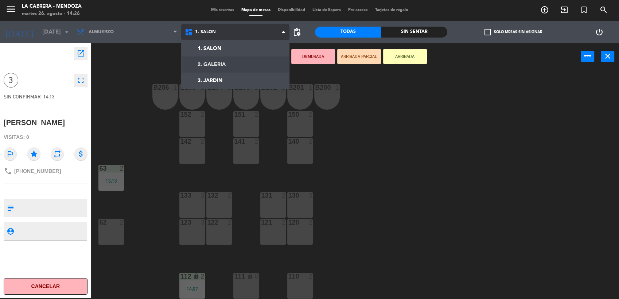
click at [230, 60] on ng-component "menu LA [PERSON_NAME] - [PERSON_NAME][DATE] 26. agosto - 14:26 Mis reservas Map…" at bounding box center [309, 149] width 619 height 300
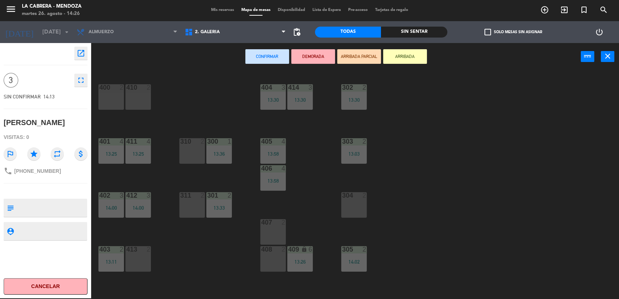
click at [102, 95] on div "400 2" at bounding box center [111, 97] width 26 height 26
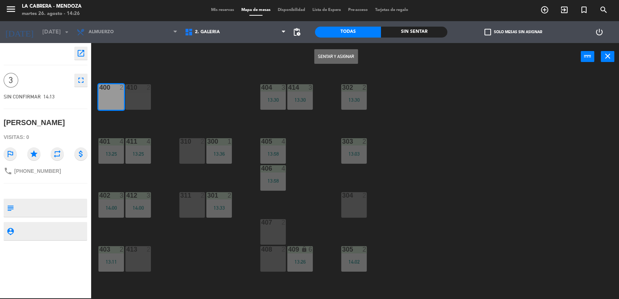
click at [135, 98] on div "410 2" at bounding box center [138, 97] width 26 height 26
click at [354, 56] on button "Sentar y Asignar" at bounding box center [336, 56] width 44 height 15
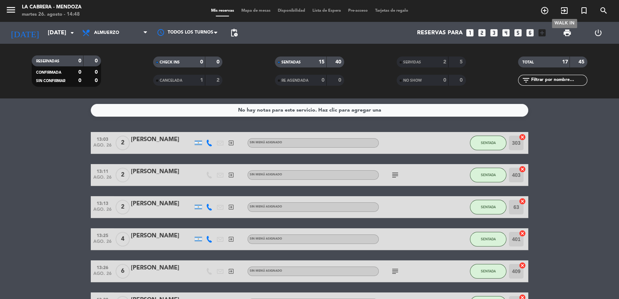
click at [562, 12] on icon "exit_to_app" at bounding box center [564, 10] width 9 height 9
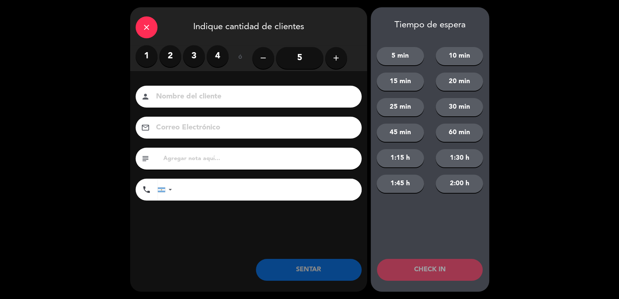
click at [172, 53] on label "2" at bounding box center [170, 56] width 22 height 22
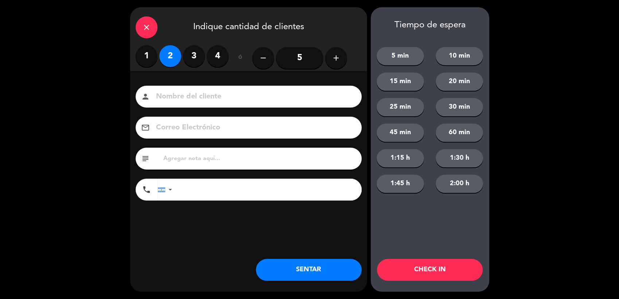
click at [188, 98] on input at bounding box center [253, 96] width 197 height 13
type input "[PERSON_NAME]"
click at [200, 157] on input "text" at bounding box center [258, 158] width 193 height 10
click at [236, 193] on input "tel" at bounding box center [270, 190] width 182 height 22
type input "[PHONE_NUMBER]"
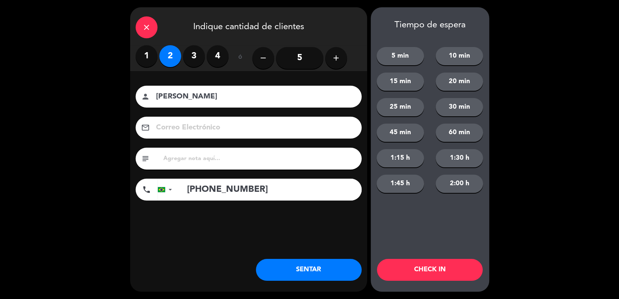
click at [311, 269] on button "SENTAR" at bounding box center [309, 270] width 106 height 22
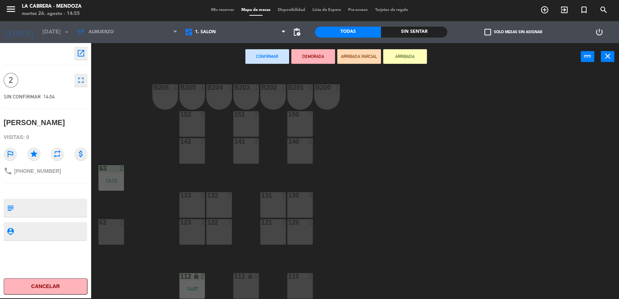
click at [245, 22] on div "1. SALON 2. GALERIA 3. [GEOGRAPHIC_DATA]. SALON 1. SALON 2. GALERIA 3. JARDIN" at bounding box center [235, 32] width 108 height 22
click at [245, 32] on span "1. SALON" at bounding box center [235, 32] width 108 height 16
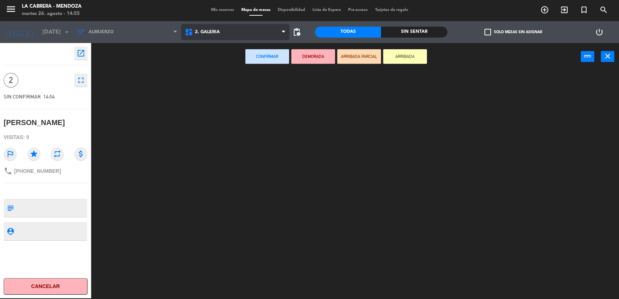
click at [241, 60] on ng-component "menu LA [PERSON_NAME] - [PERSON_NAME][DATE] 26. agosto - 14:55 Mis reservas Map…" at bounding box center [309, 149] width 619 height 300
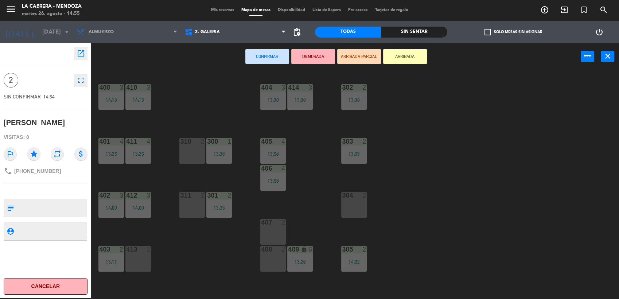
click at [180, 198] on div "311" at bounding box center [180, 195] width 0 height 7
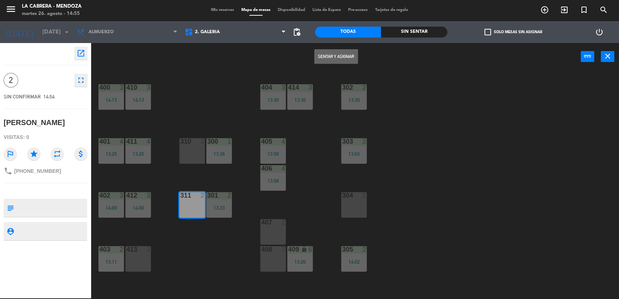
click at [340, 59] on button "Sentar y Asignar" at bounding box center [336, 56] width 44 height 15
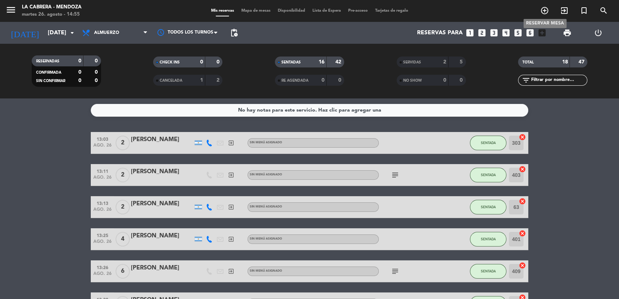
click at [545, 13] on icon "add_circle_outline" at bounding box center [544, 10] width 9 height 9
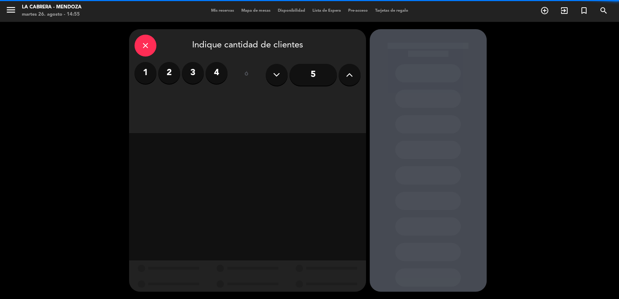
click at [348, 78] on icon at bounding box center [349, 74] width 7 height 11
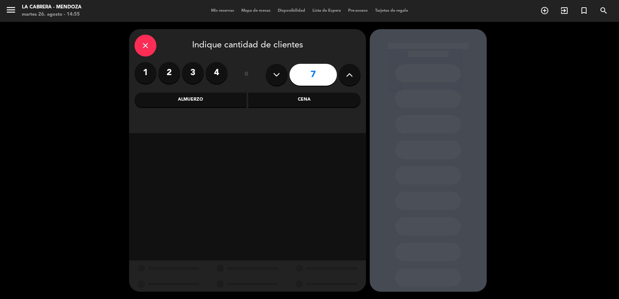
click at [348, 78] on icon at bounding box center [349, 74] width 7 height 11
type input "8"
click at [266, 99] on div "Cena" at bounding box center [304, 100] width 112 height 15
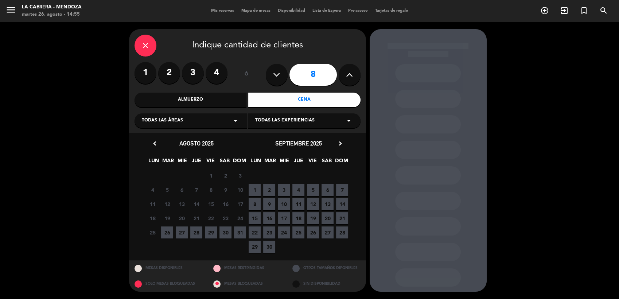
click at [171, 228] on span "26" at bounding box center [167, 232] width 12 height 12
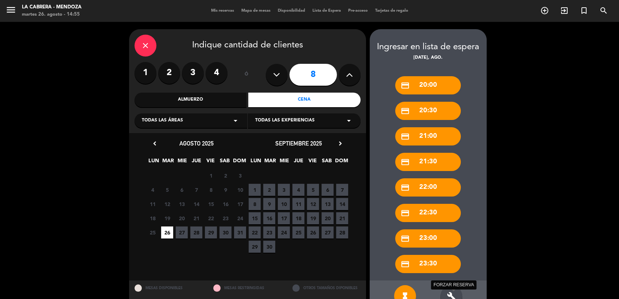
click at [448, 293] on icon "build" at bounding box center [451, 295] width 9 height 9
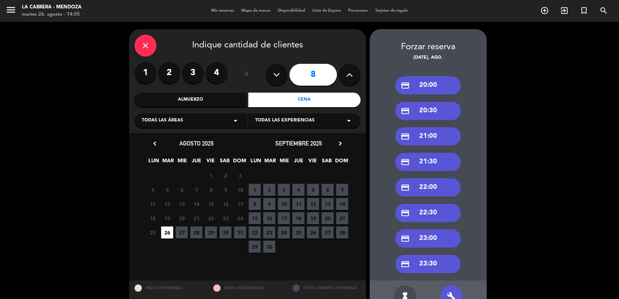
click at [430, 163] on div "credit_card 21:30" at bounding box center [428, 162] width 66 height 18
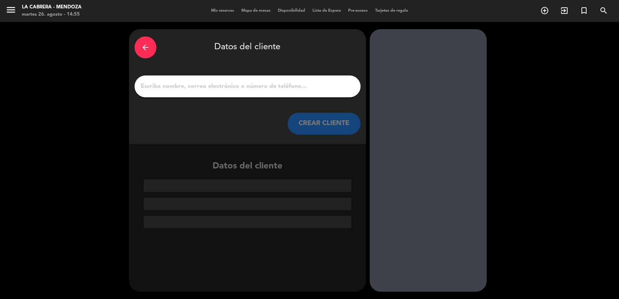
click at [228, 89] on input "1" at bounding box center [247, 86] width 215 height 10
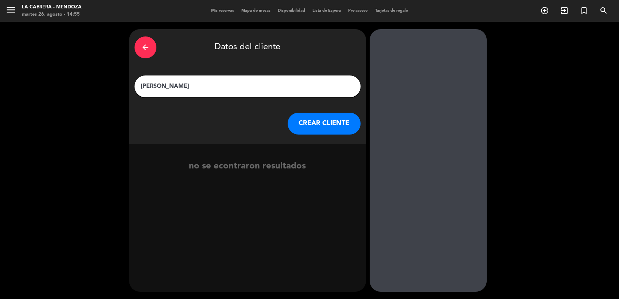
type input "[PERSON_NAME]"
click at [306, 122] on button "CREAR CLIENTE" at bounding box center [323, 124] width 73 height 22
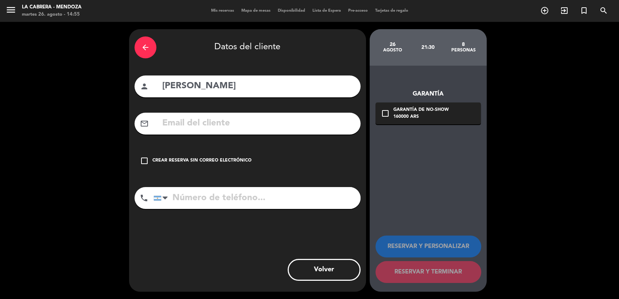
click at [216, 128] on input "text" at bounding box center [257, 123] width 193 height 15
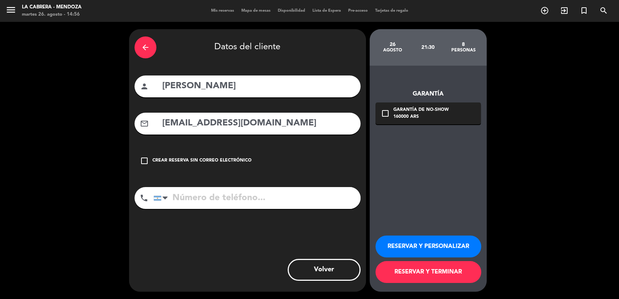
type input "[EMAIL_ADDRESS][DOMAIN_NAME]"
click at [273, 200] on input "tel" at bounding box center [256, 198] width 207 height 22
click at [389, 112] on div "check_box_outline_blank Garantía de no-show 160000 ARS" at bounding box center [427, 113] width 105 height 22
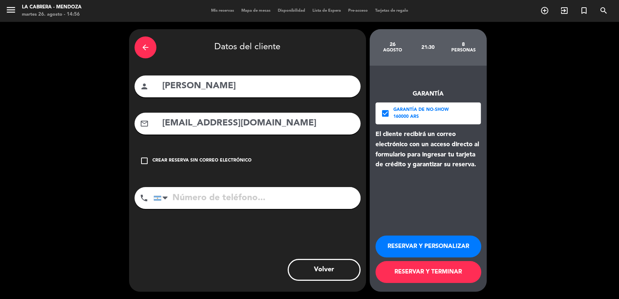
click at [271, 204] on input "tel" at bounding box center [256, 198] width 207 height 22
type input "1152267171"
click at [451, 273] on button "RESERVAR Y TERMINAR" at bounding box center [428, 272] width 106 height 22
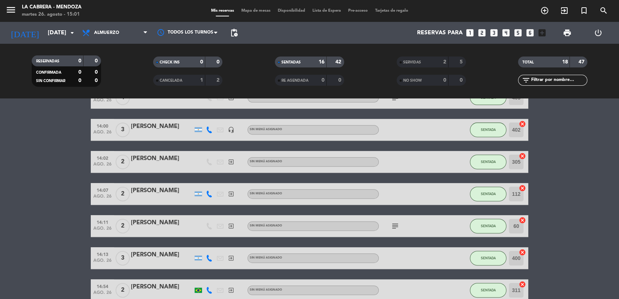
scroll to position [362, 0]
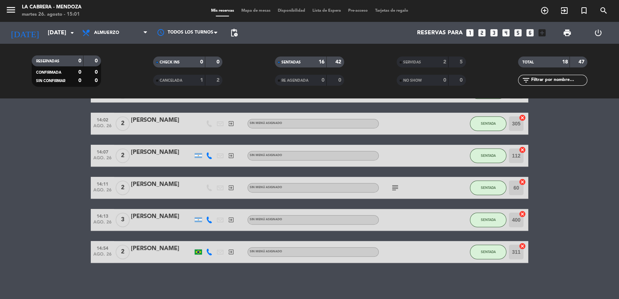
click at [416, 153] on div at bounding box center [412, 155] width 66 height 21
click at [396, 183] on icon "subject" at bounding box center [395, 187] width 9 height 9
drag, startPoint x: 396, startPoint y: 183, endPoint x: 395, endPoint y: 155, distance: 27.4
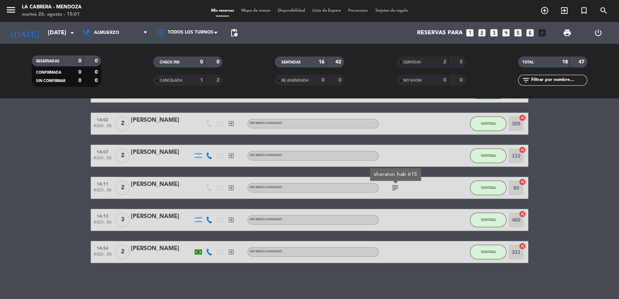
click at [395, 155] on div at bounding box center [412, 155] width 66 height 21
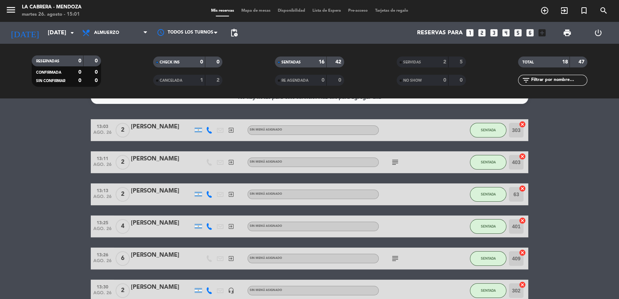
scroll to position [0, 0]
